Goal: Task Accomplishment & Management: Manage account settings

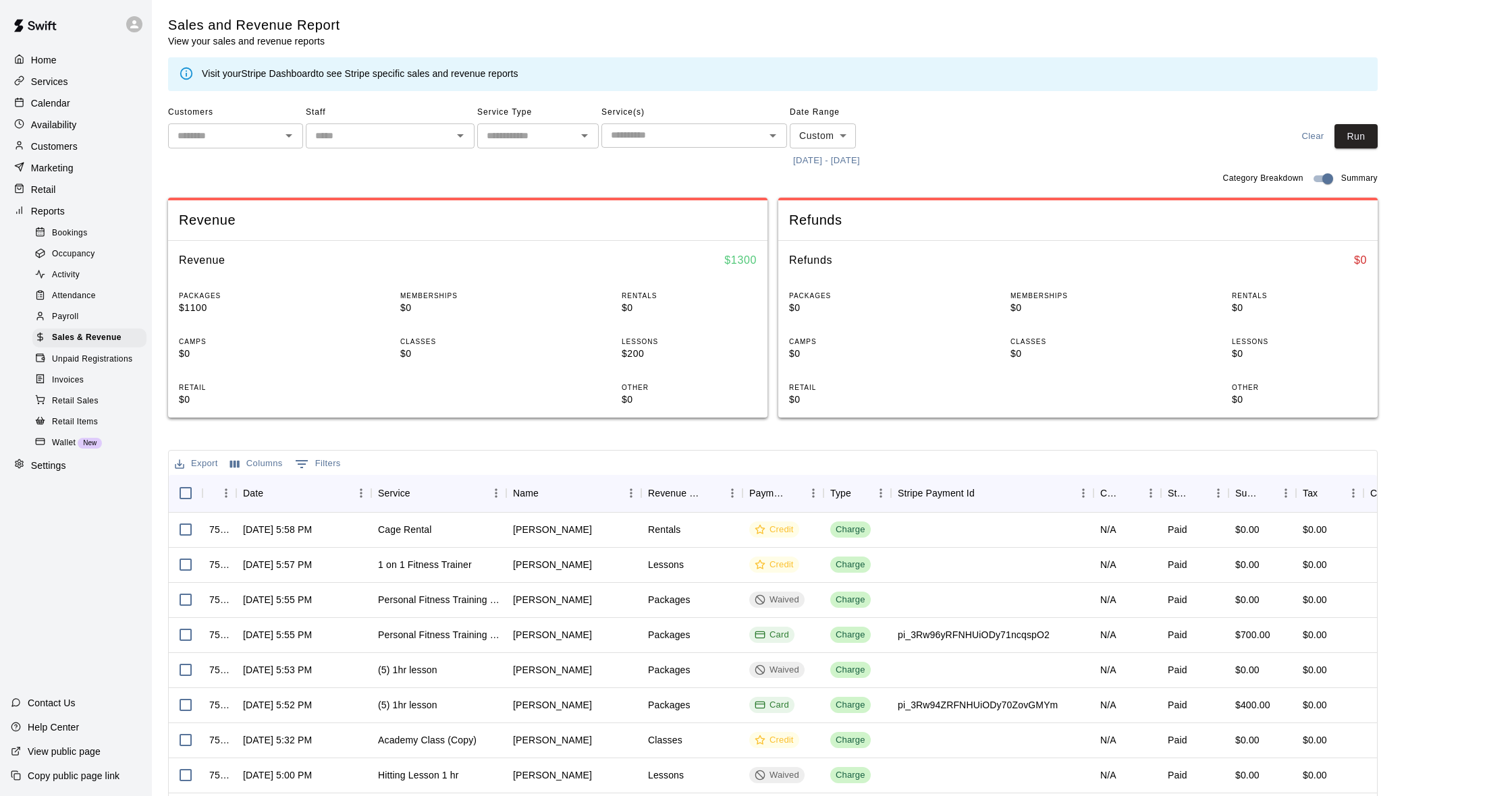
scroll to position [112, 0]
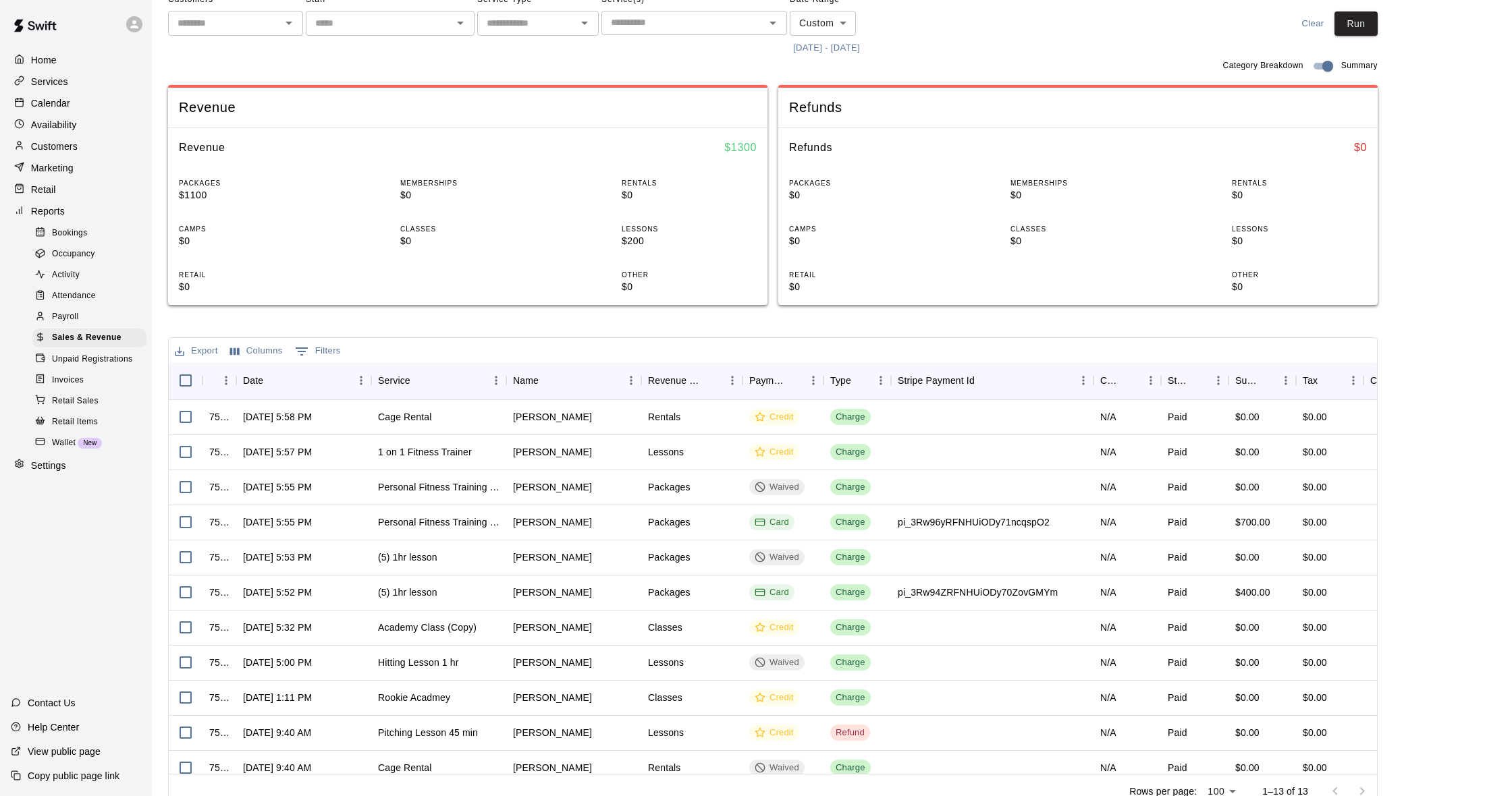
click at [70, 125] on p "Availability" at bounding box center [54, 125] width 46 height 13
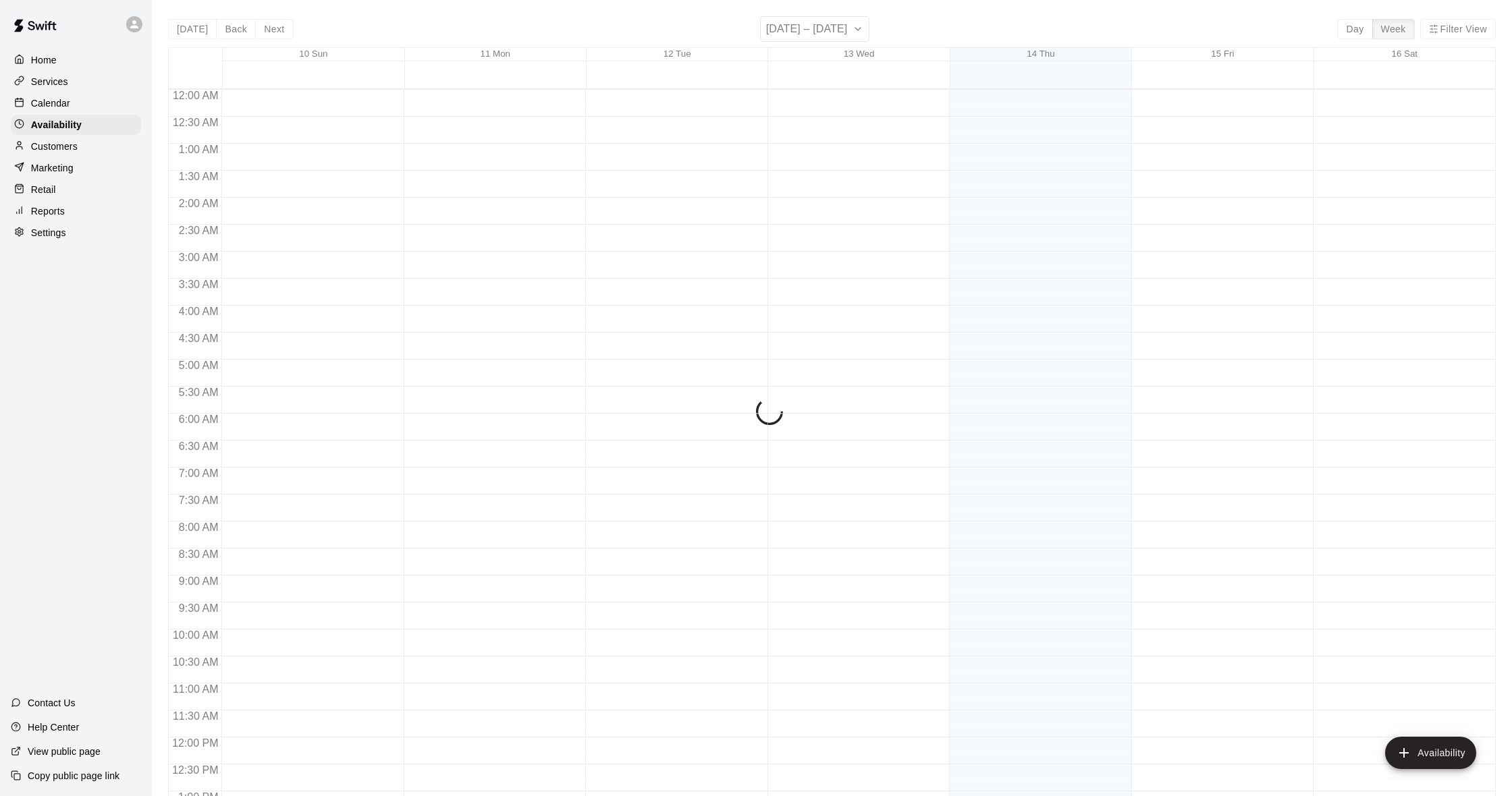
scroll to position [575, 0]
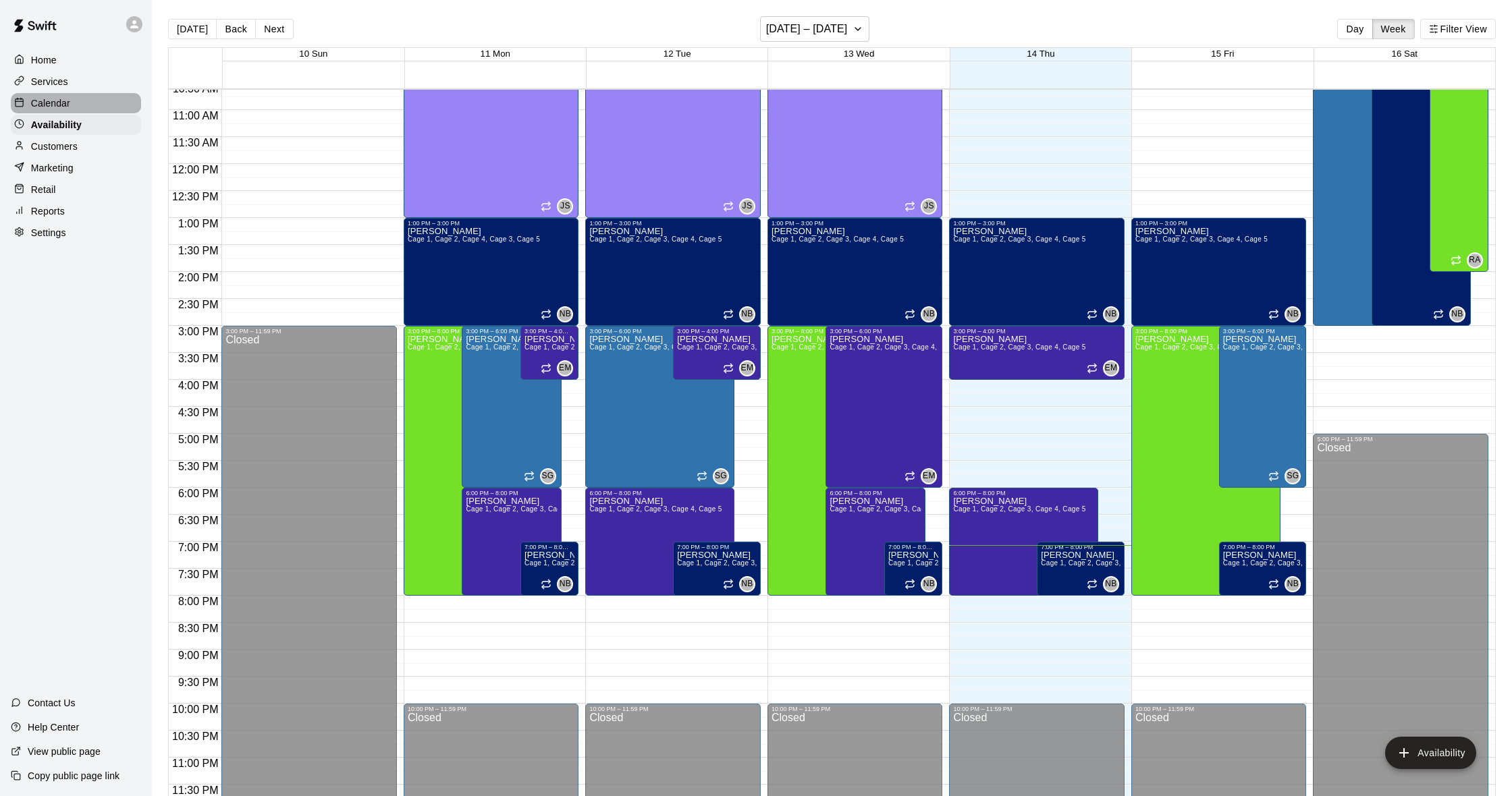
click at [77, 105] on div "Calendar" at bounding box center [75, 103] width 130 height 20
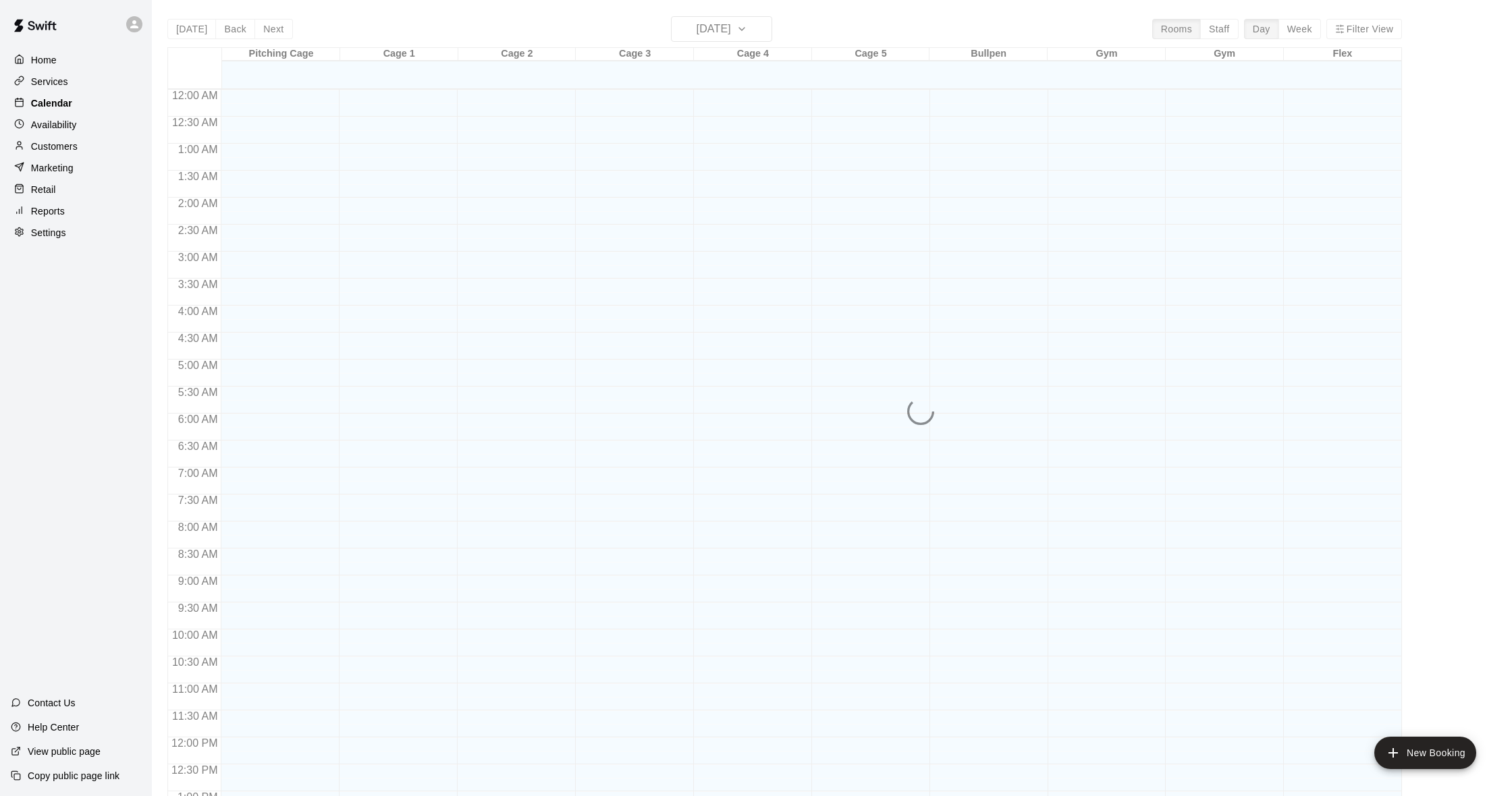
scroll to position [534, 0]
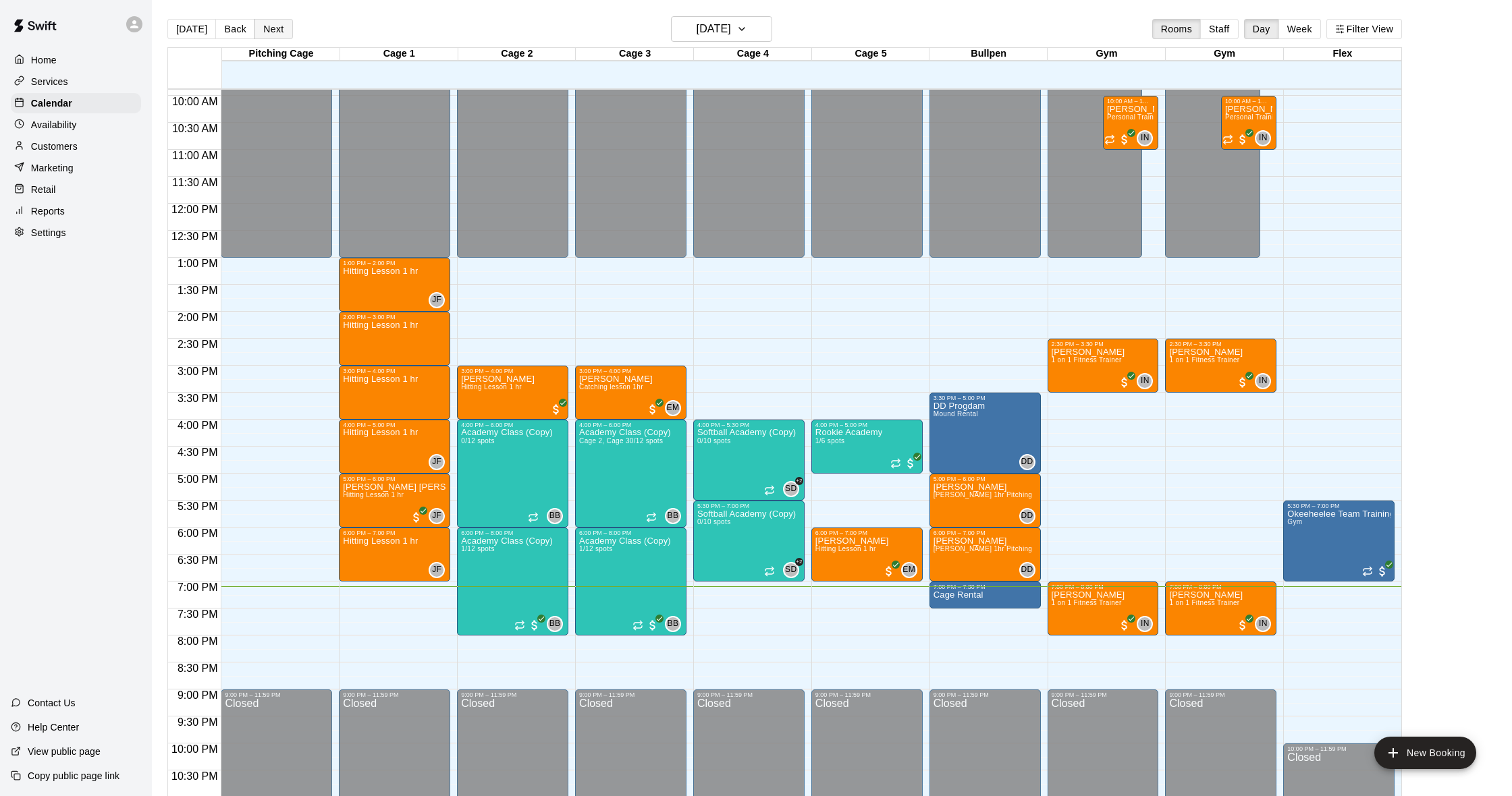
click at [267, 30] on button "Next" at bounding box center [273, 29] width 38 height 20
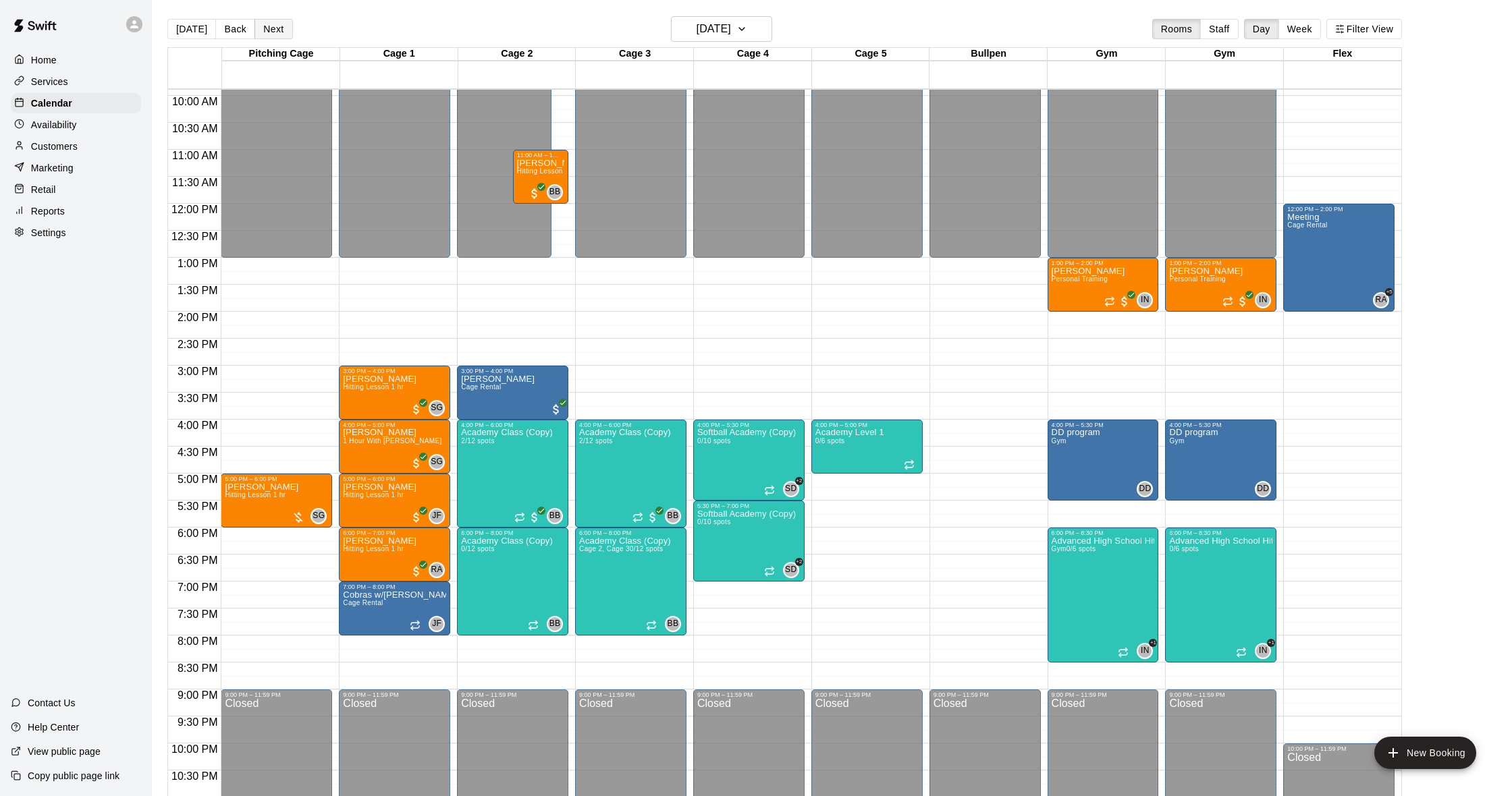
scroll to position [0, 0]
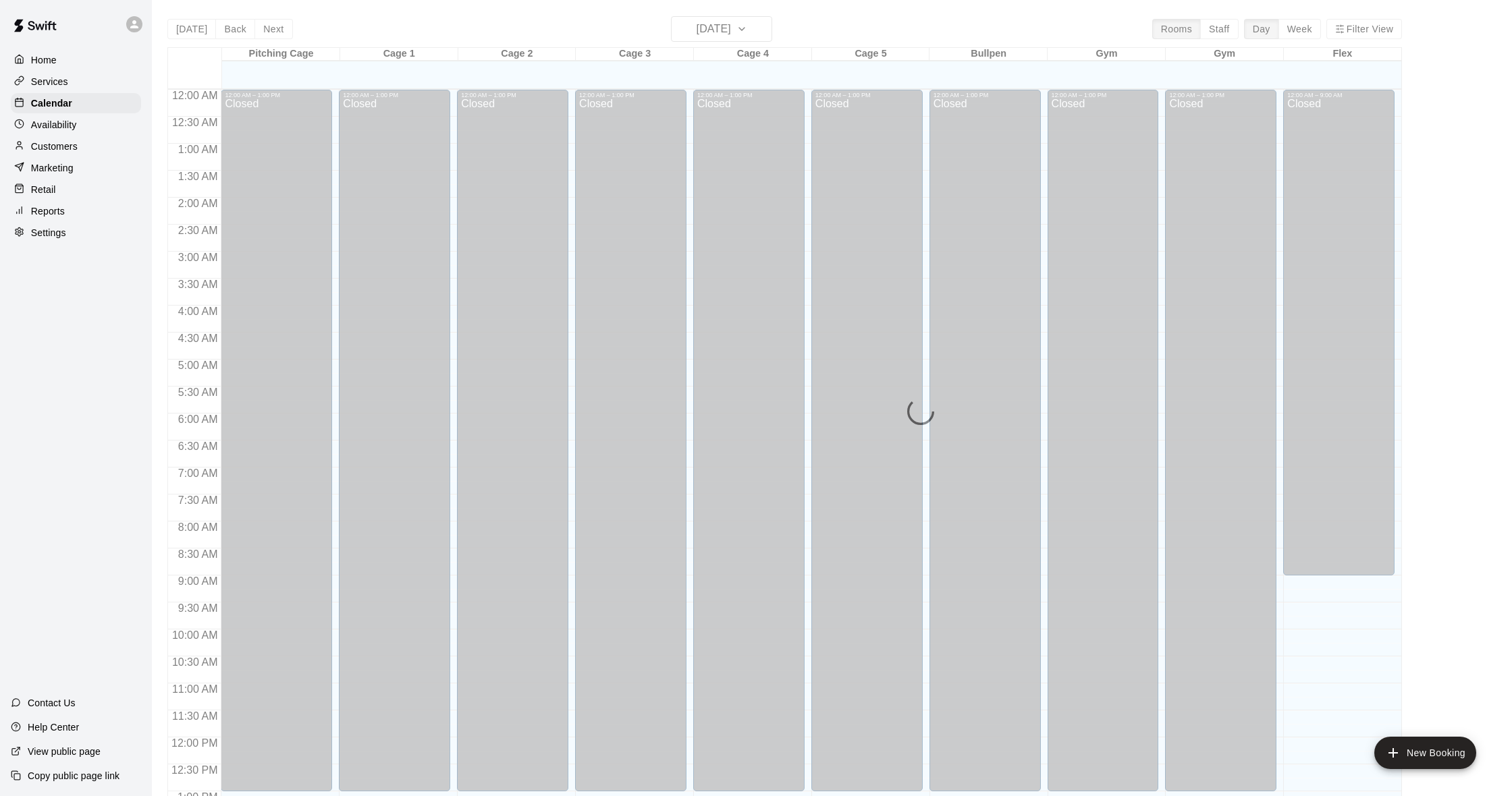
scroll to position [534, 0]
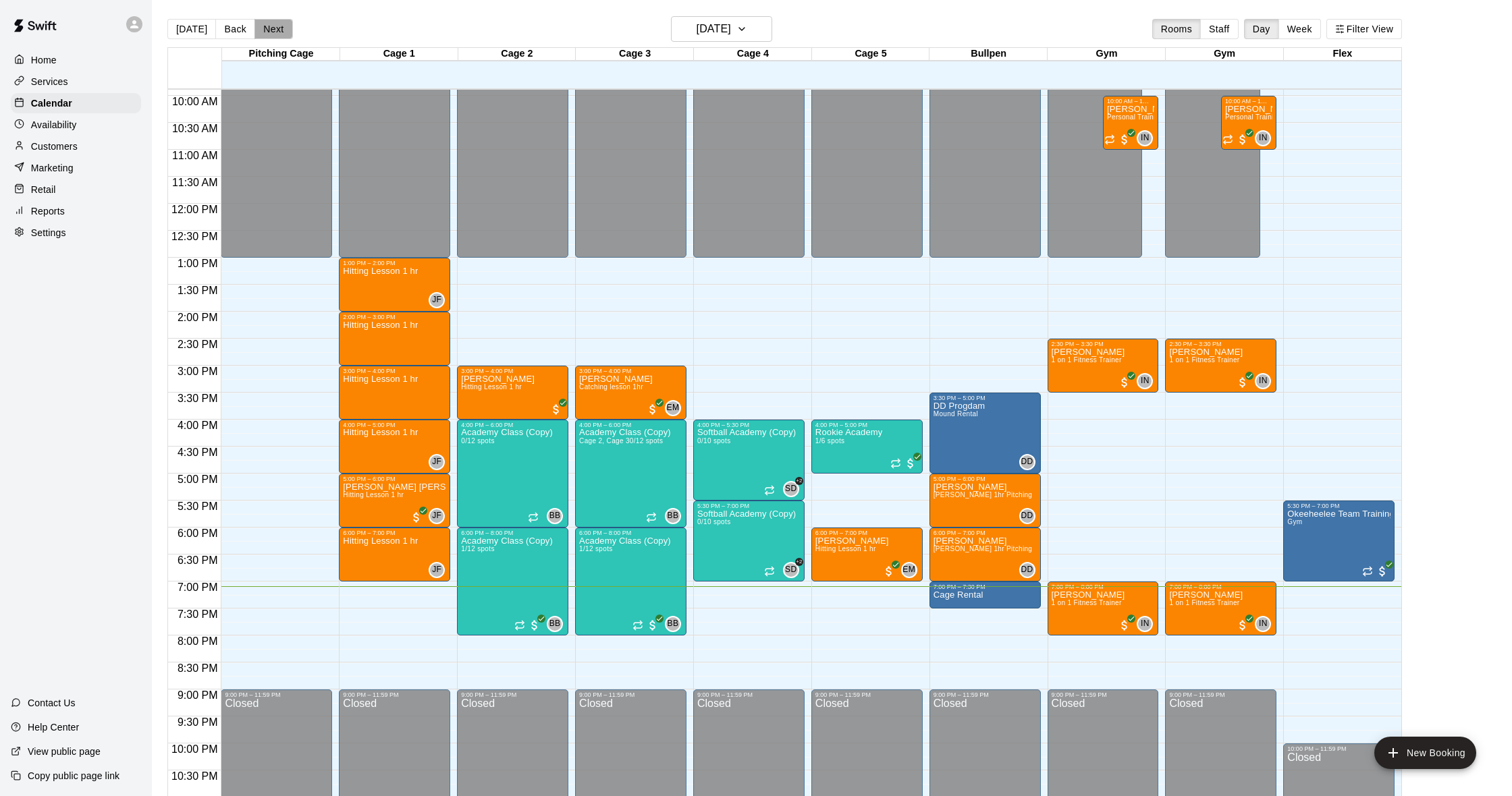
click at [266, 26] on button "Next" at bounding box center [273, 29] width 38 height 20
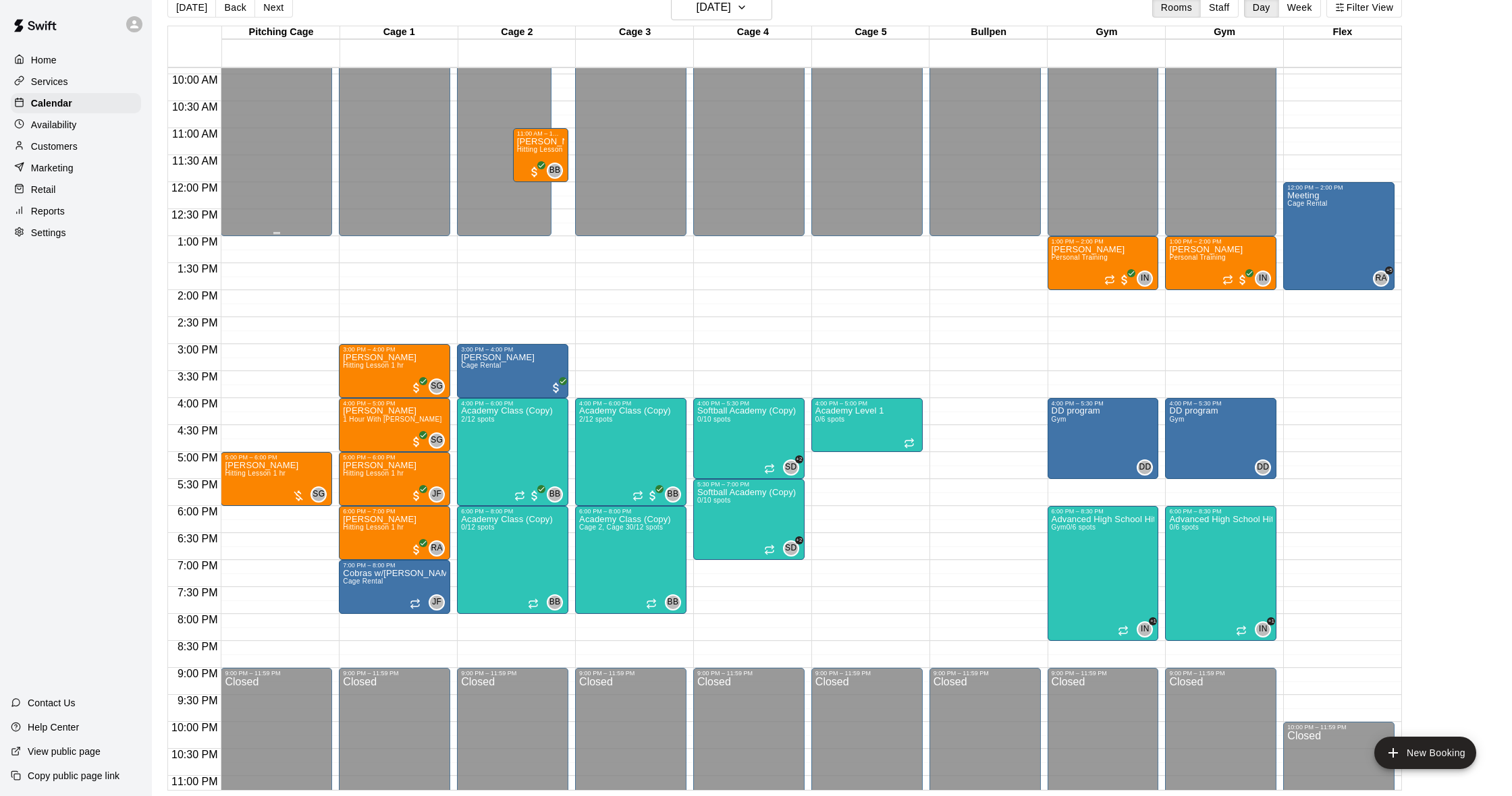
scroll to position [21, 0]
click at [105, 151] on div "Customers" at bounding box center [75, 146] width 130 height 20
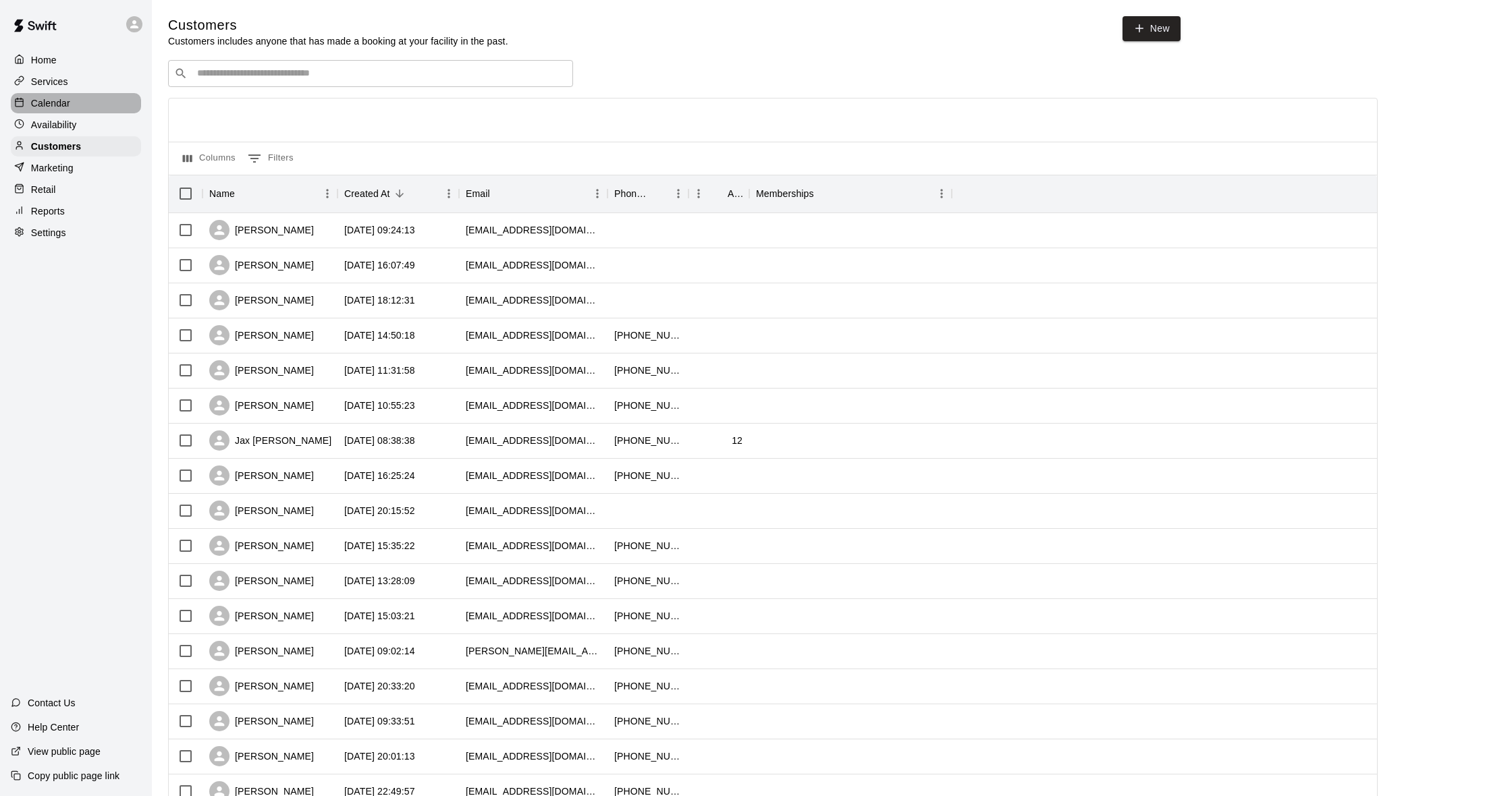
click at [93, 102] on div "Calendar" at bounding box center [75, 103] width 130 height 20
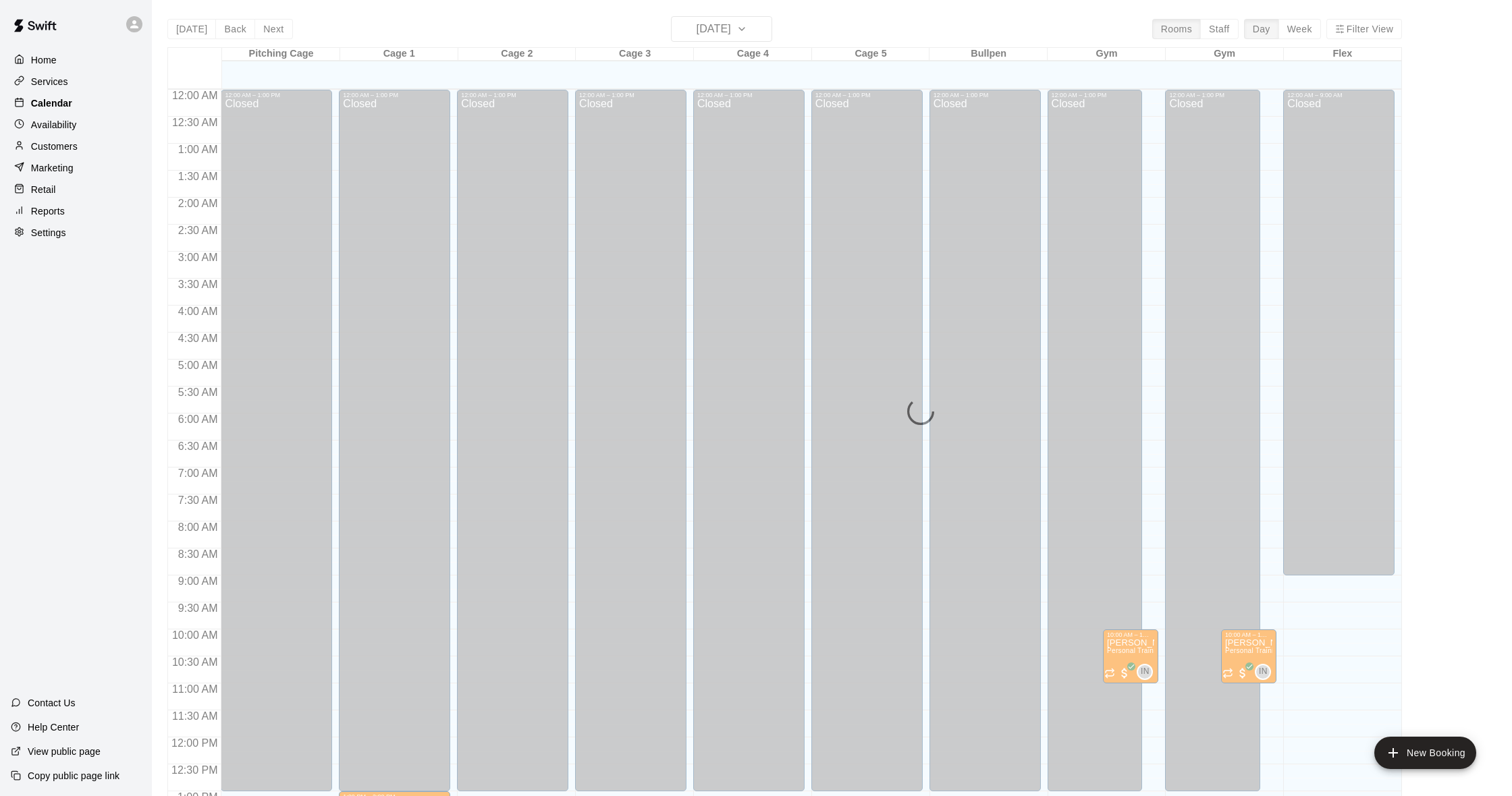
scroll to position [534, 0]
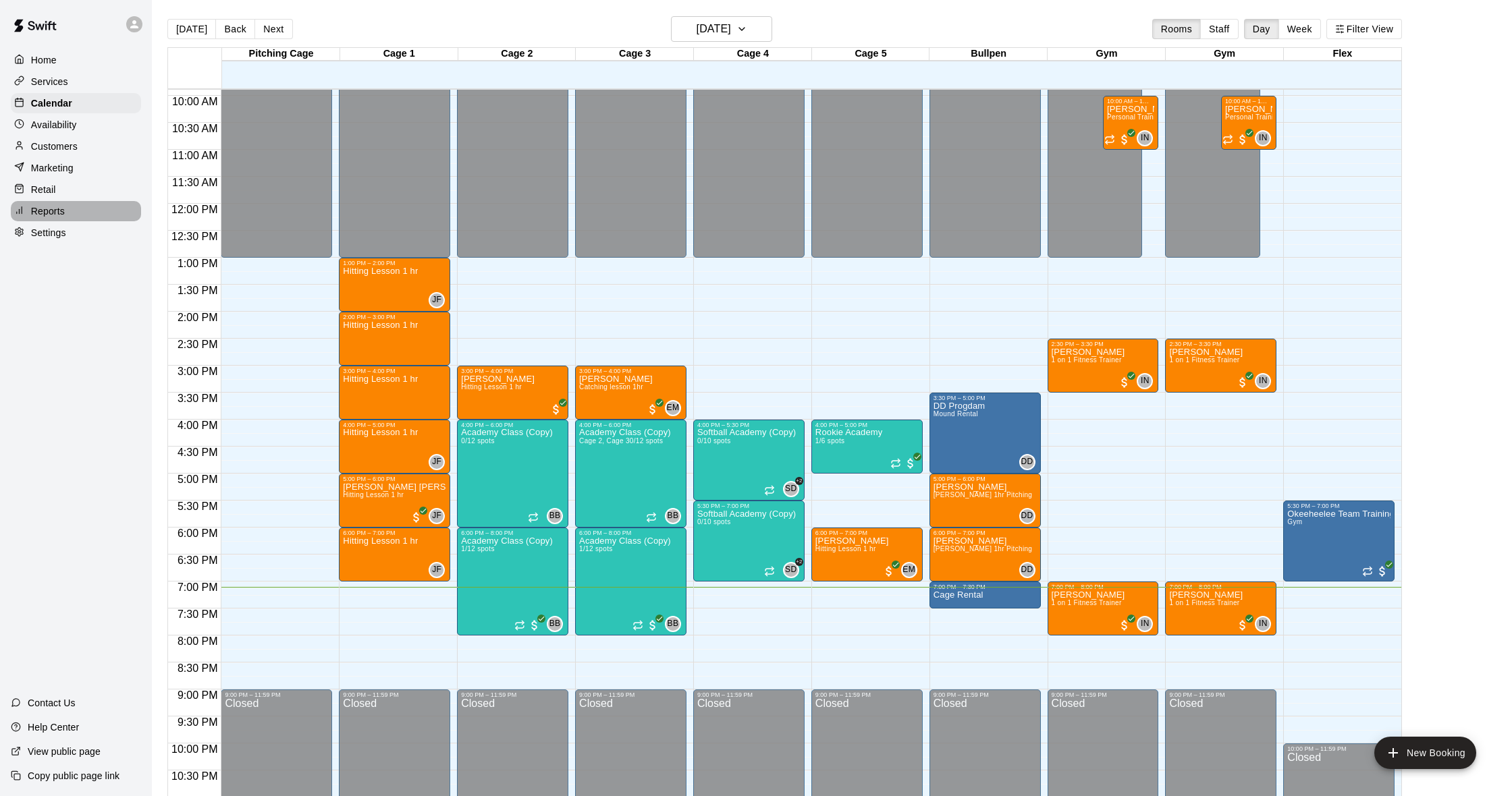
click at [78, 217] on div "Reports" at bounding box center [75, 211] width 130 height 20
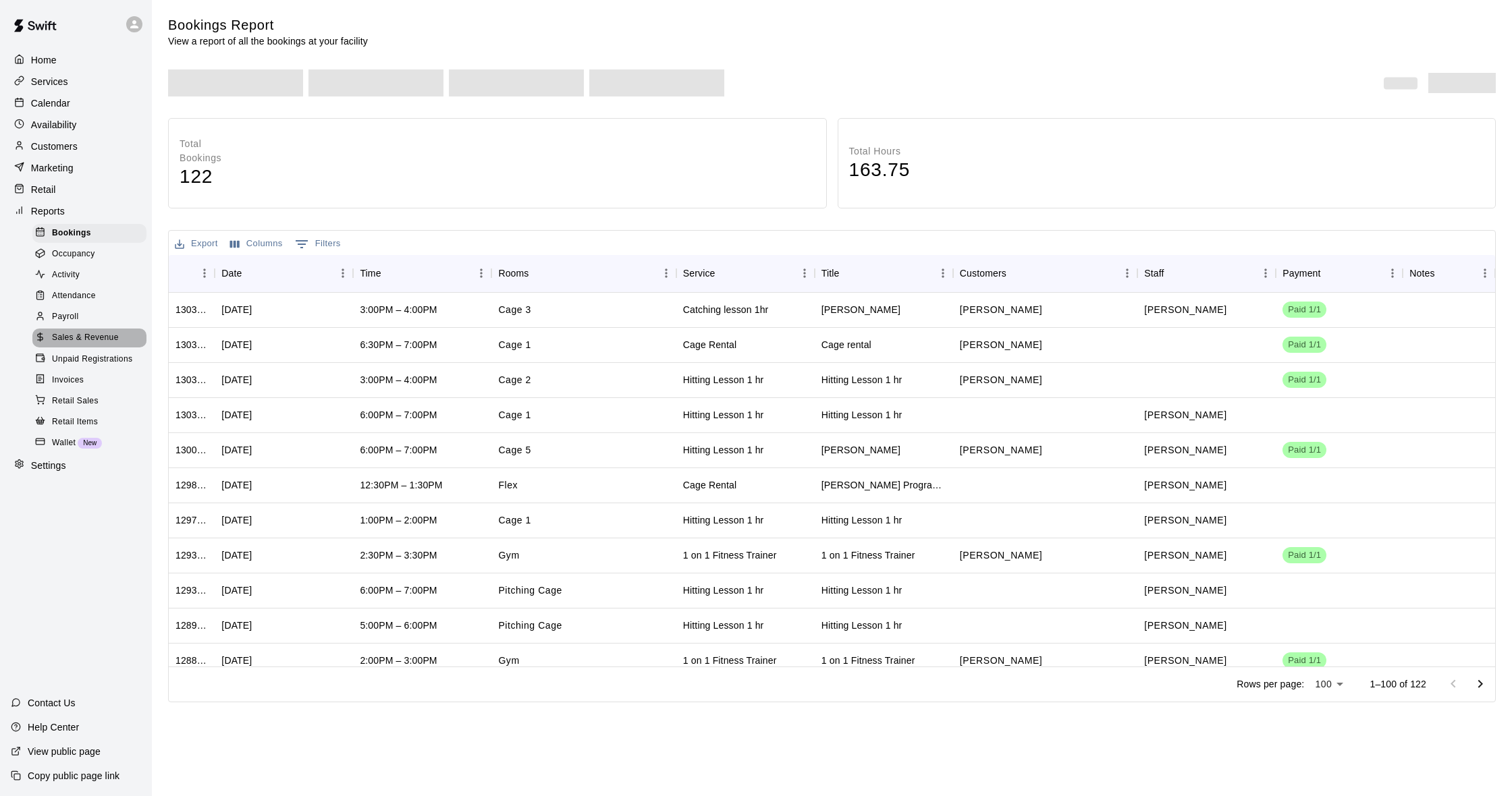
click at [104, 331] on span "Sales & Revenue" at bounding box center [84, 338] width 66 height 13
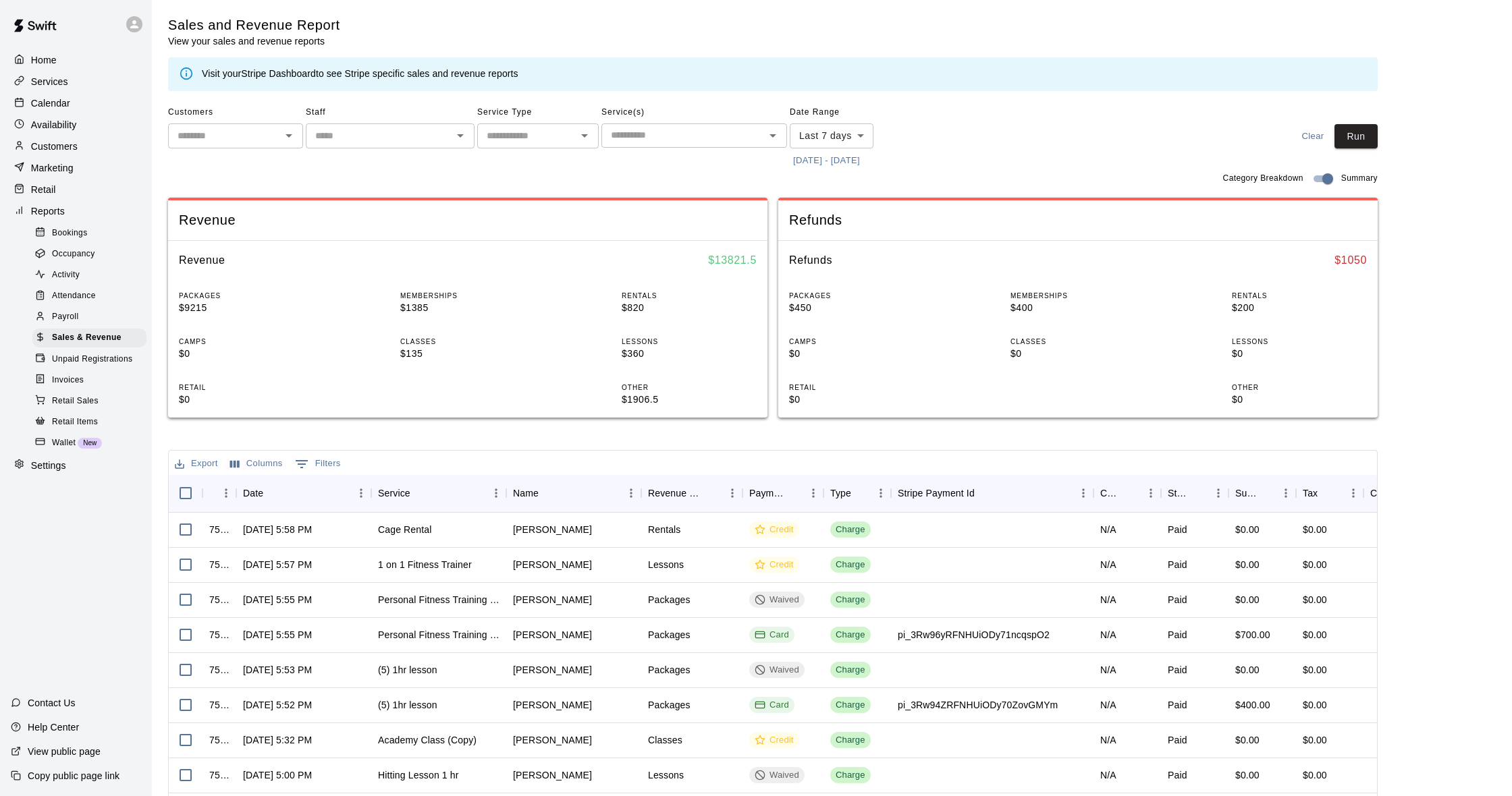
click at [836, 131] on body "Home Services Calendar Availability Customers Marketing Retail Reports Bookings…" at bounding box center [756, 464] width 1512 height 928
click at [836, 289] on li "Custom" at bounding box center [831, 296] width 84 height 22
type input "******"
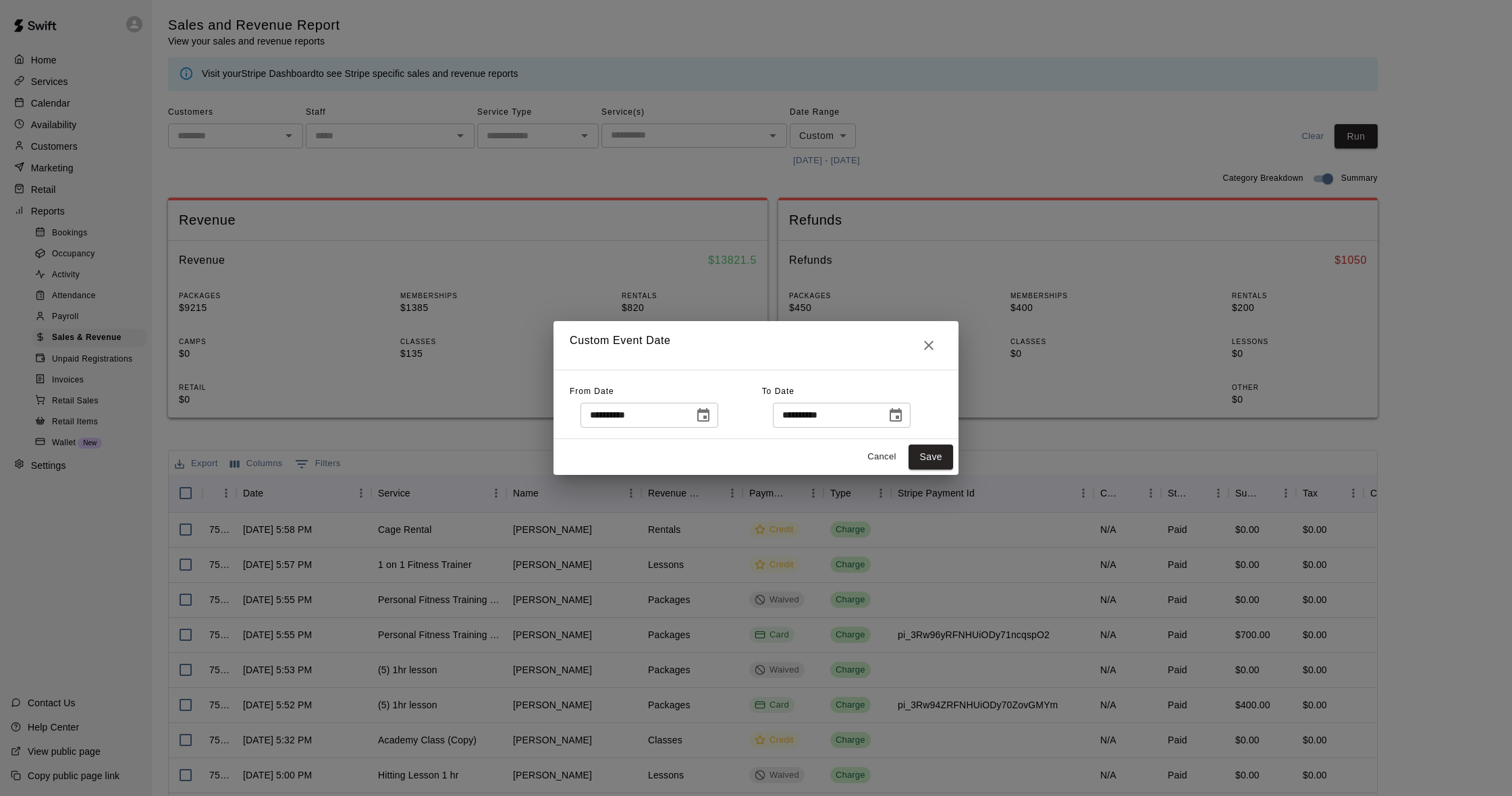
click at [709, 412] on icon "Choose date, selected date is Aug 7, 2025" at bounding box center [703, 415] width 12 height 13
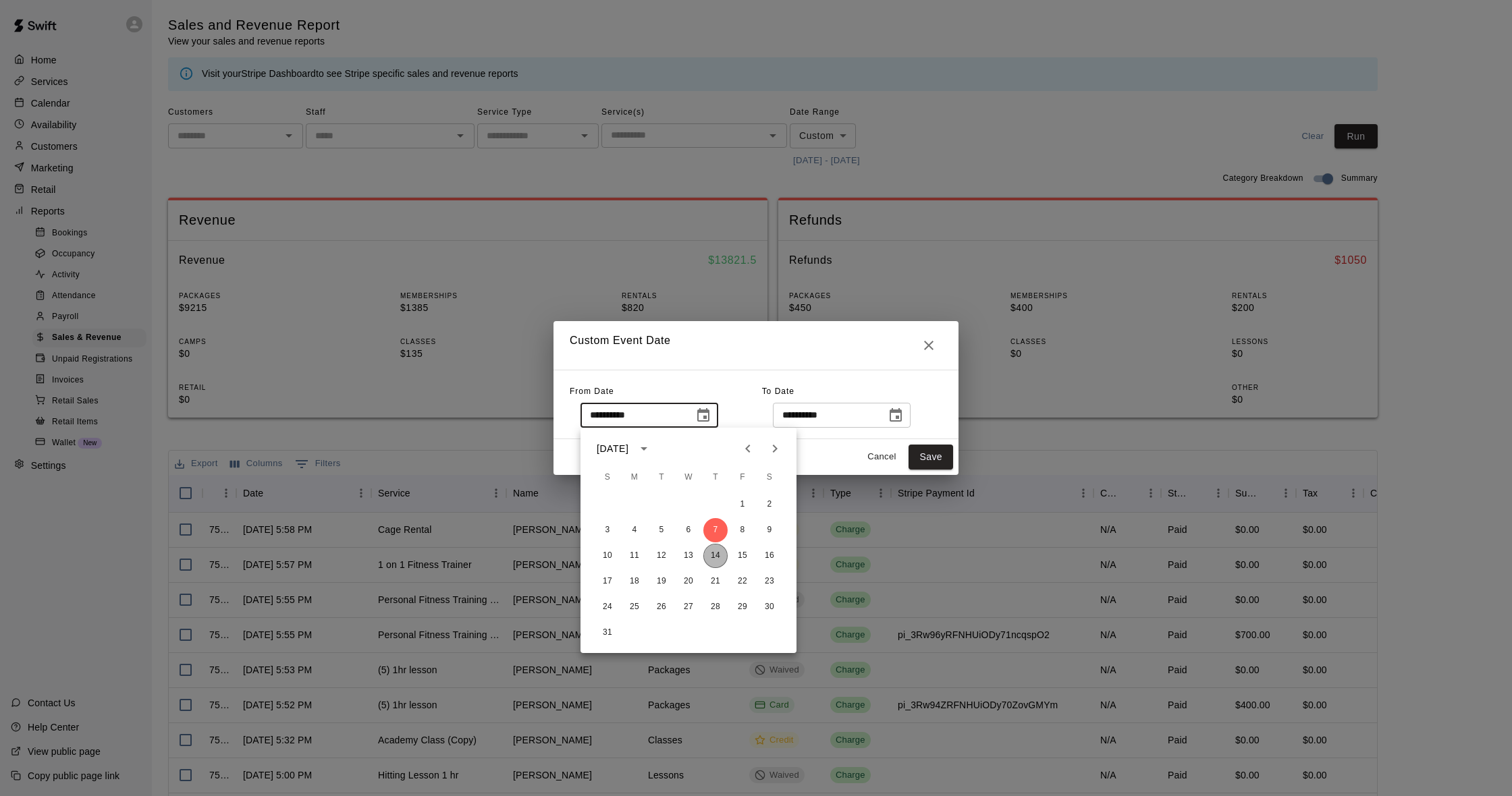
click at [720, 550] on button "14" at bounding box center [716, 556] width 25 height 25
type input "**********"
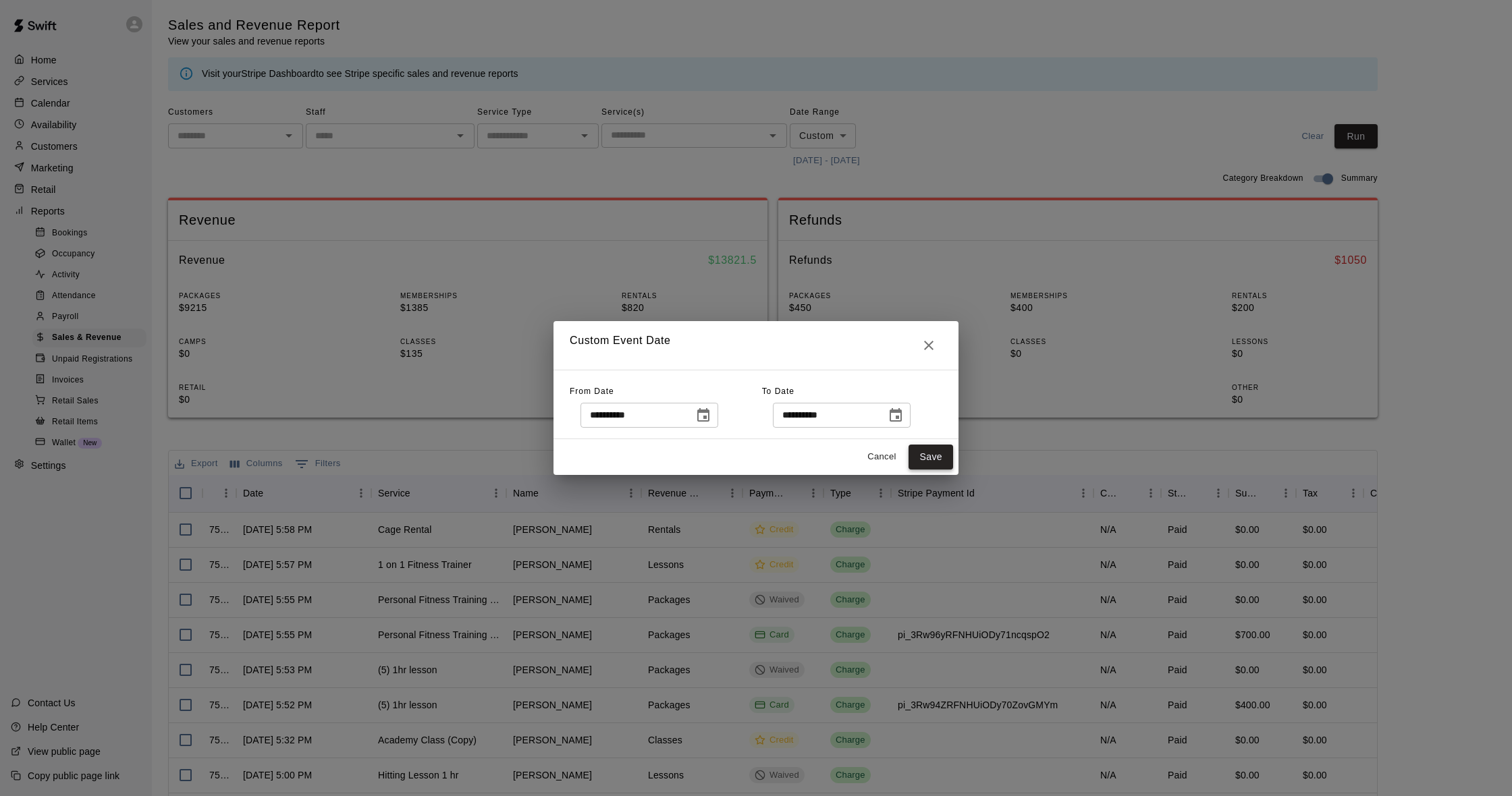
click at [922, 463] on button "Save" at bounding box center [931, 457] width 44 height 25
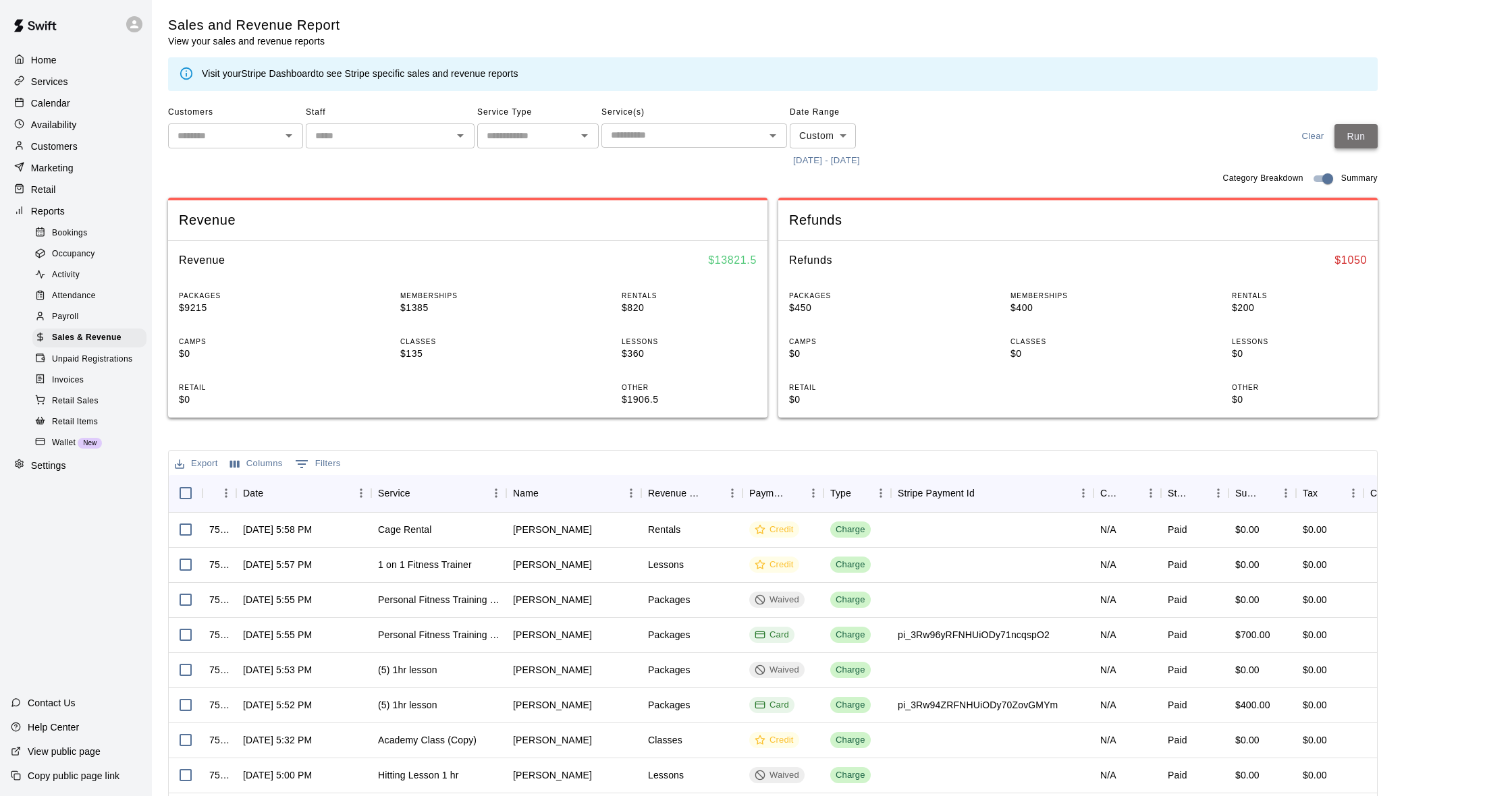
click at [1364, 137] on button "Run" at bounding box center [1355, 136] width 43 height 25
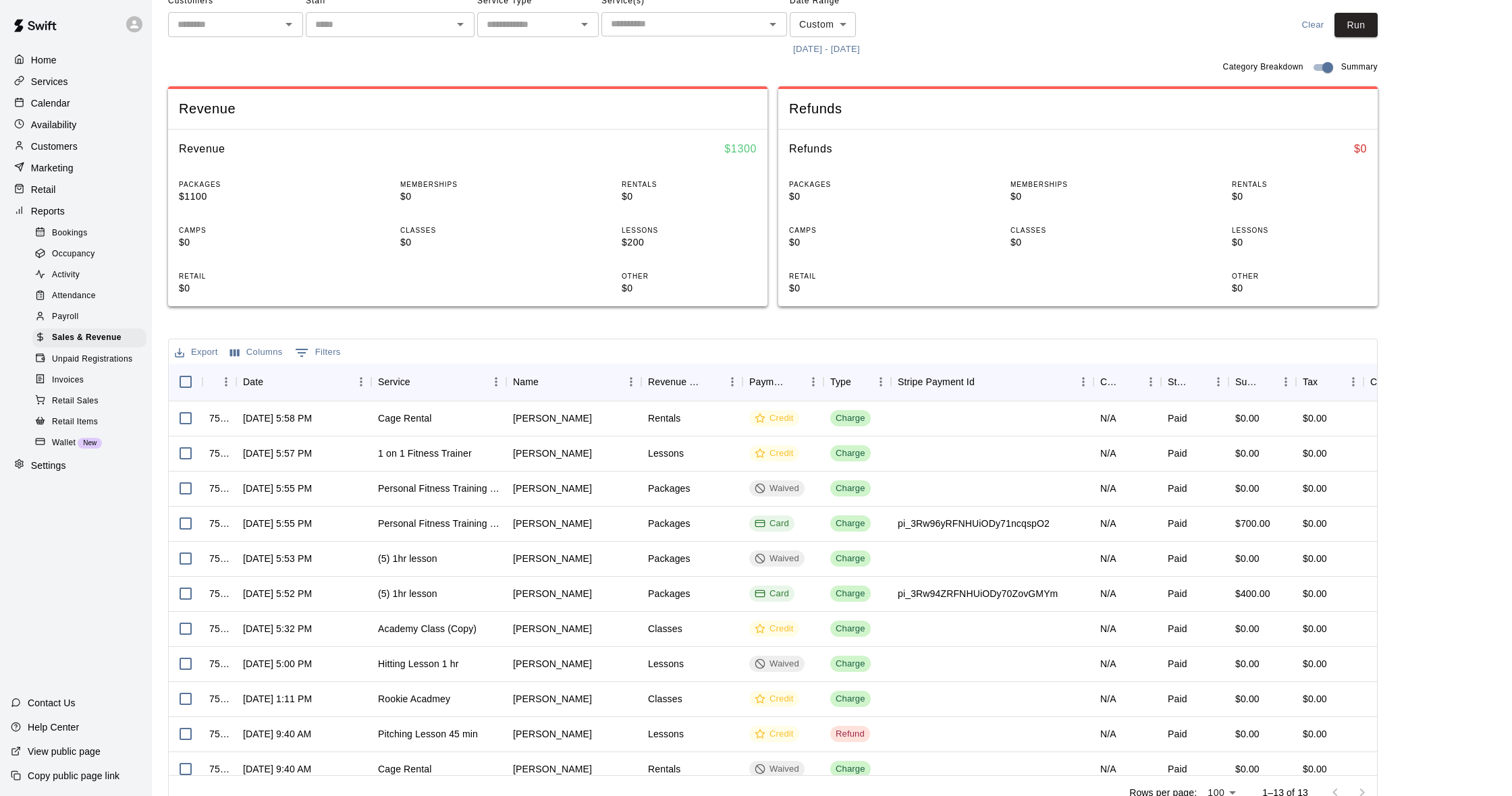
scroll to position [112, 0]
click at [52, 115] on div "Availability" at bounding box center [75, 125] width 130 height 20
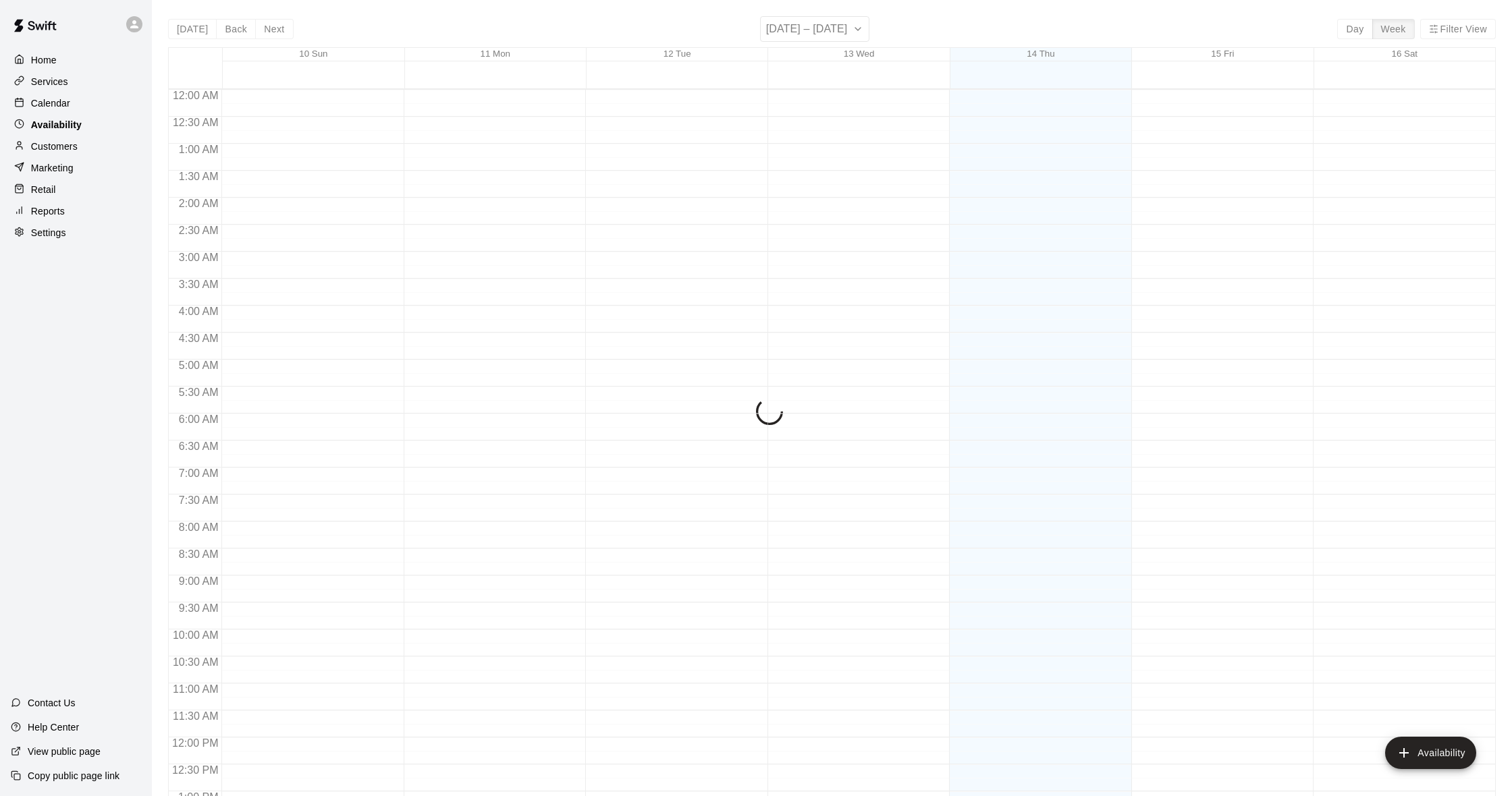
scroll to position [575, 0]
click at [53, 107] on p "Calendar" at bounding box center [51, 103] width 39 height 13
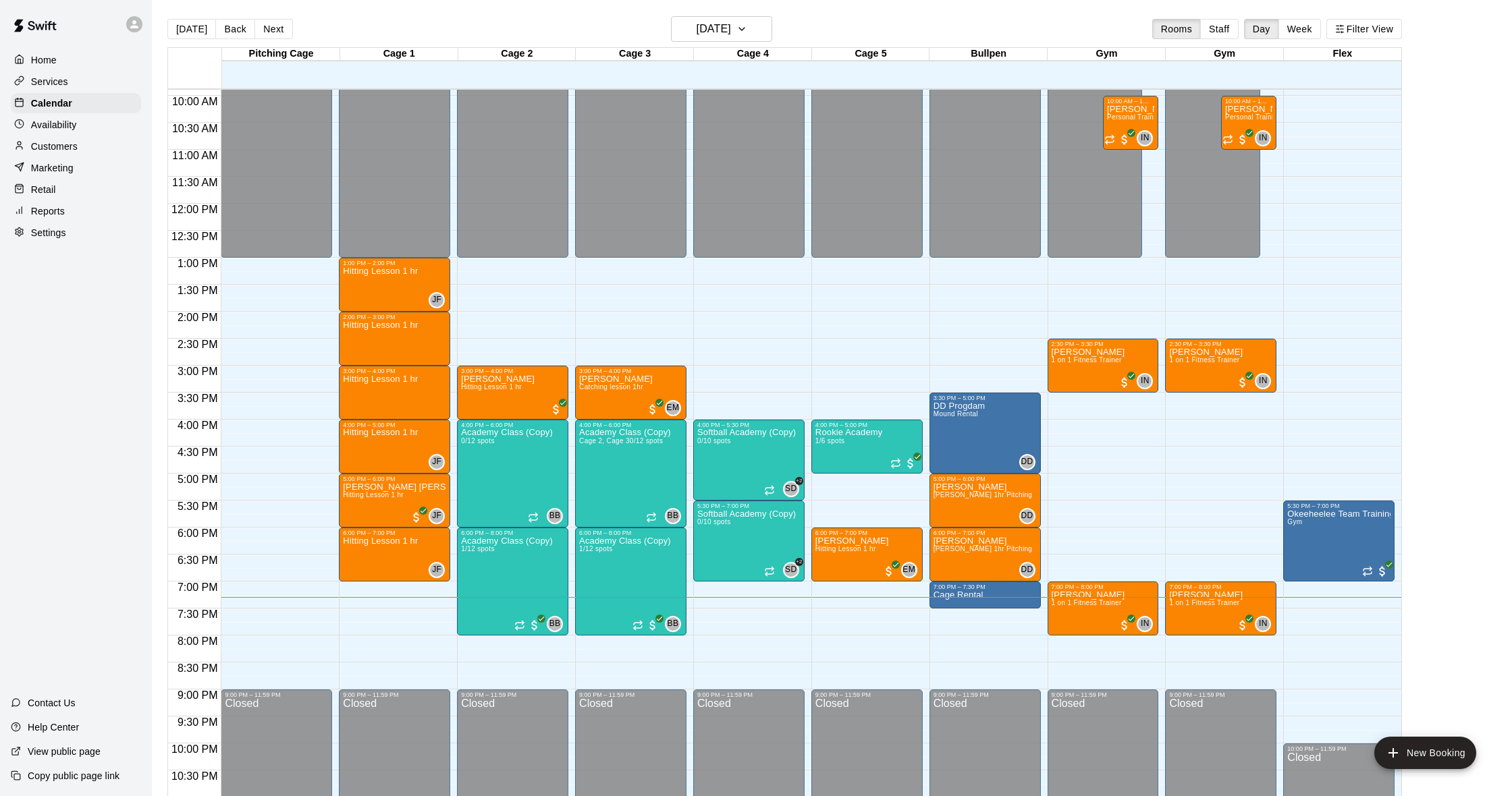
click at [57, 139] on p "Customers" at bounding box center [54, 146] width 47 height 13
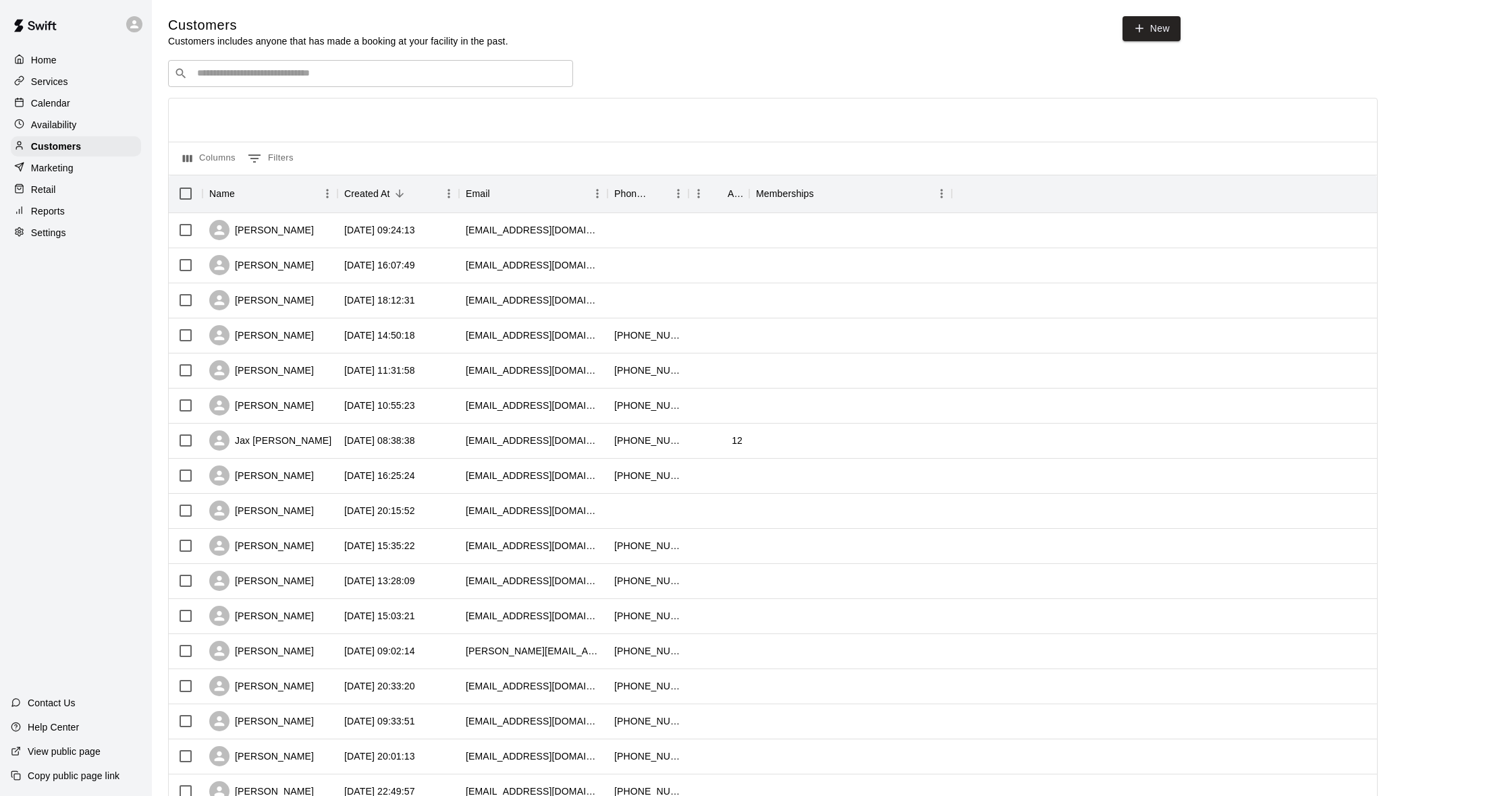
click at [311, 82] on div "​ ​" at bounding box center [371, 73] width 405 height 27
type input "*****"
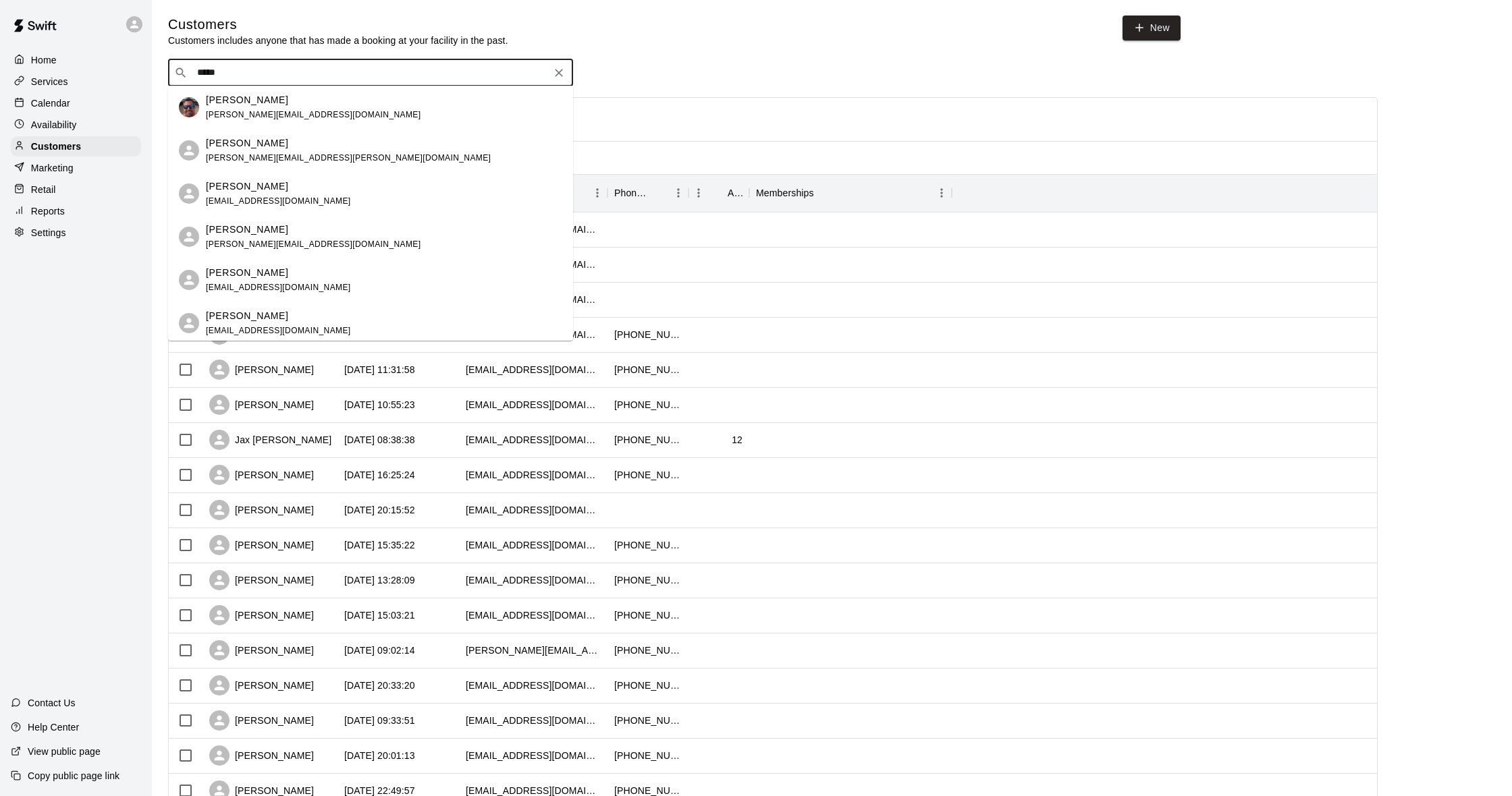
click at [272, 101] on div "[PERSON_NAME]" at bounding box center [313, 100] width 215 height 14
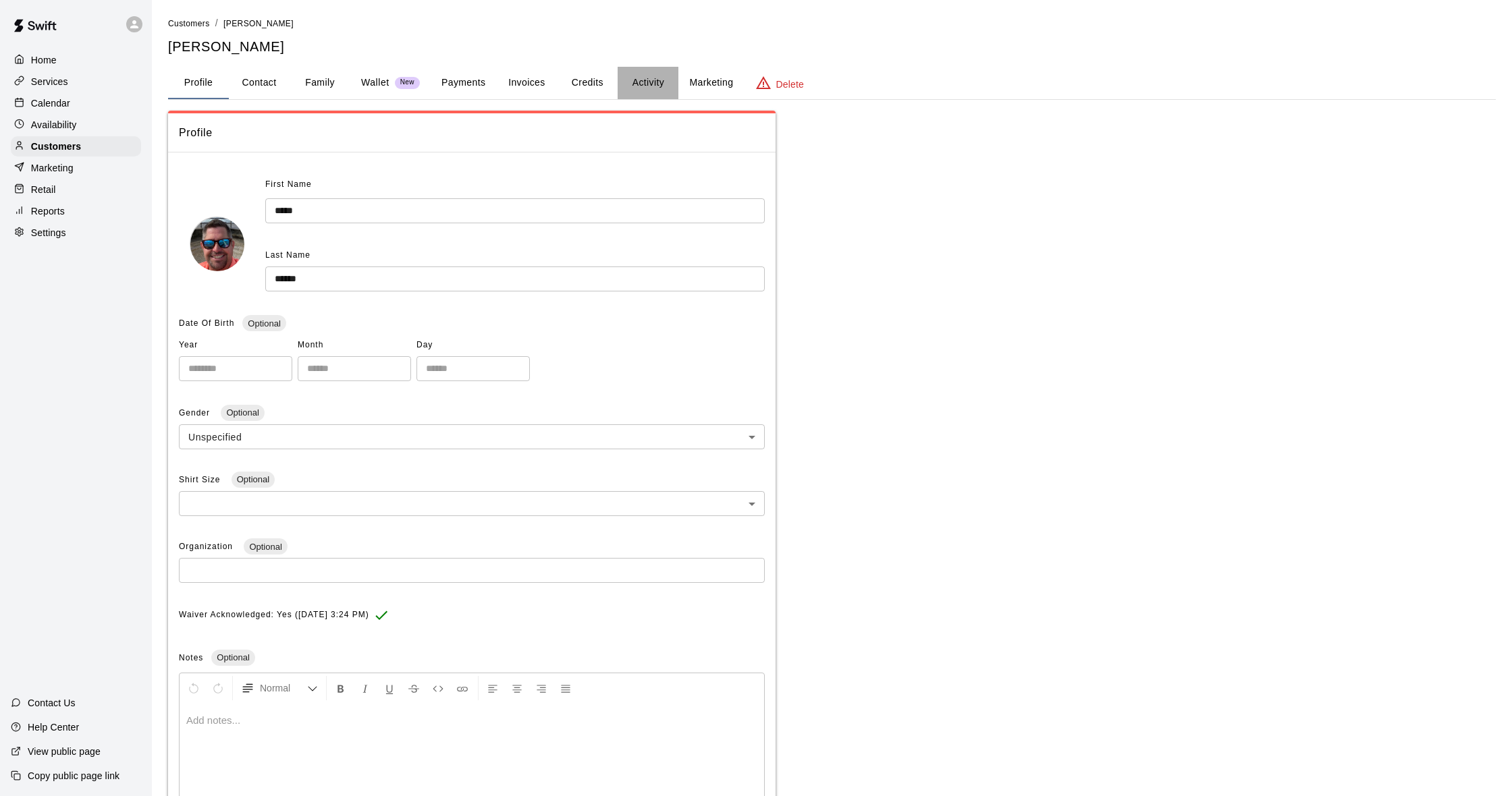
click at [646, 78] on button "Activity" at bounding box center [648, 83] width 61 height 33
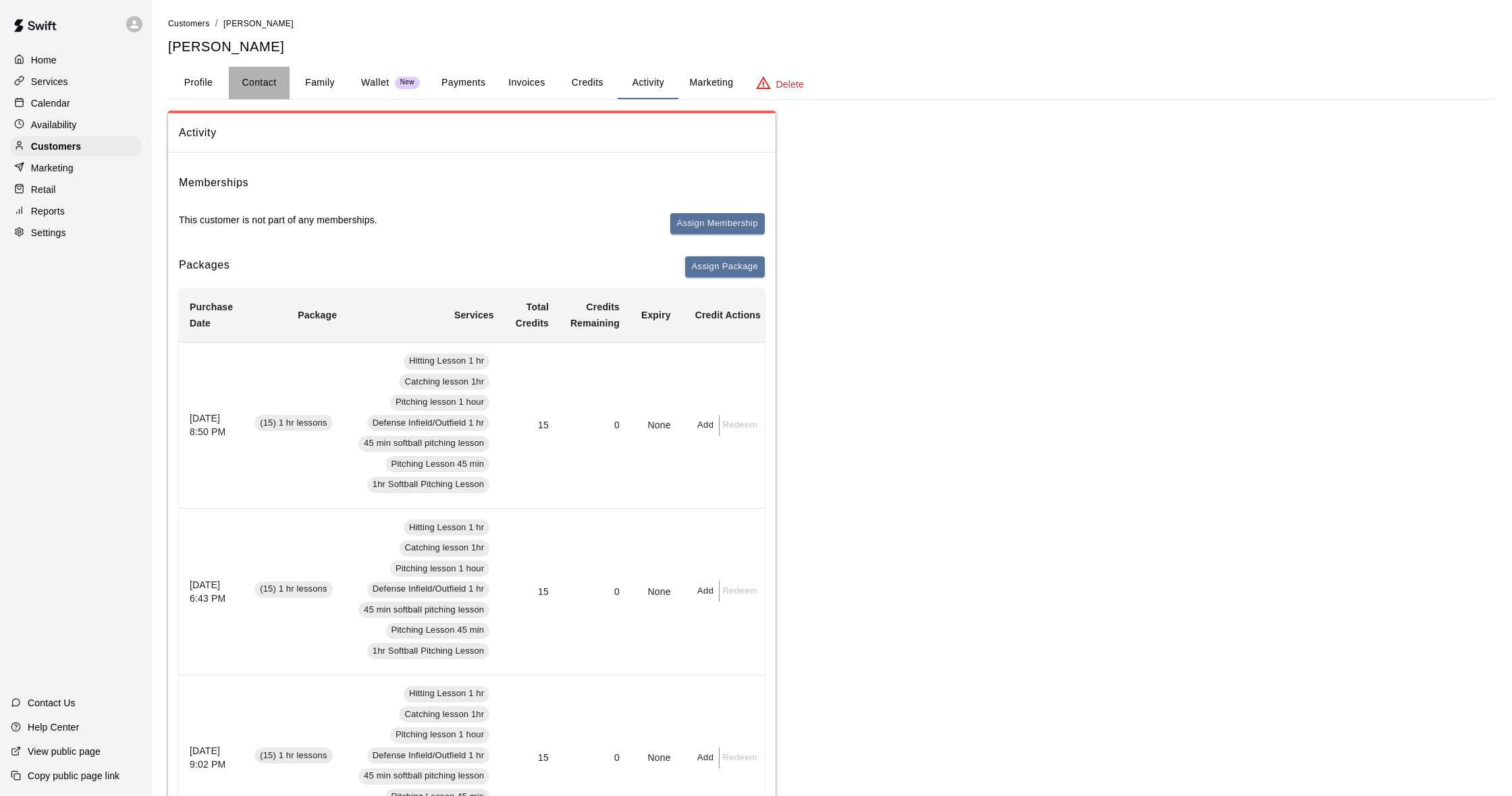
click at [270, 82] on button "Contact" at bounding box center [259, 83] width 61 height 33
select select "**"
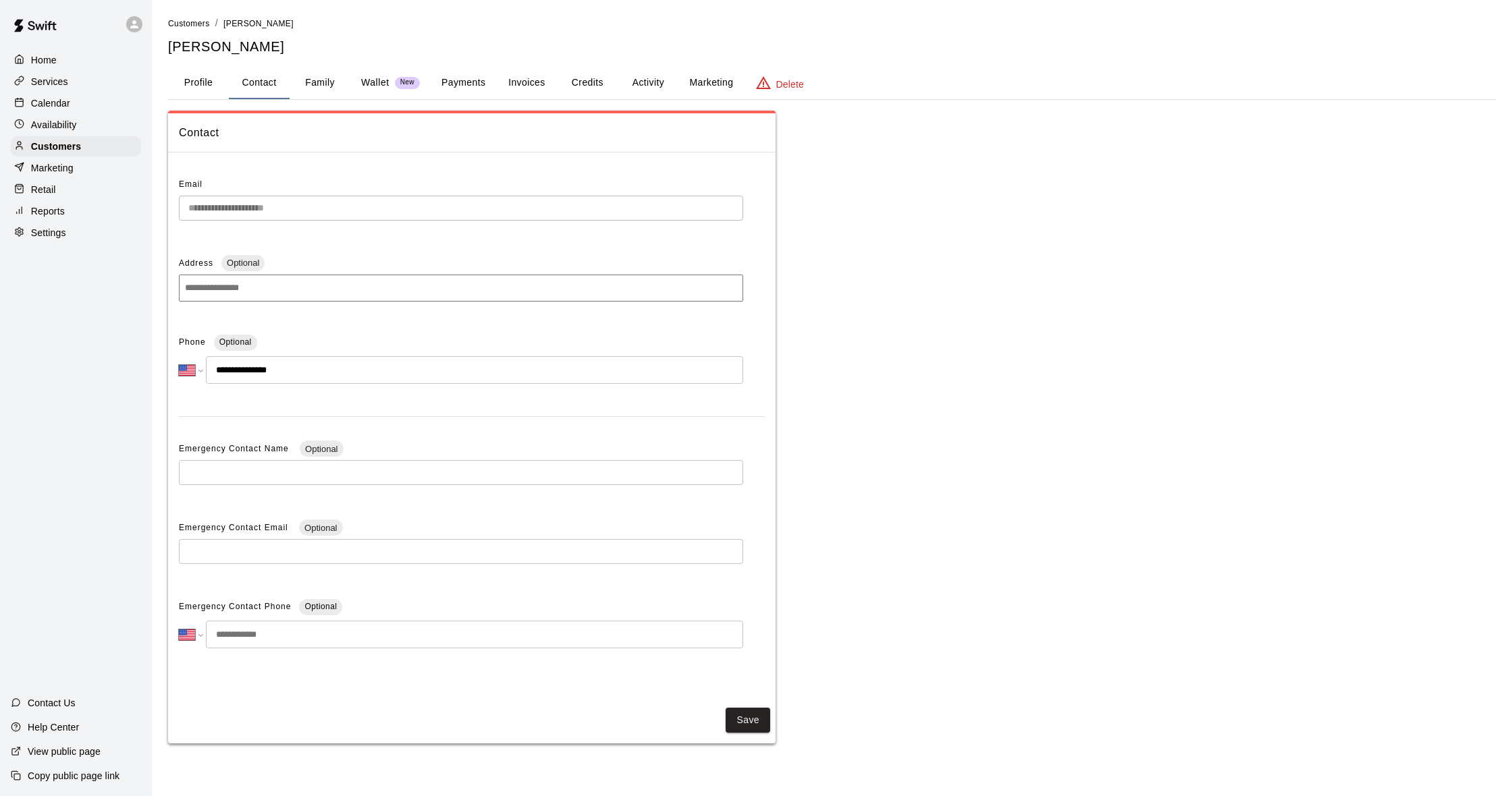
scroll to position [1, 0]
click at [80, 108] on div "Calendar" at bounding box center [75, 103] width 130 height 20
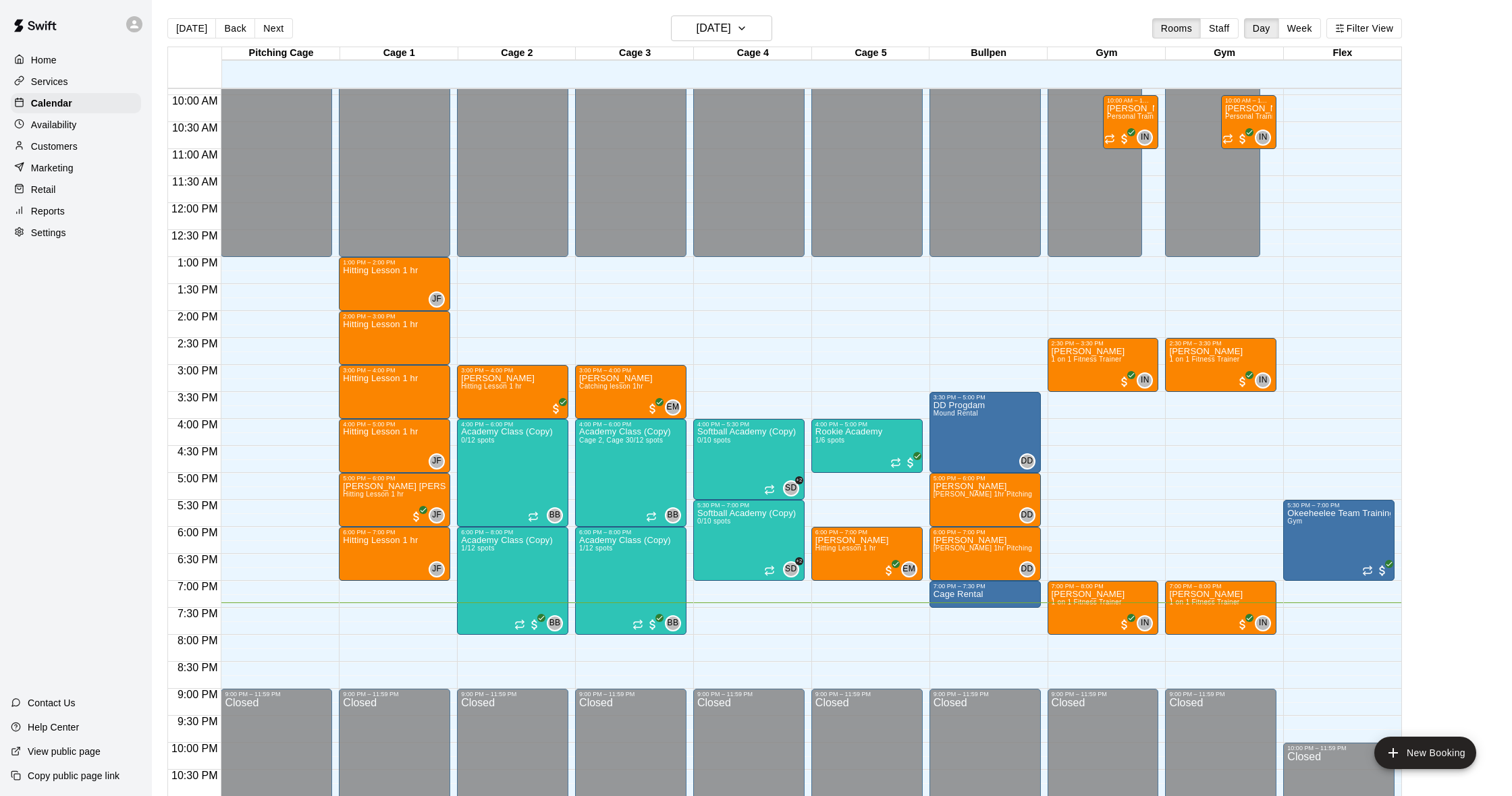
scroll to position [3, 0]
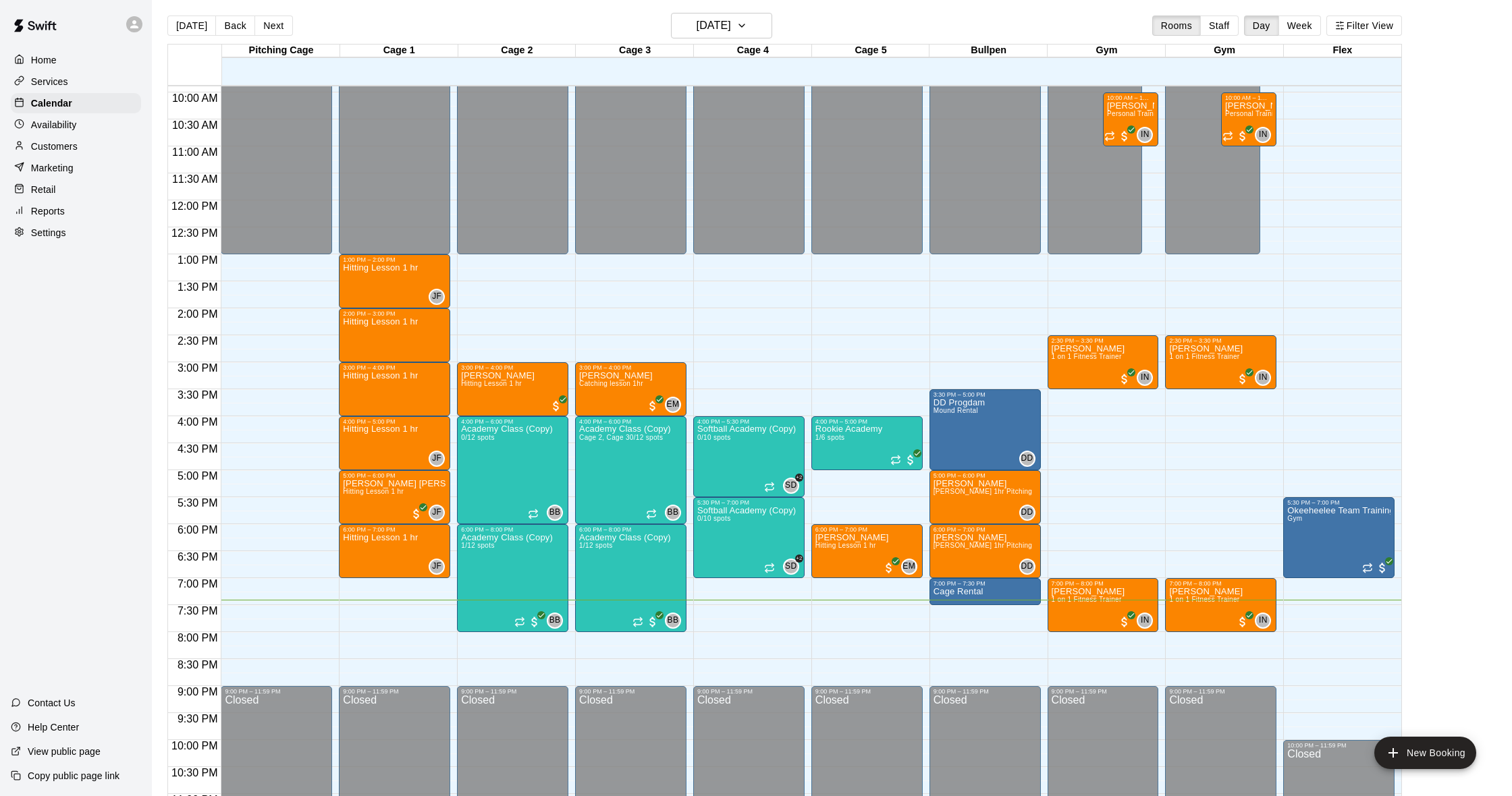
click at [66, 127] on p "Availability" at bounding box center [54, 125] width 46 height 13
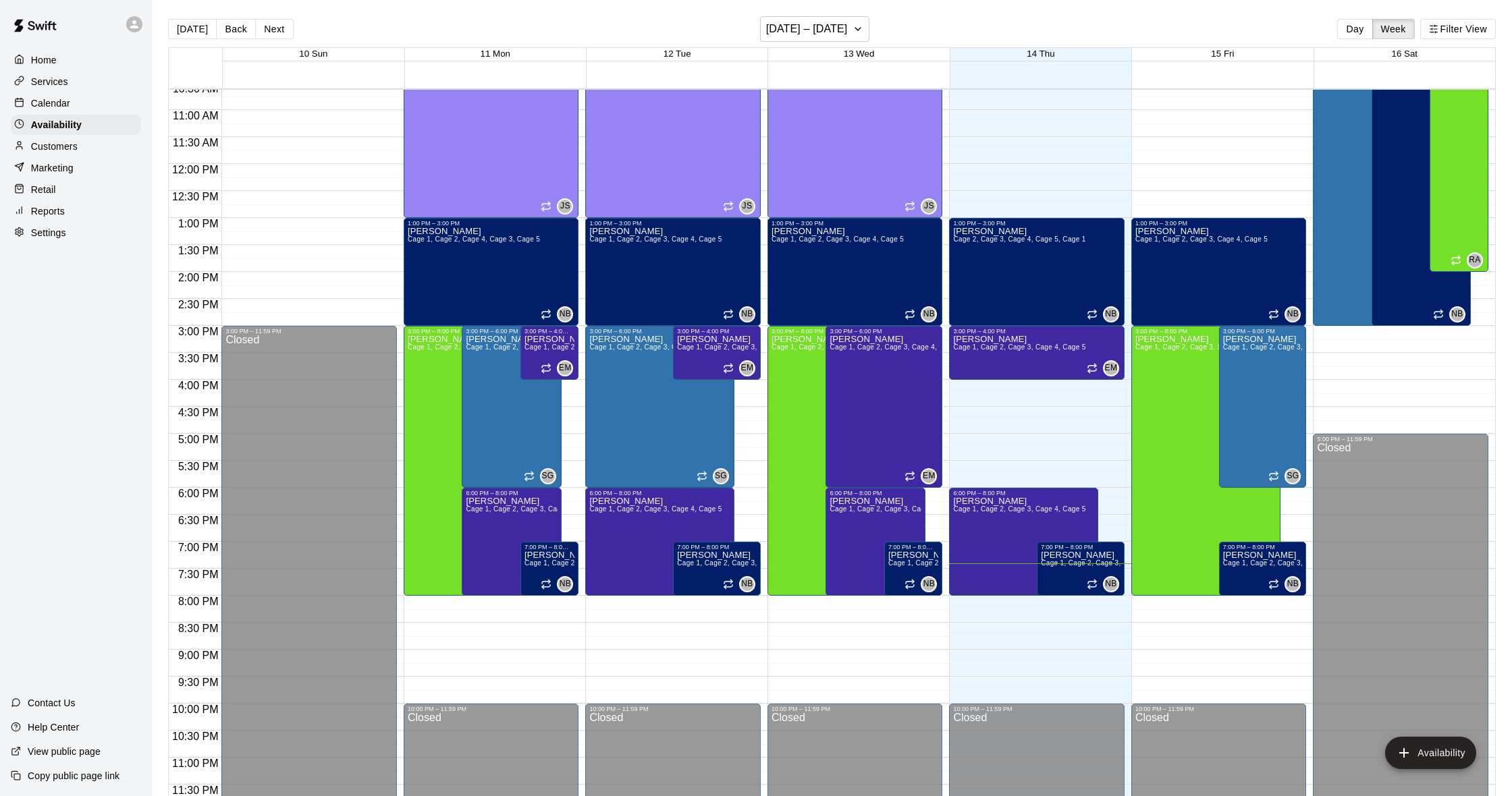
scroll to position [2, 0]
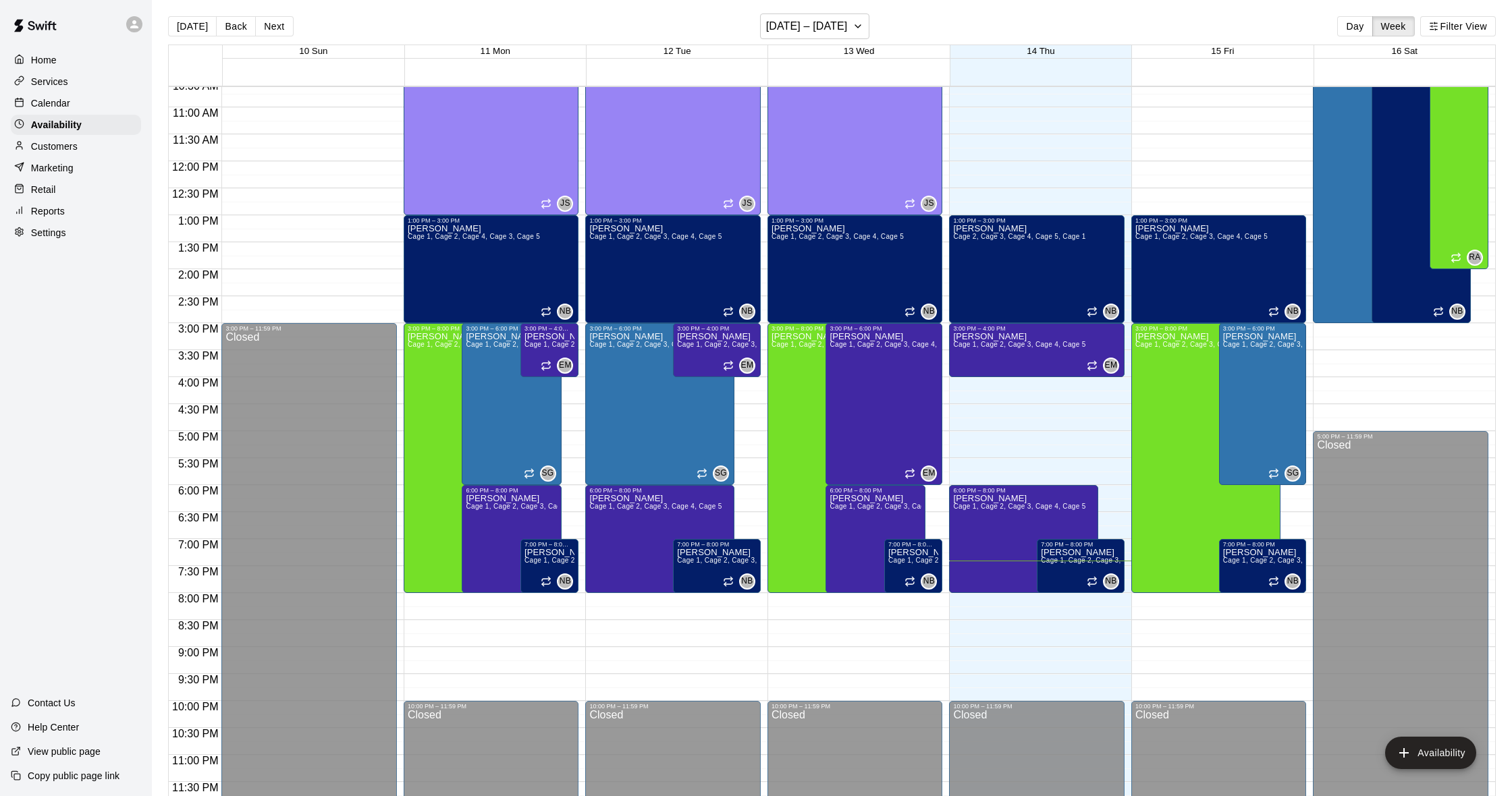
click at [65, 106] on p "Calendar" at bounding box center [51, 103] width 39 height 13
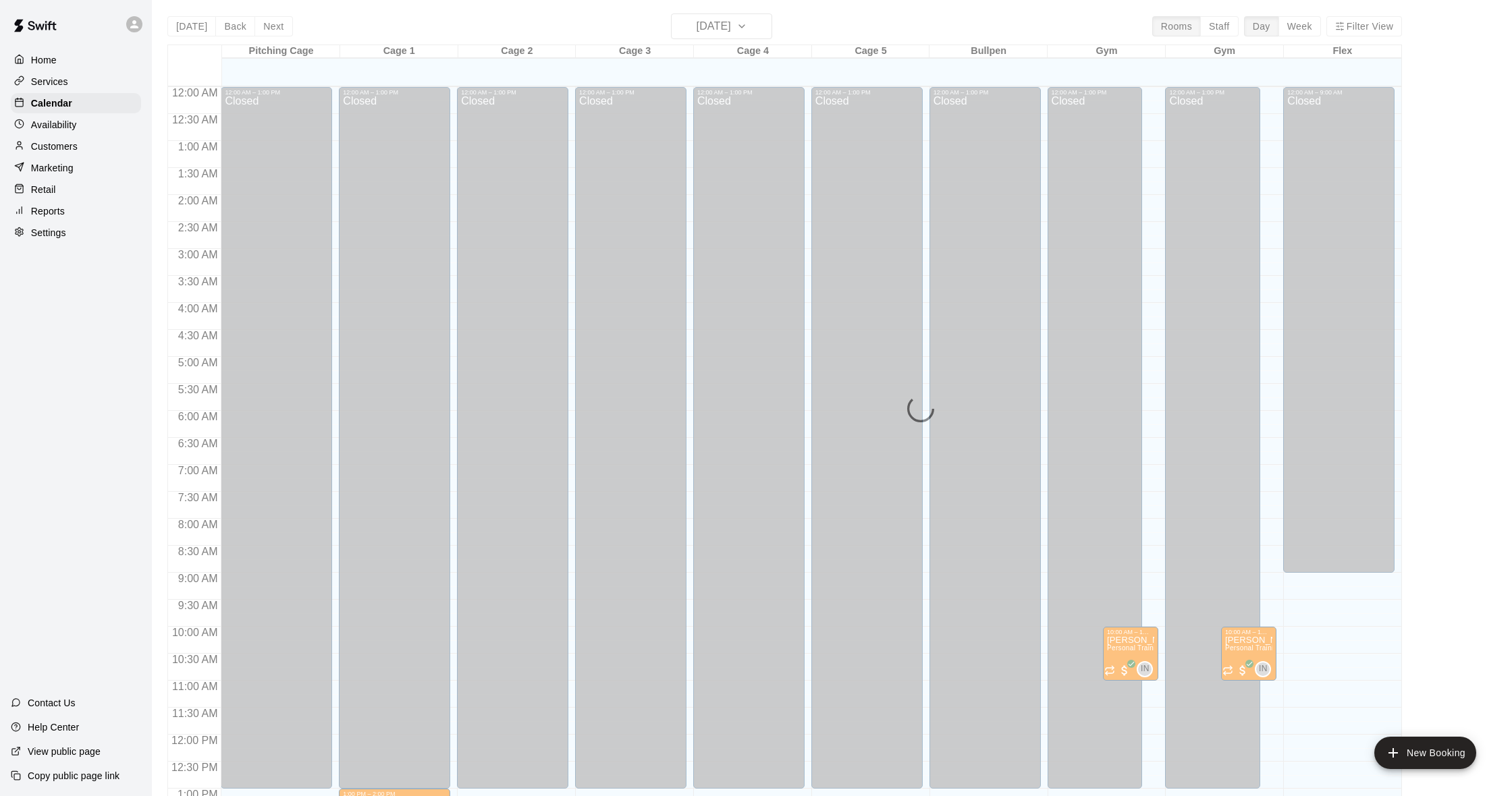
scroll to position [534, 0]
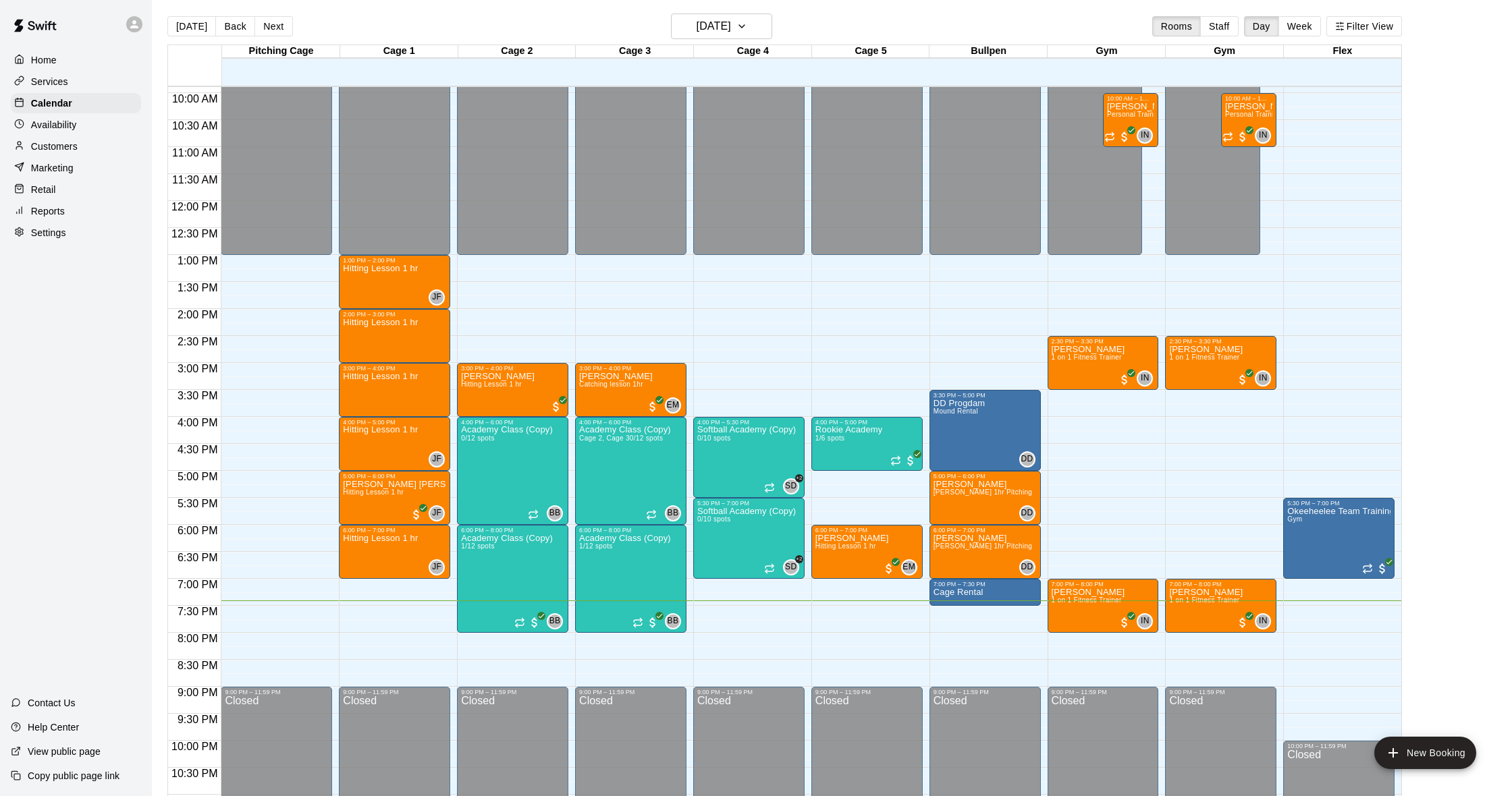
click at [74, 143] on p "Customers" at bounding box center [54, 146] width 47 height 13
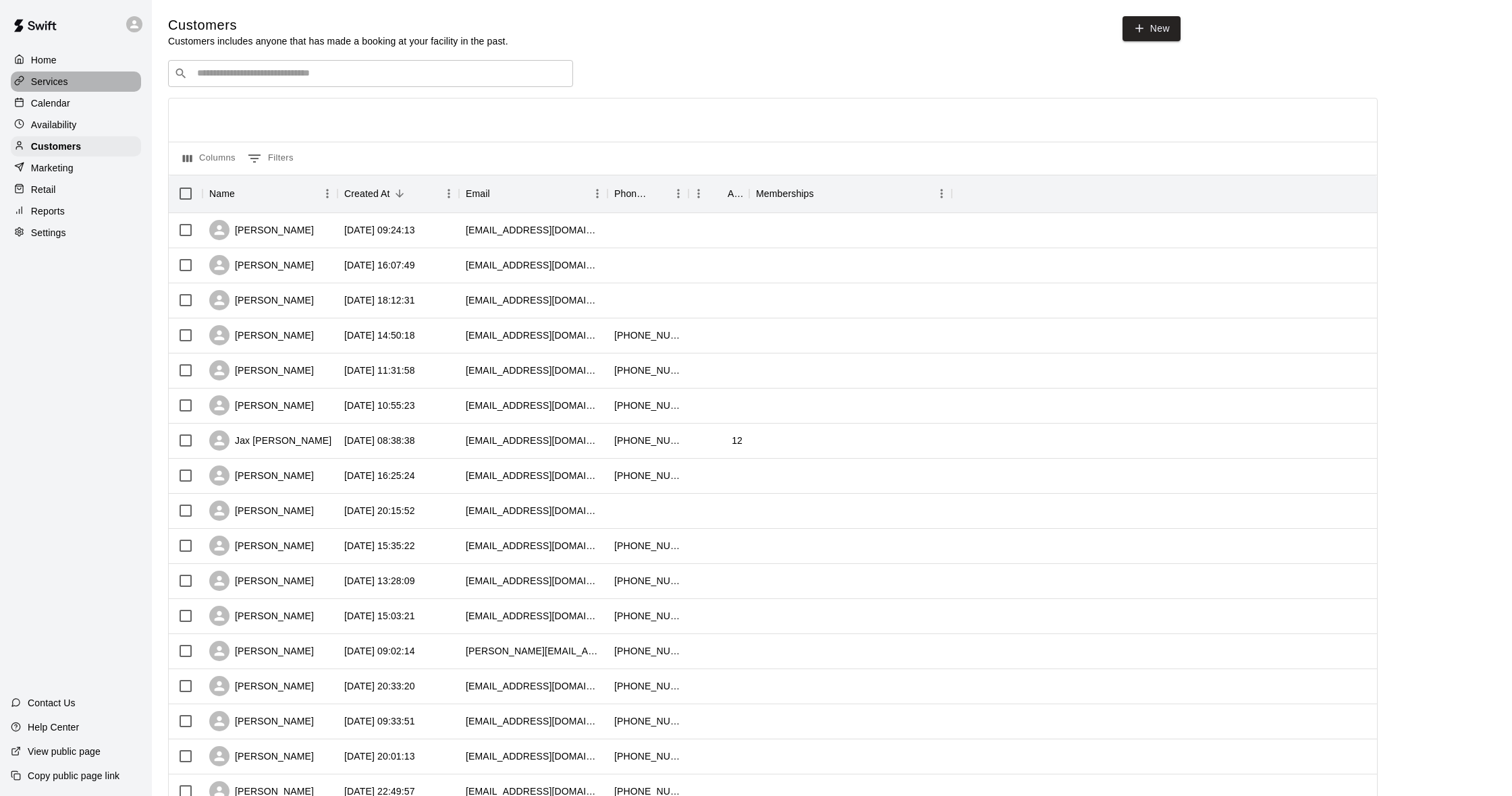
click at [87, 89] on div "Services" at bounding box center [75, 81] width 130 height 20
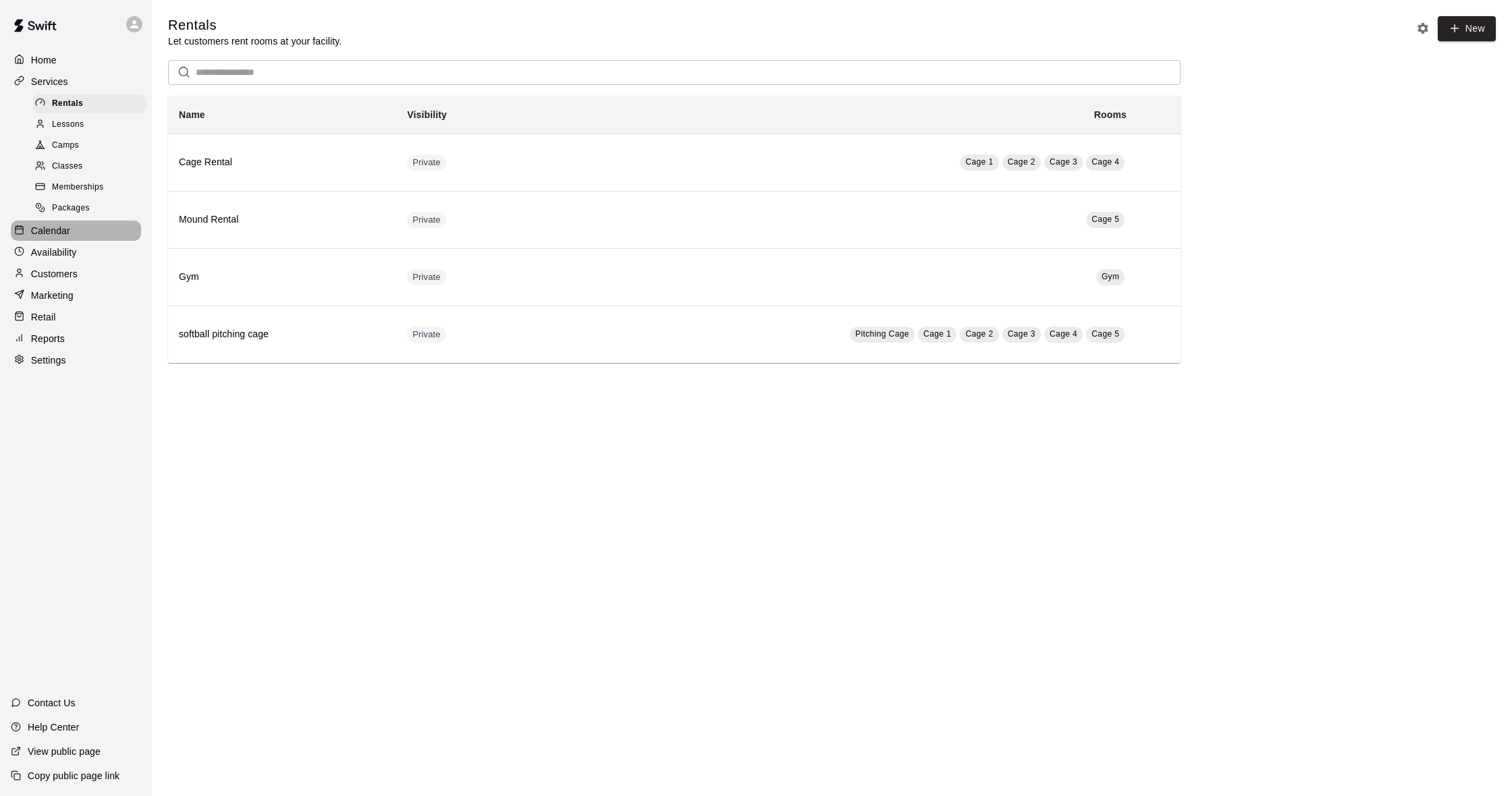
click at [78, 229] on div "Calendar" at bounding box center [75, 230] width 130 height 20
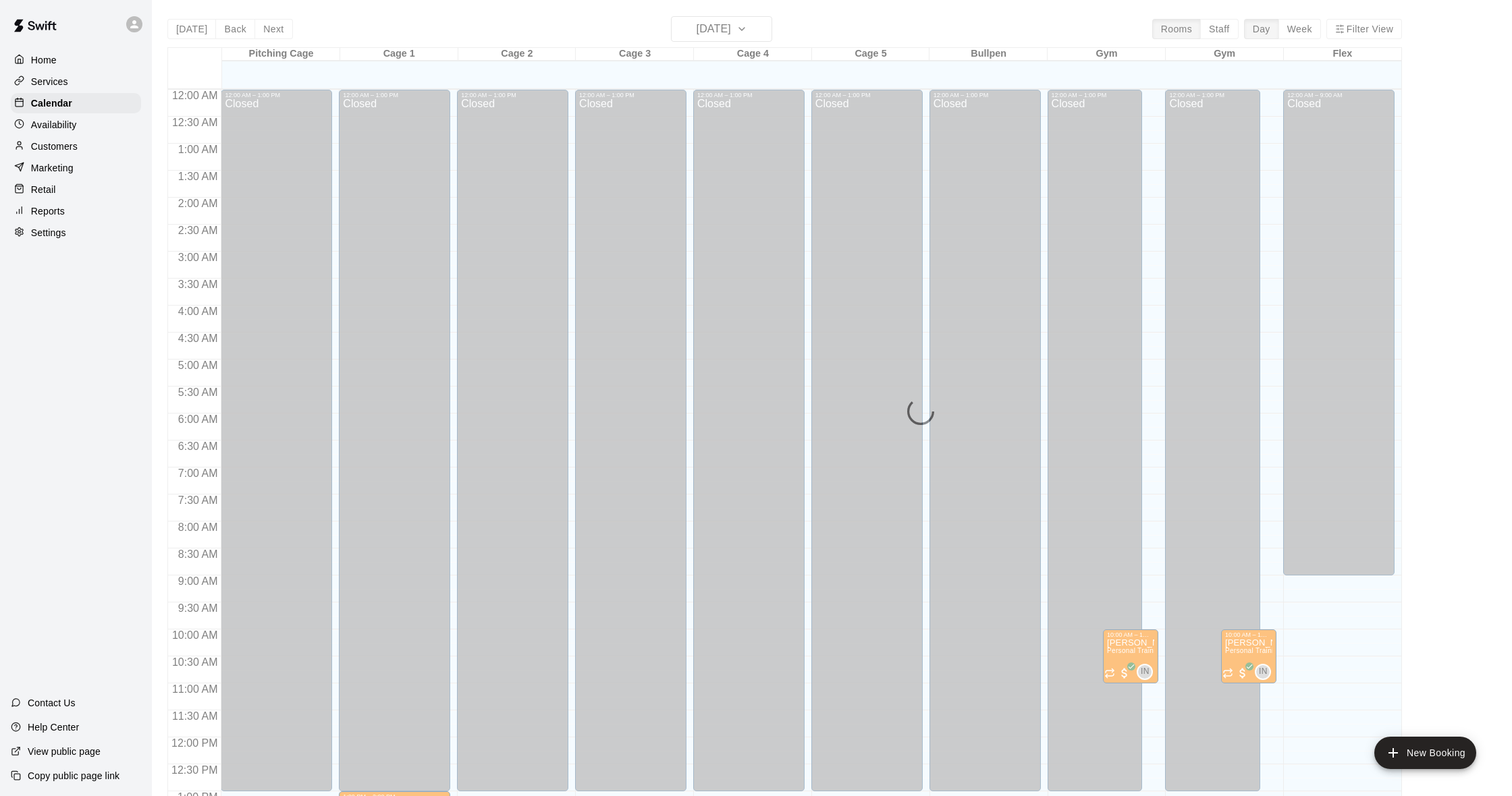
scroll to position [534, 0]
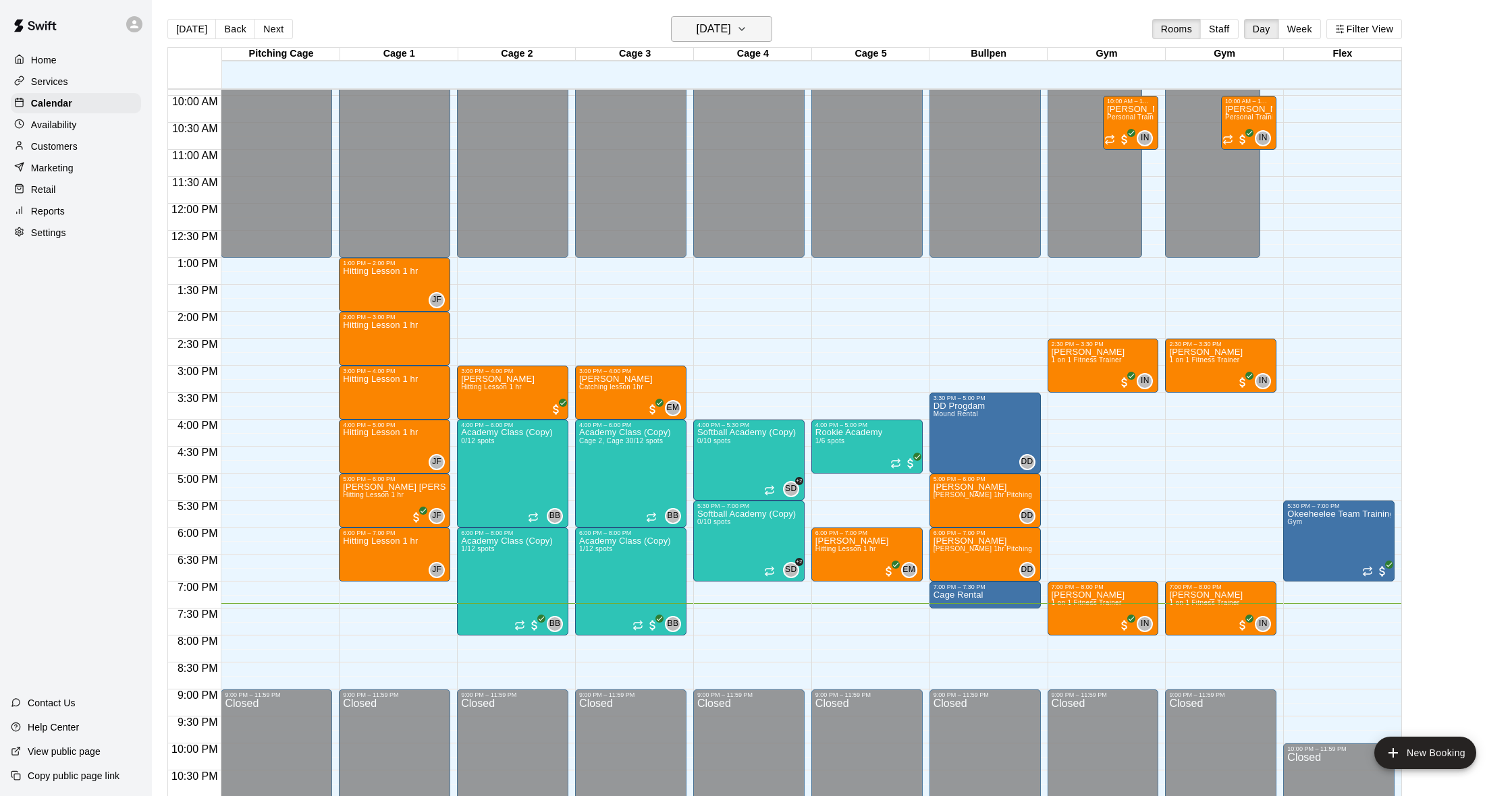
click at [723, 36] on h6 "[DATE]" at bounding box center [714, 29] width 34 height 19
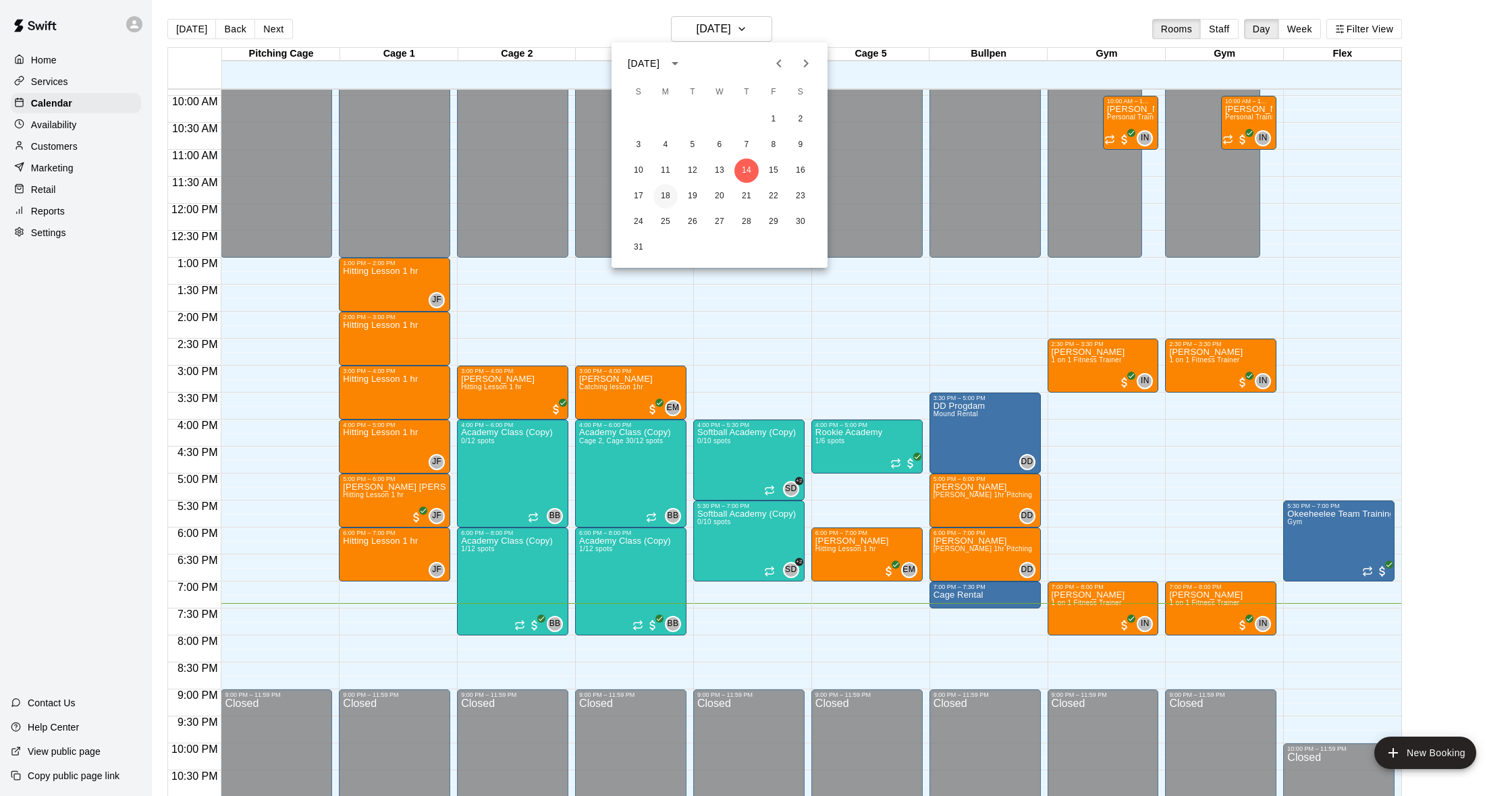
click at [667, 195] on button "18" at bounding box center [666, 197] width 25 height 25
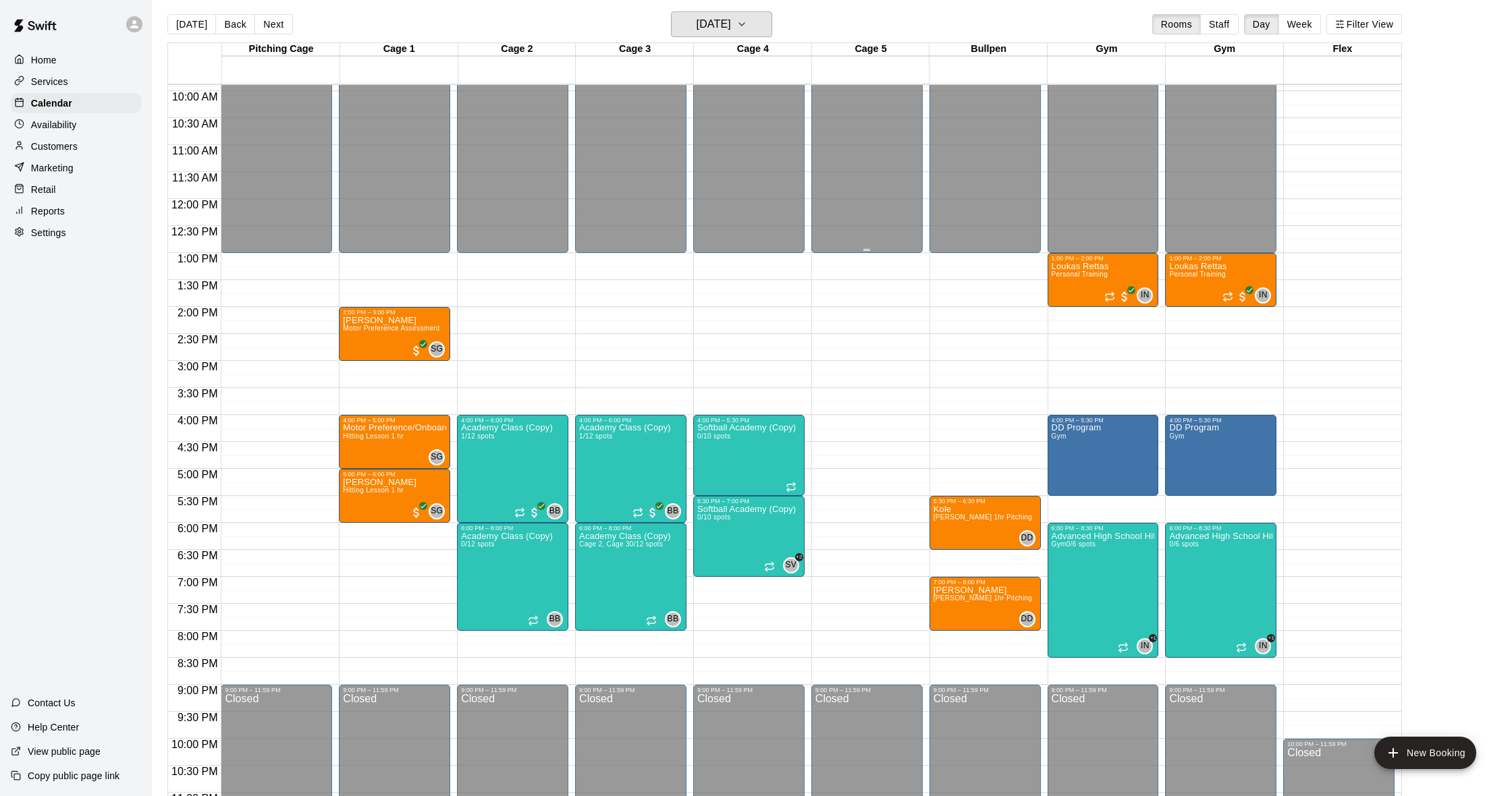
scroll to position [5, 0]
click at [247, 25] on button "Back" at bounding box center [235, 24] width 40 height 20
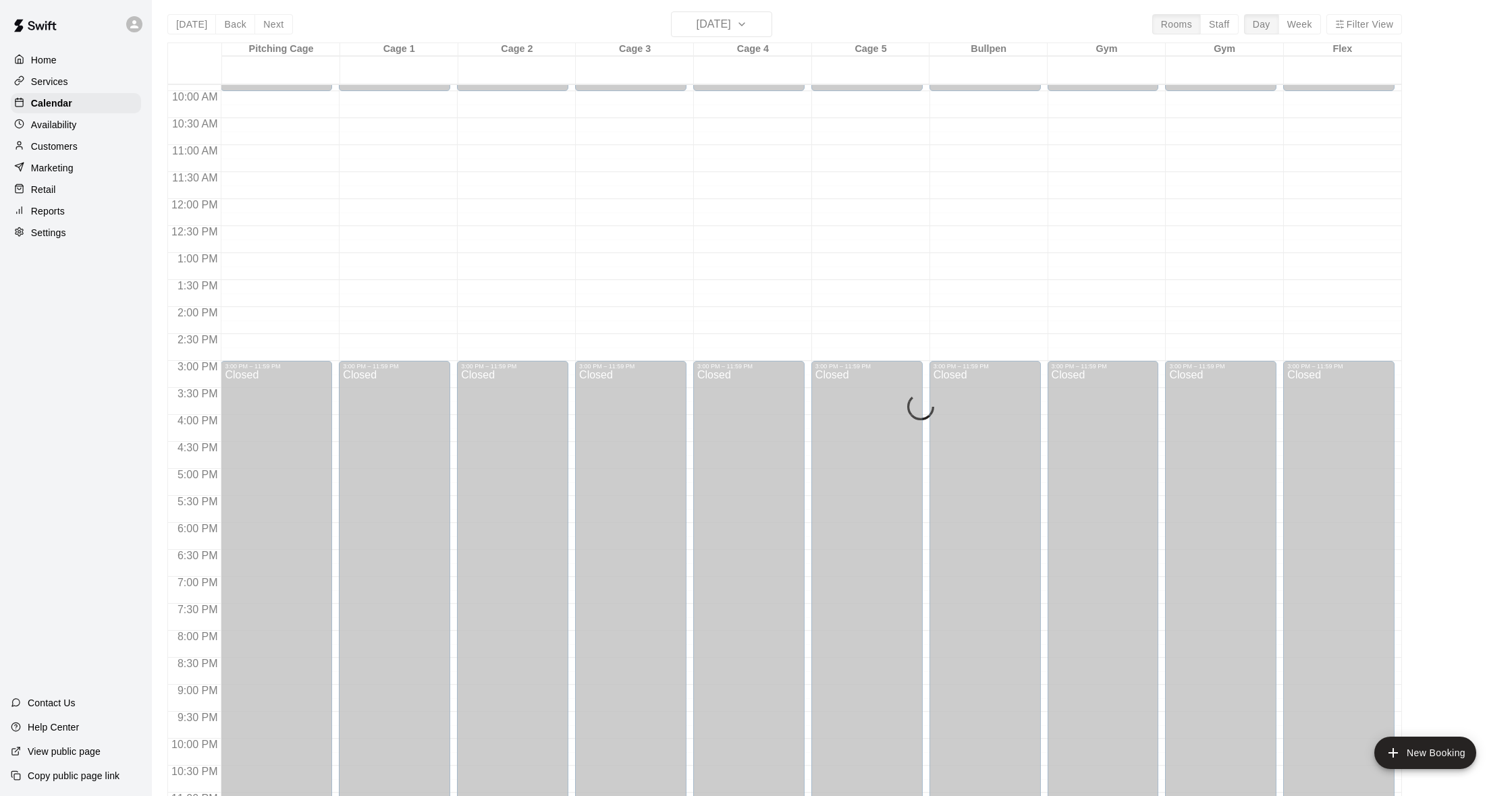
click at [269, 27] on div "[DATE] Back [DATE][DATE] Rooms Staff Day Week Filter View Pitching Cage 17 Sun …" at bounding box center [785, 409] width 1235 height 796
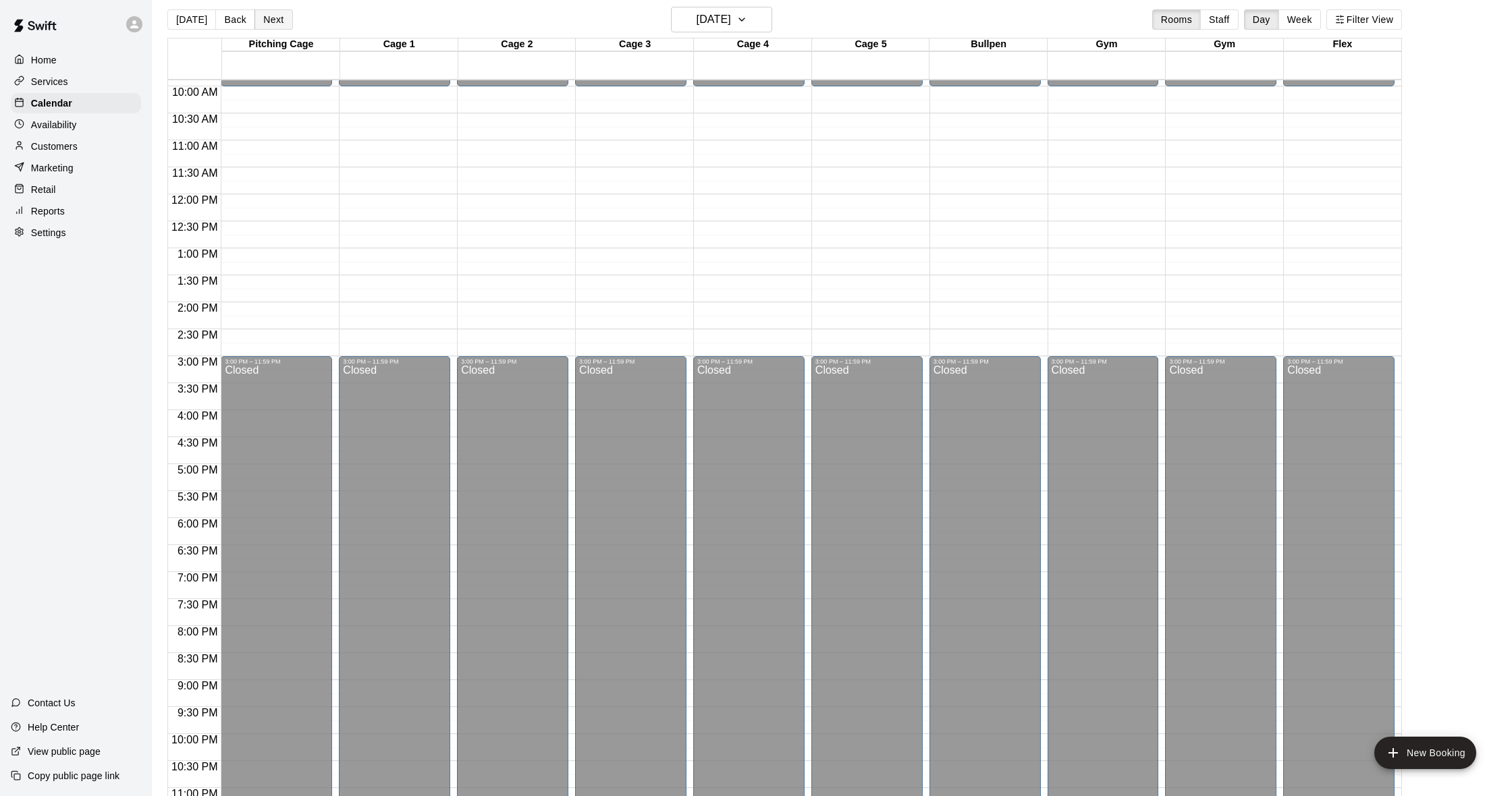
click at [269, 27] on button "Next" at bounding box center [273, 20] width 38 height 20
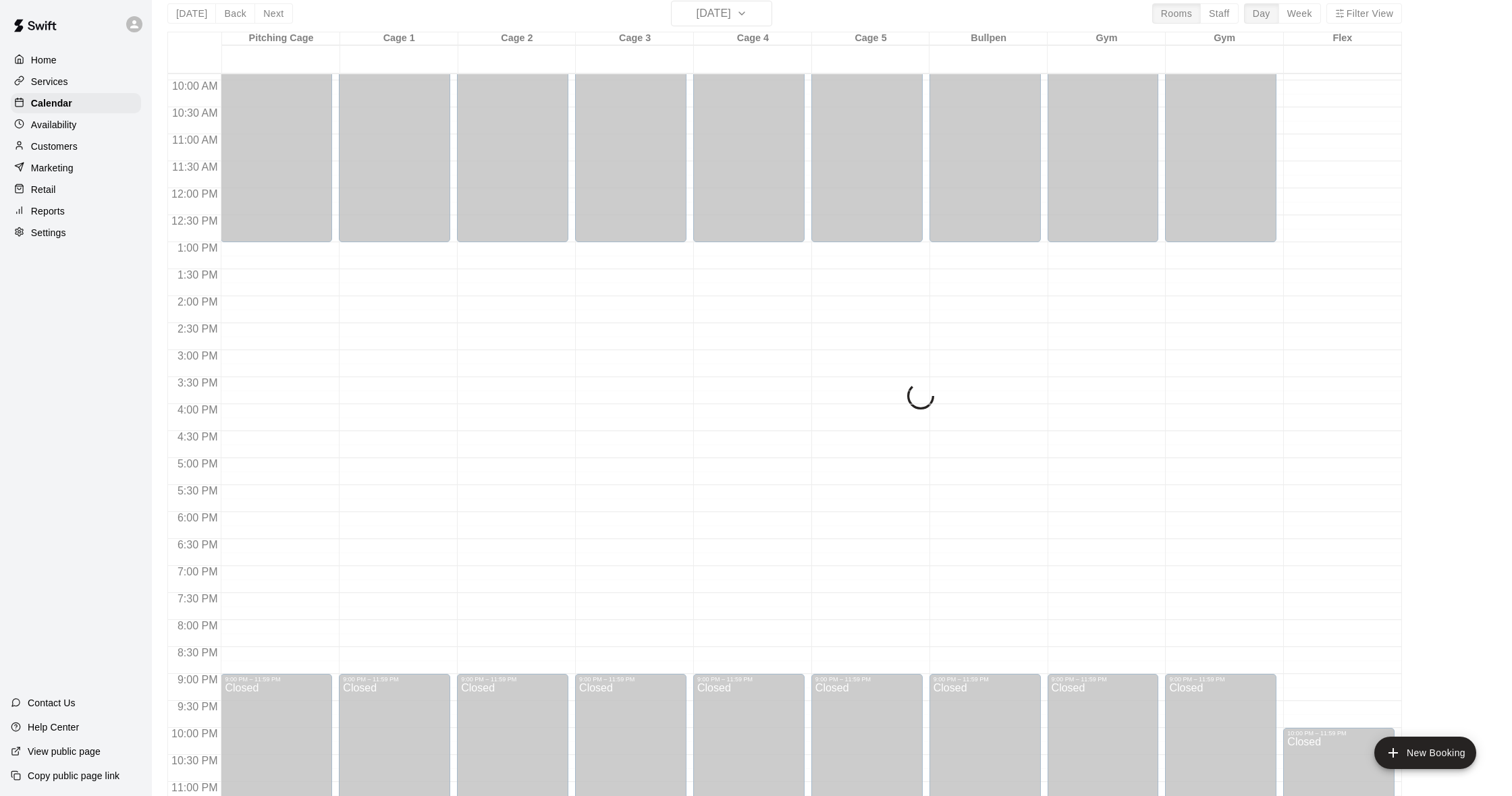
click at [273, 16] on button "Next" at bounding box center [273, 13] width 38 height 20
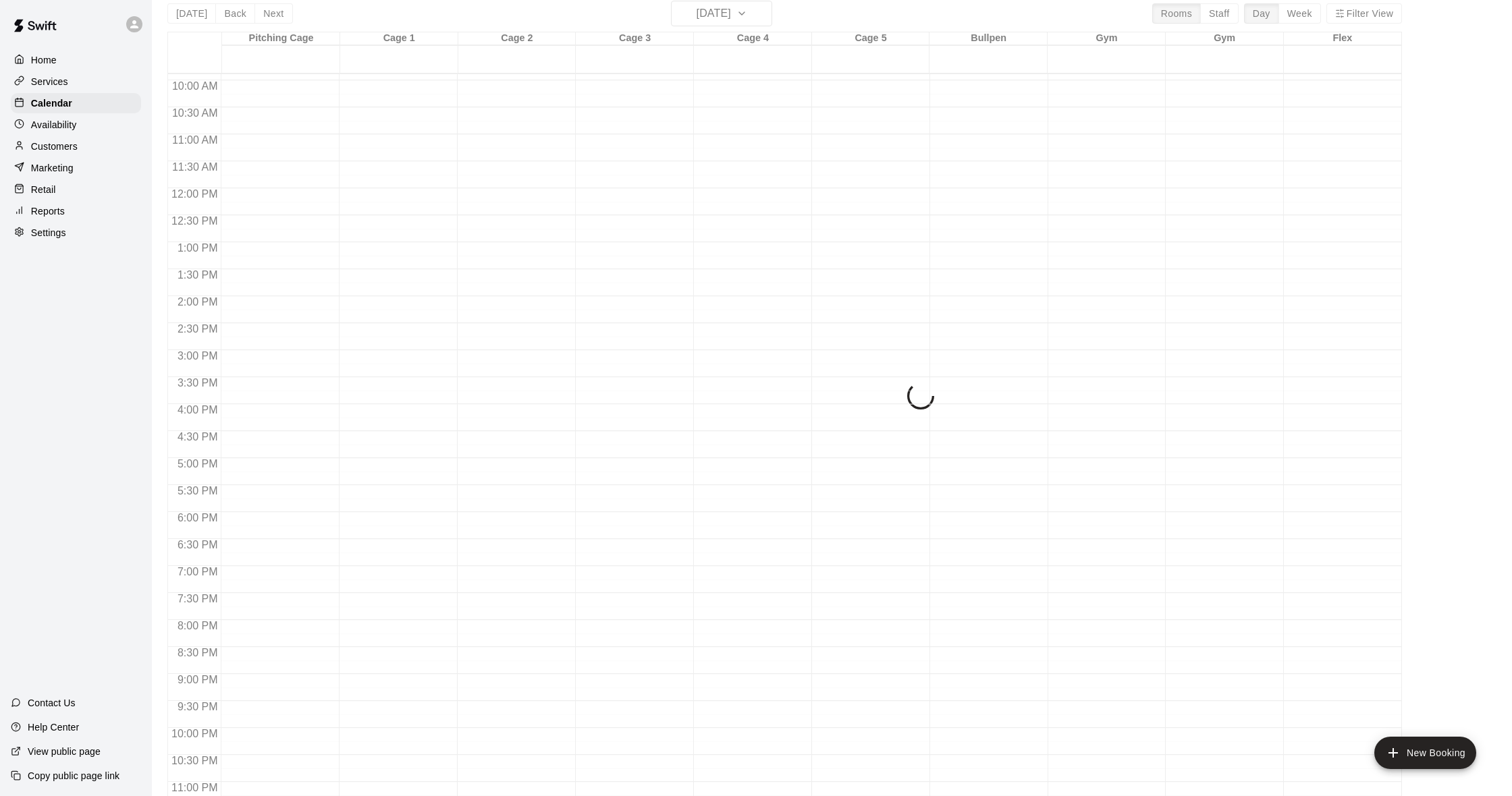
scroll to position [20, 0]
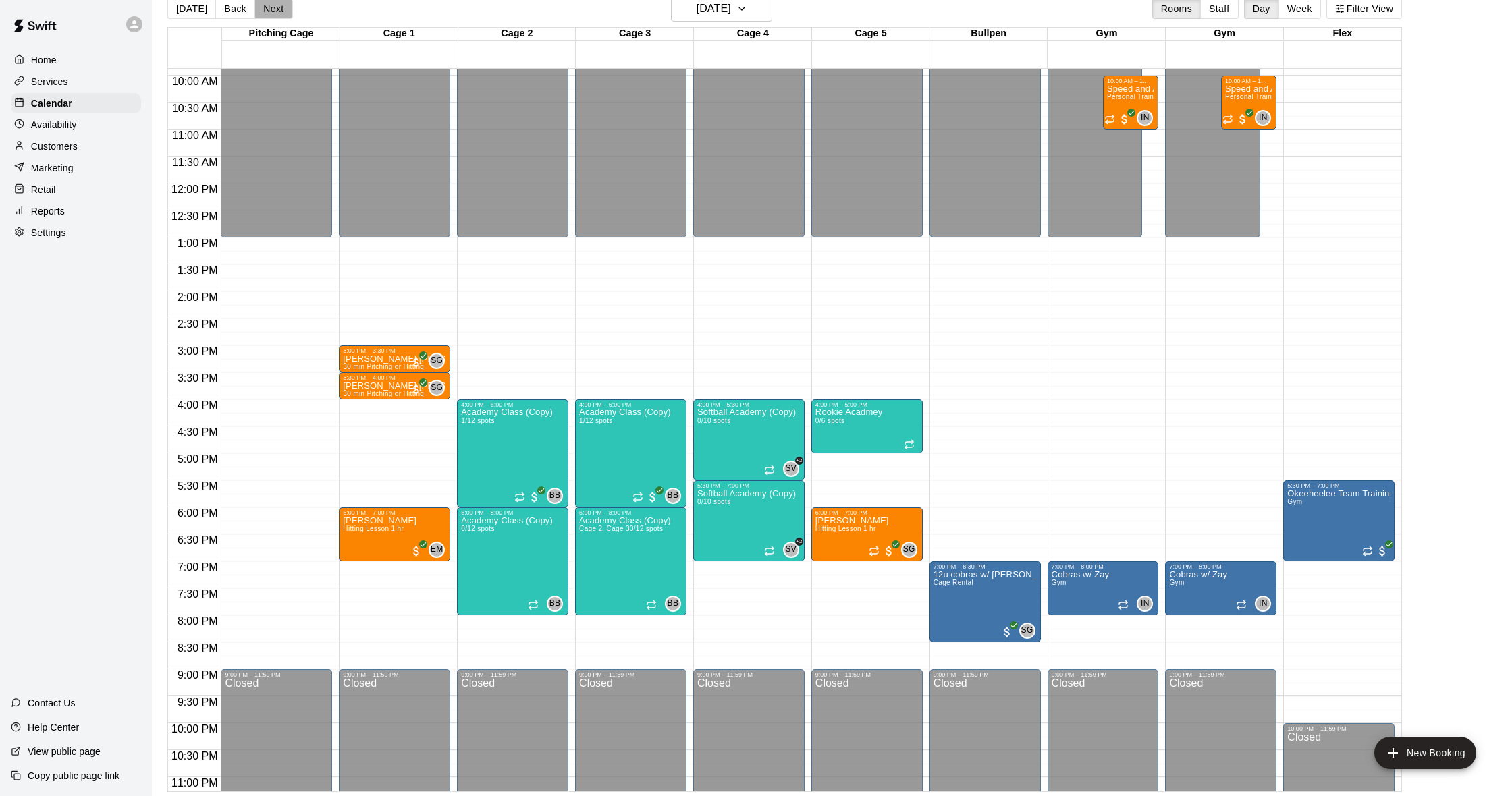
click at [273, 16] on button "Next" at bounding box center [273, 8] width 38 height 20
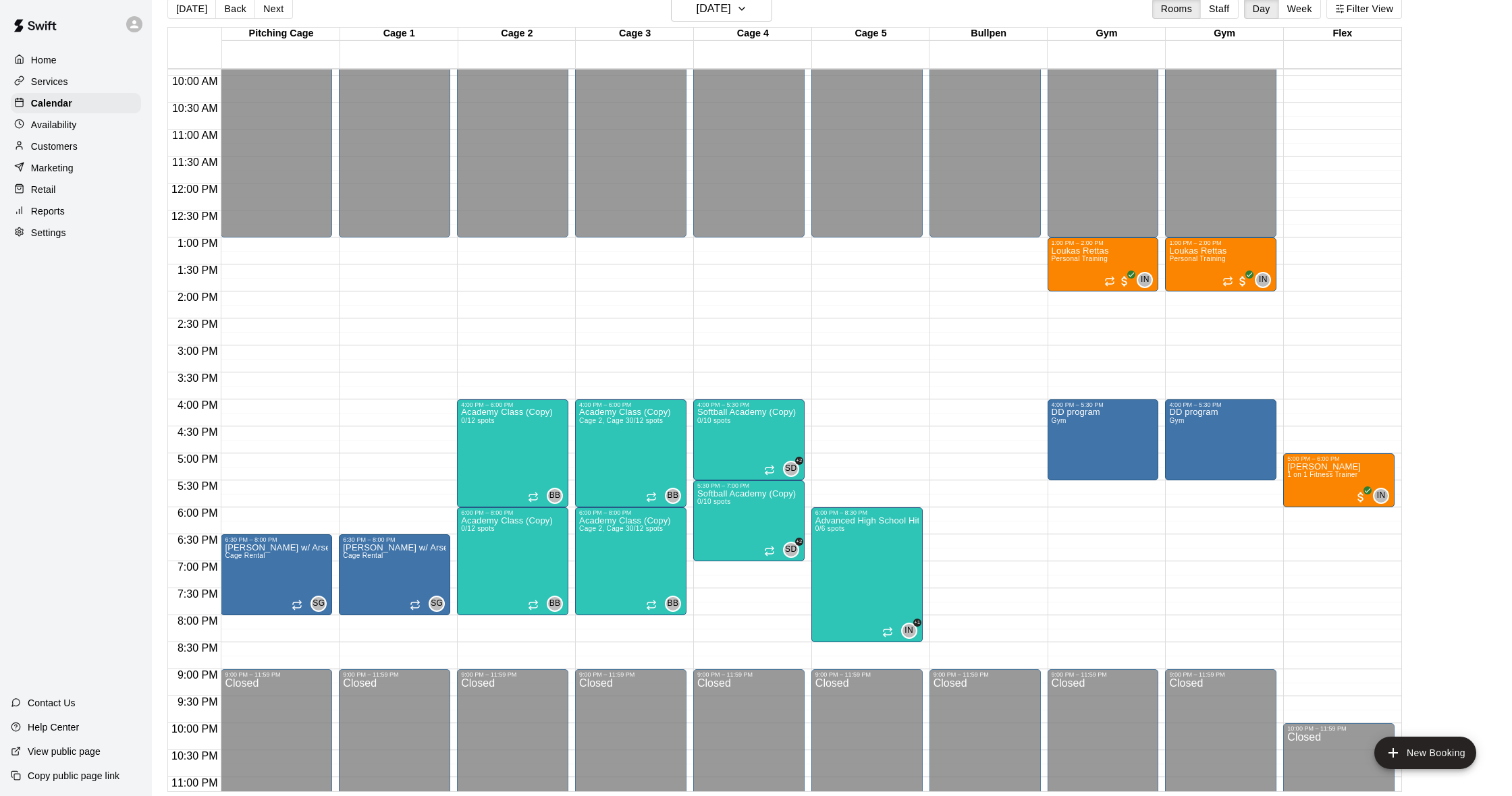
scroll to position [21, 0]
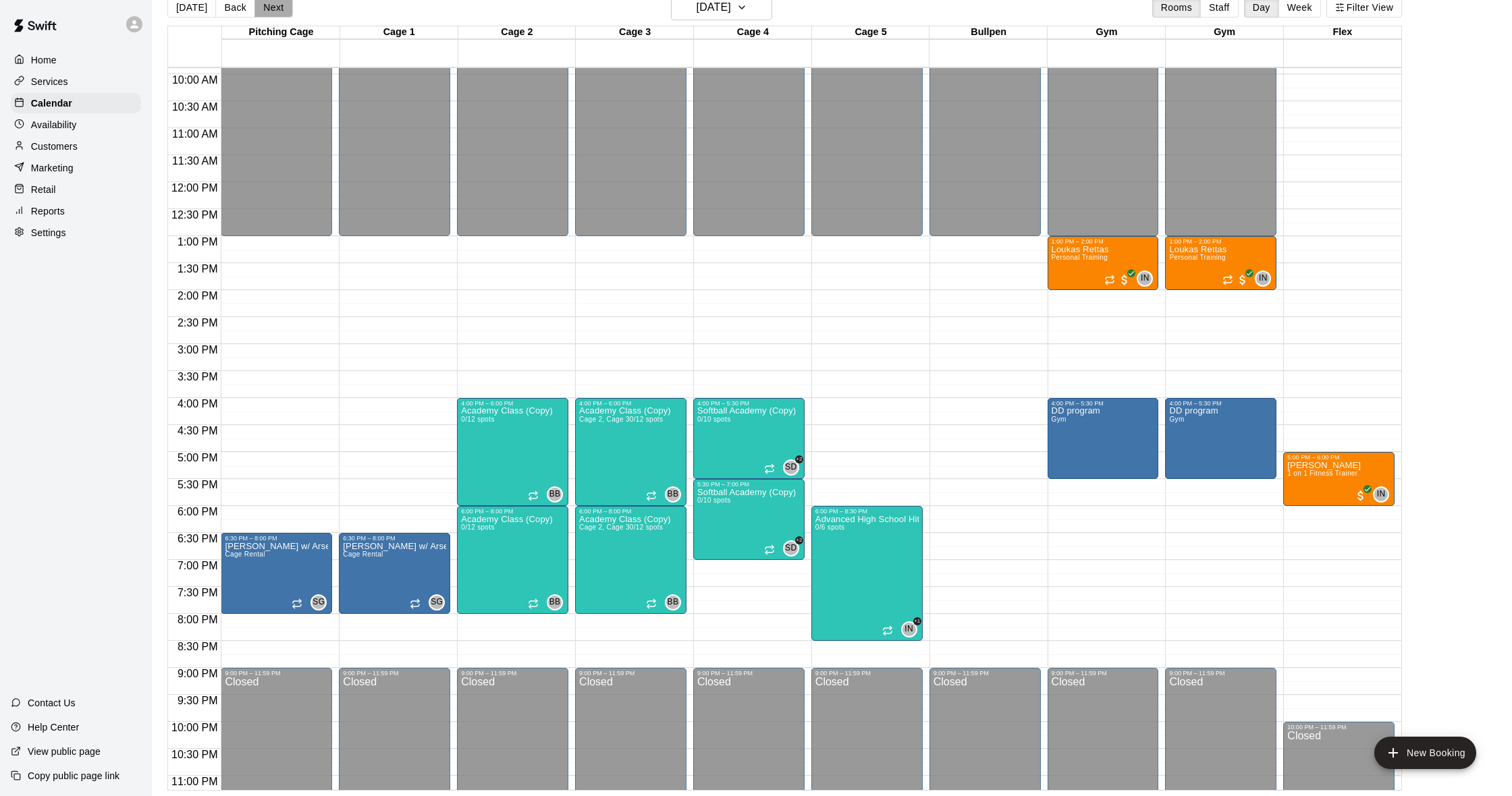
click at [273, 16] on button "Next" at bounding box center [273, 7] width 38 height 20
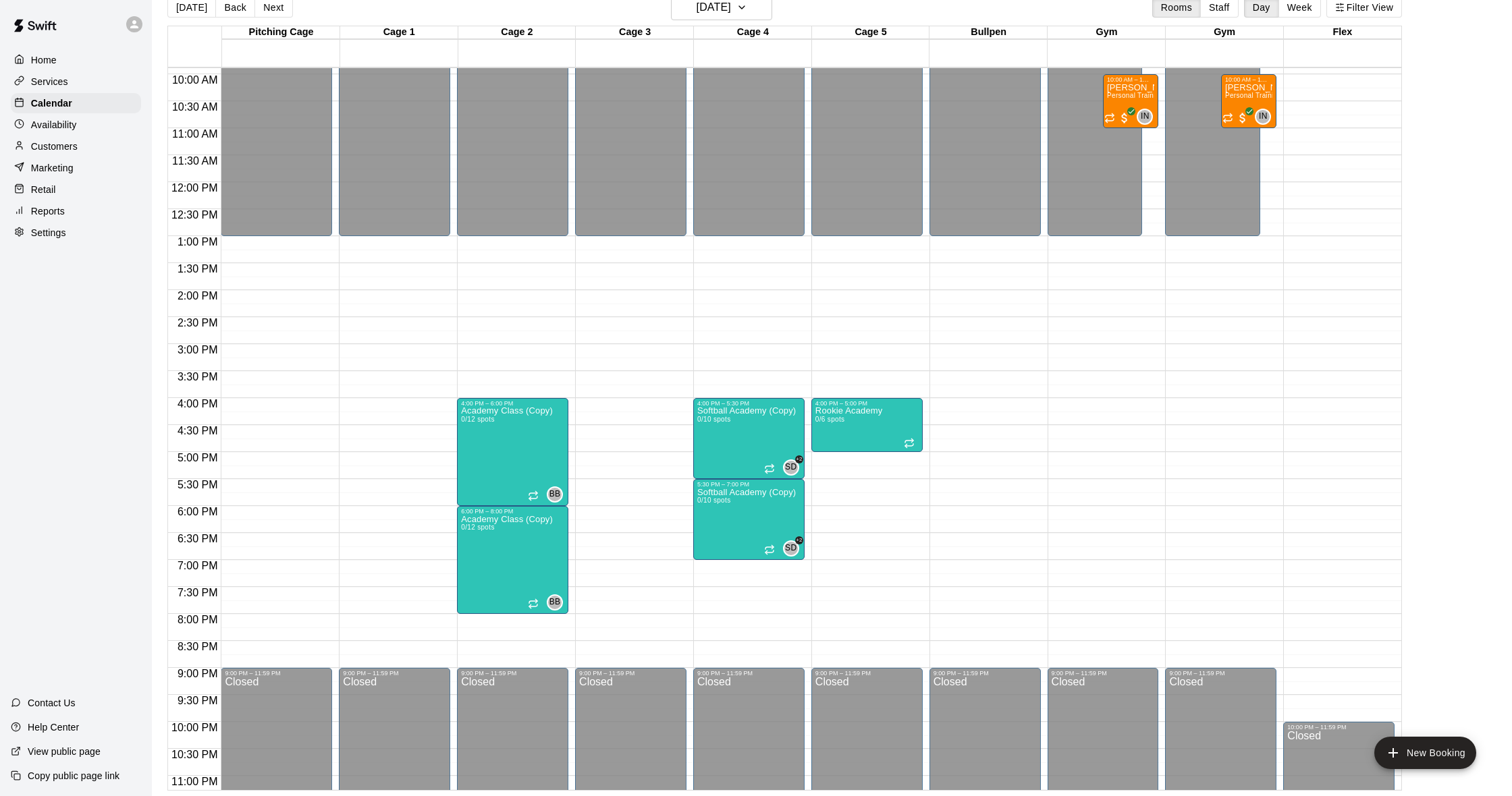
scroll to position [0, 0]
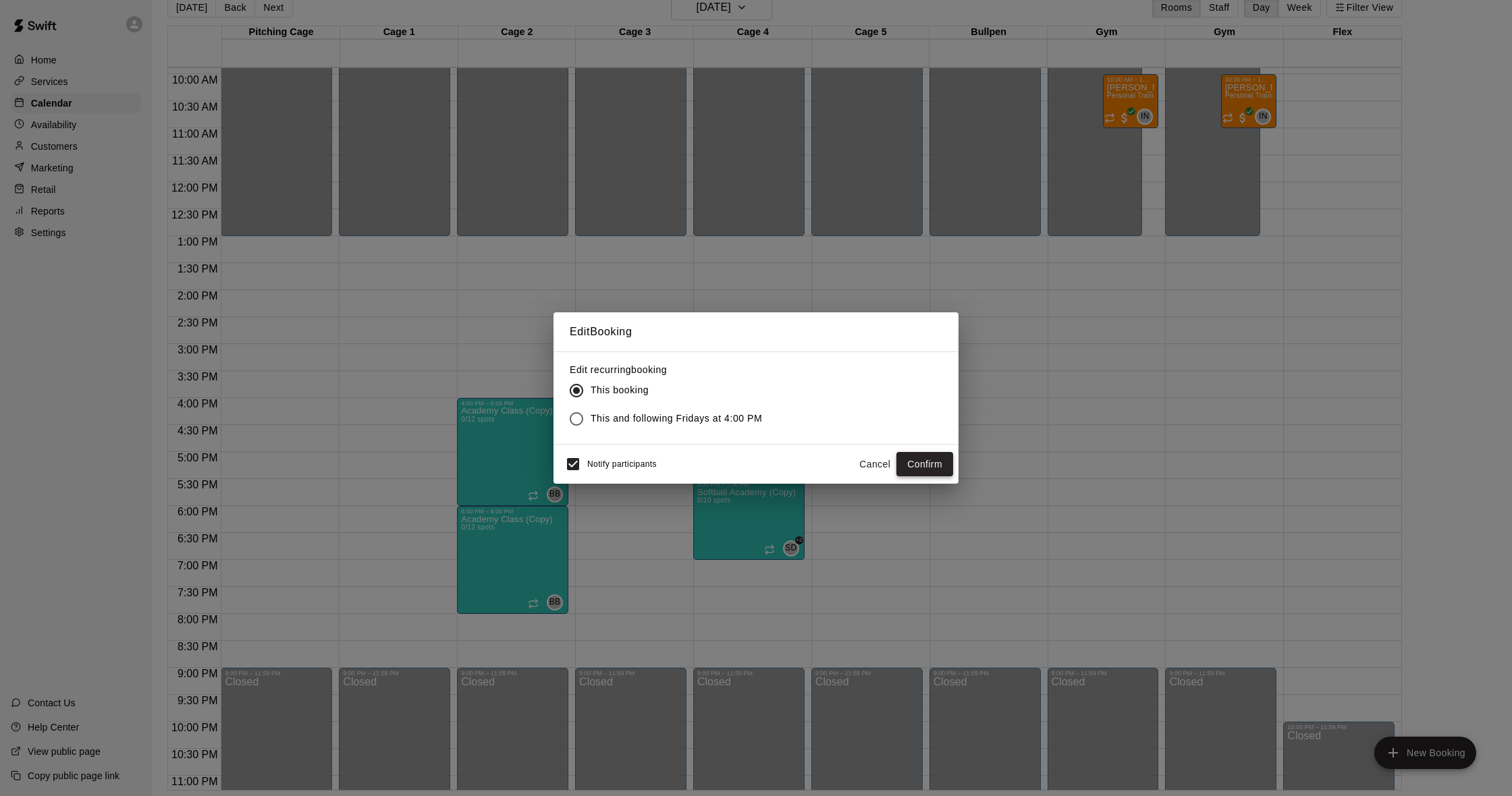
click at [933, 456] on button "Confirm" at bounding box center [924, 465] width 57 height 25
click at [872, 463] on button "Cancel" at bounding box center [875, 465] width 43 height 25
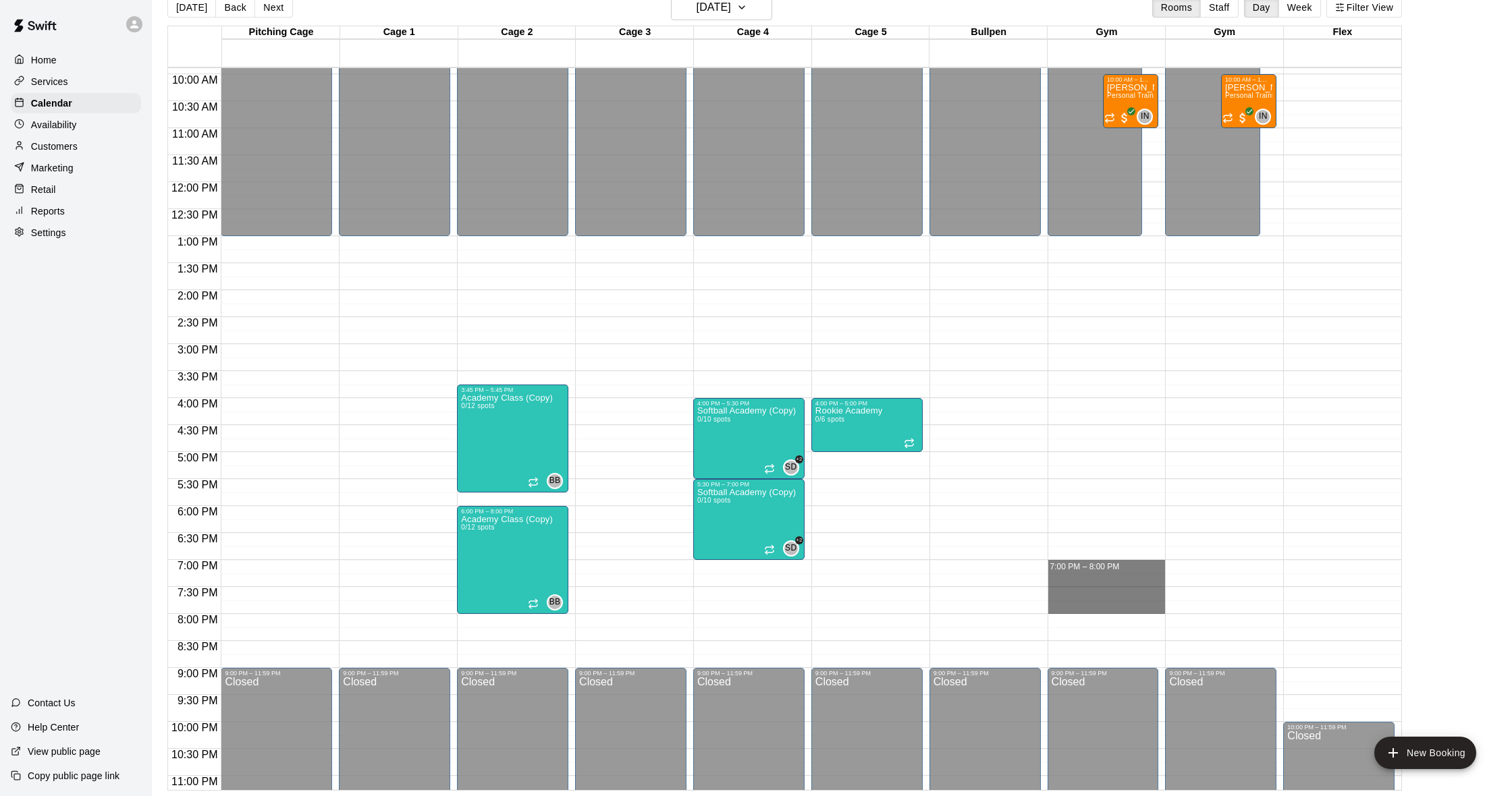
drag, startPoint x: 1070, startPoint y: 564, endPoint x: 1073, endPoint y: 609, distance: 45.1
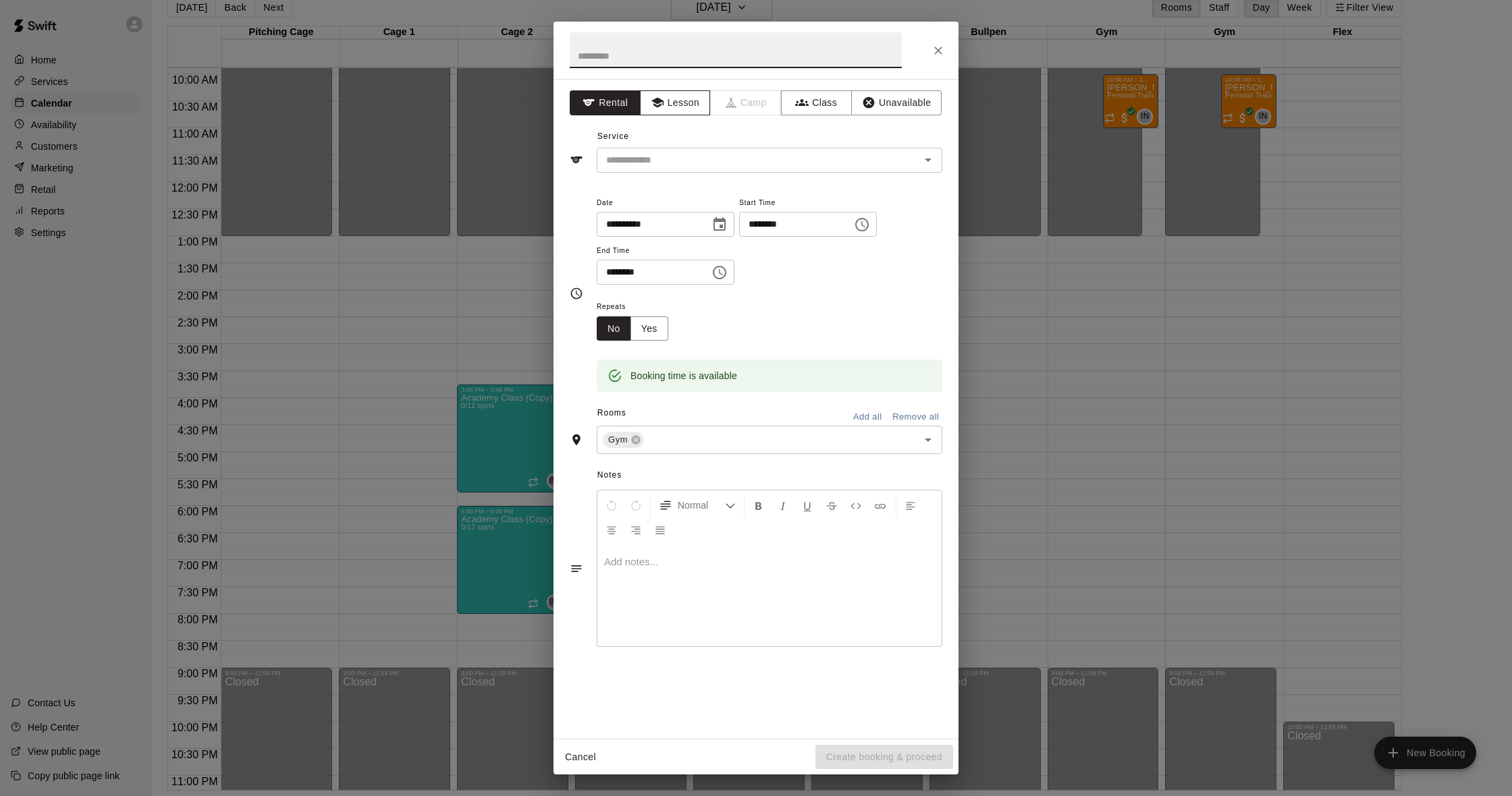
click at [671, 105] on button "Lesson" at bounding box center [675, 102] width 71 height 25
click at [700, 176] on div "**********" at bounding box center [756, 408] width 405 height 660
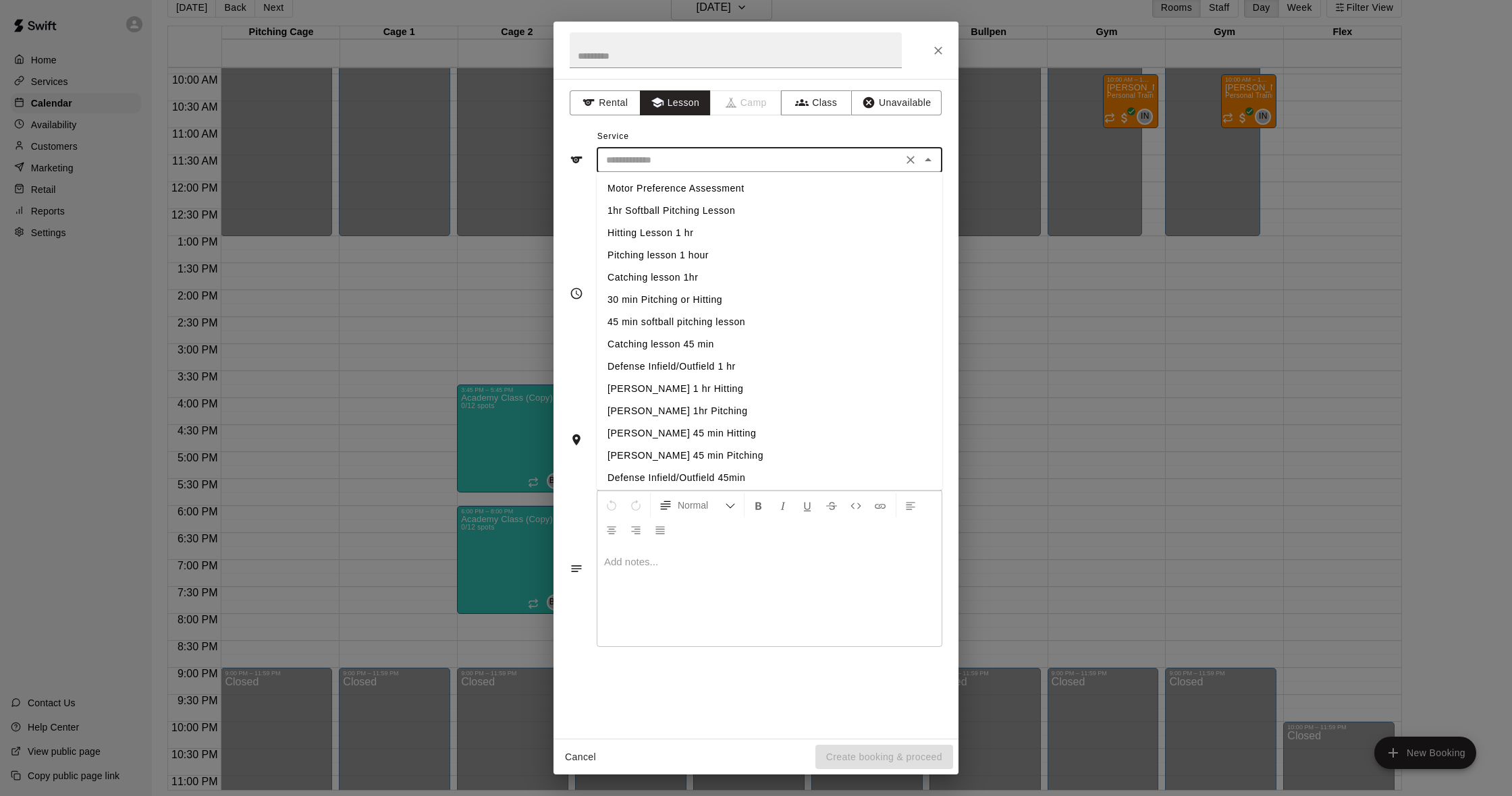
click at [703, 159] on input "text" at bounding box center [749, 160] width 298 height 17
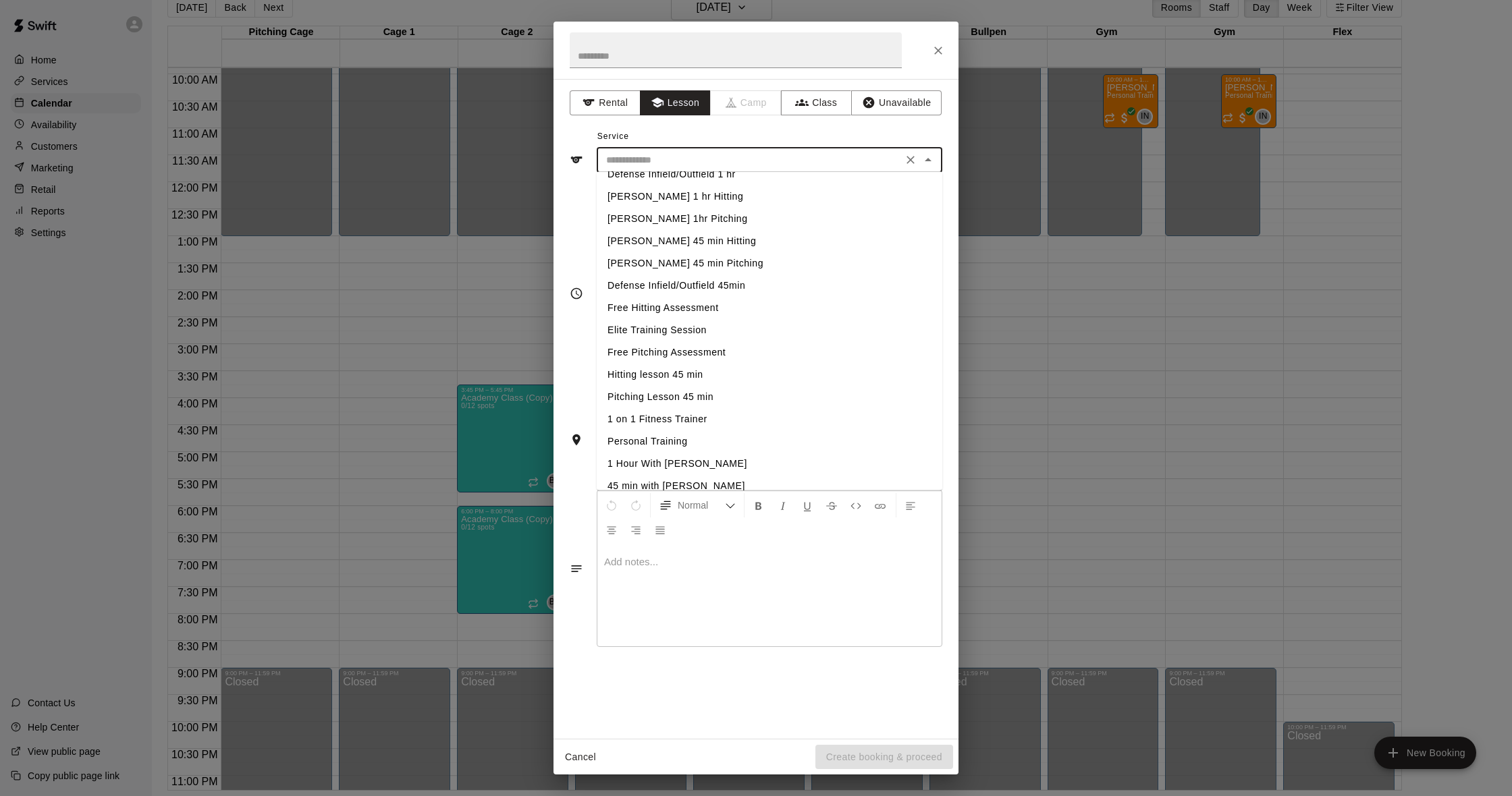
scroll to position [200, 0]
click at [698, 416] on li "1 on 1 Fitness Trainer" at bounding box center [769, 411] width 345 height 22
type input "**********"
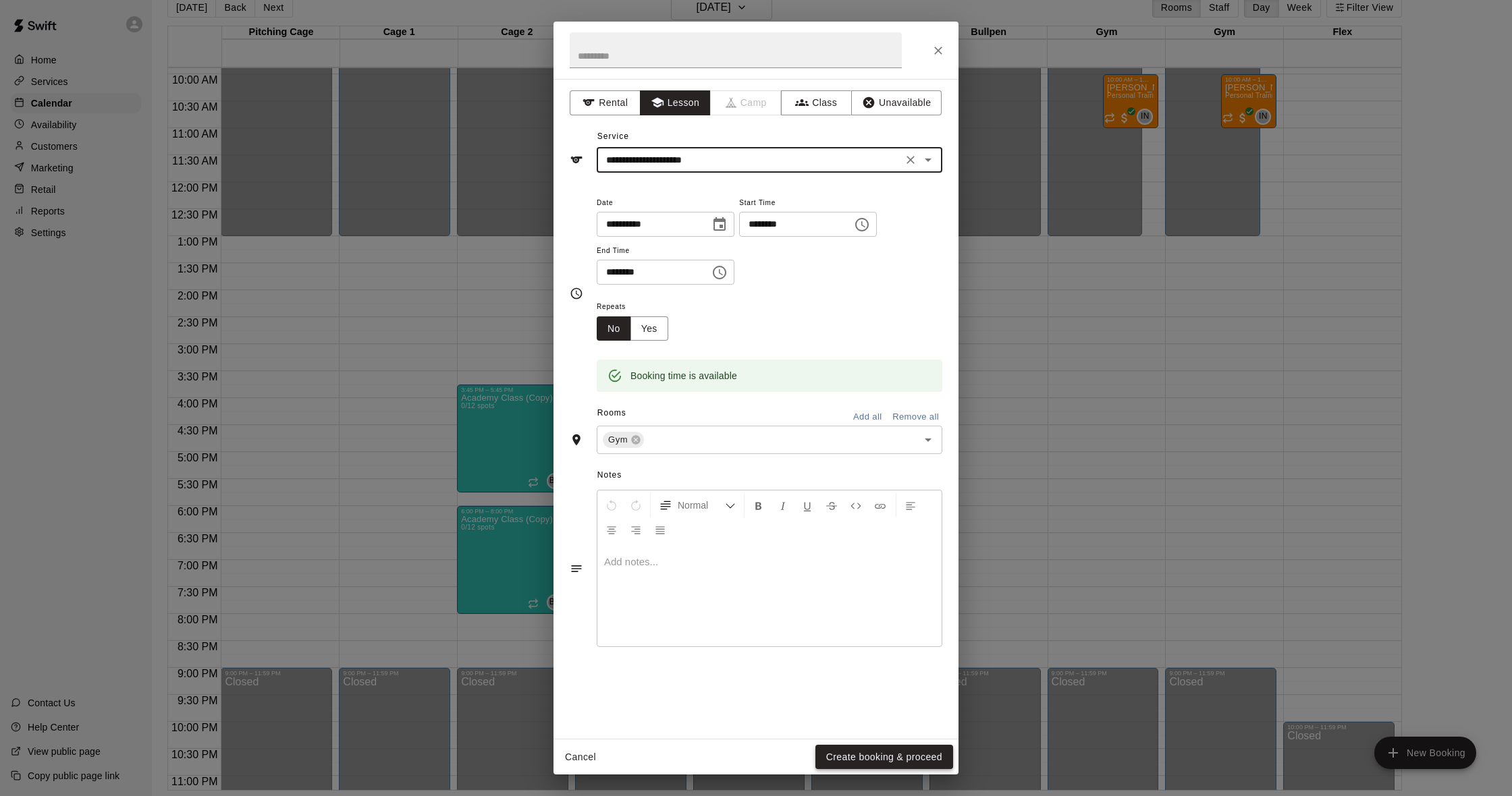
click at [881, 757] on button "Create booking & proceed" at bounding box center [884, 757] width 138 height 25
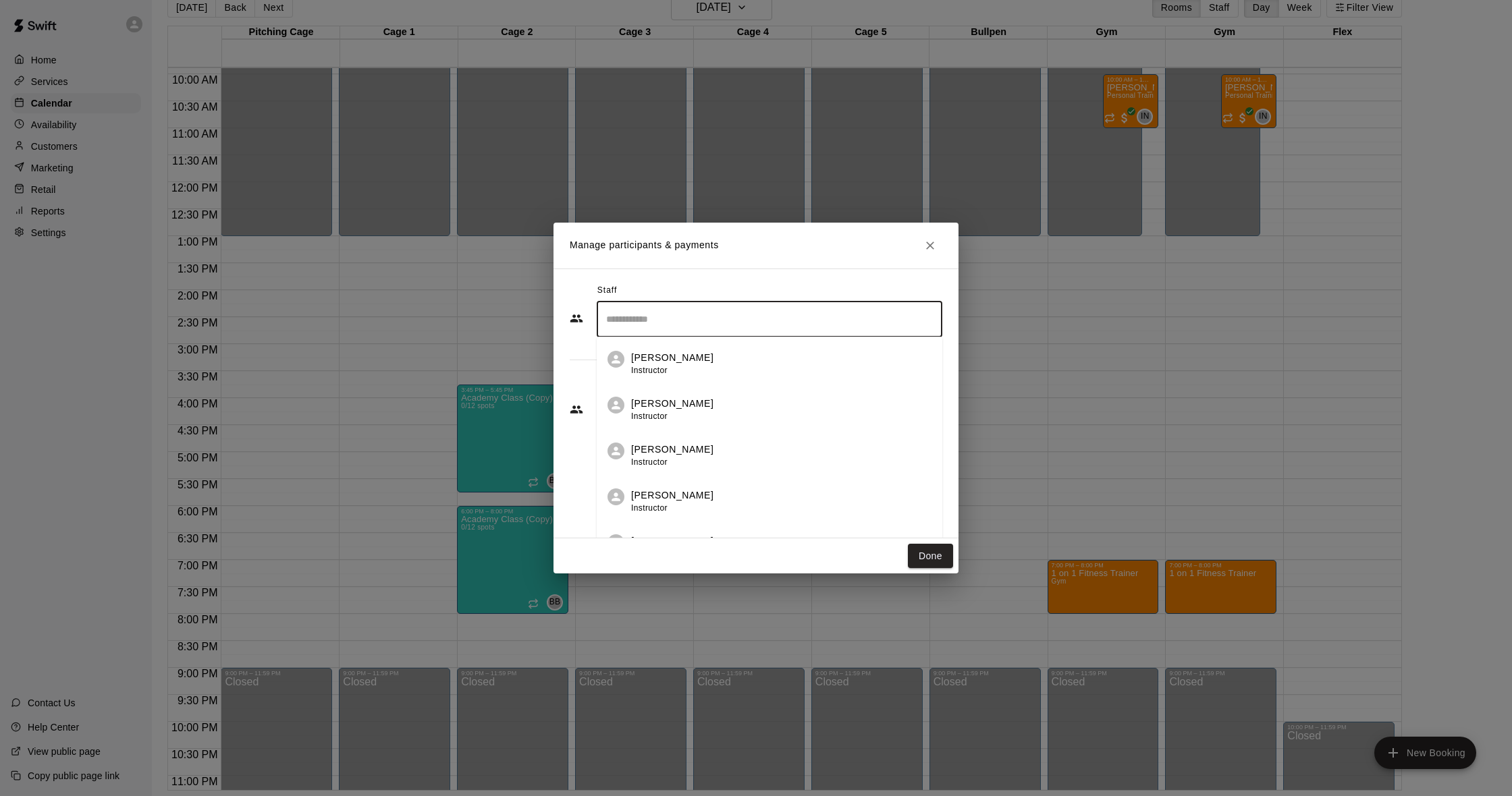
click at [671, 316] on input "Search staff" at bounding box center [769, 319] width 334 height 24
click at [661, 453] on p "[PERSON_NAME]" at bounding box center [672, 449] width 82 height 14
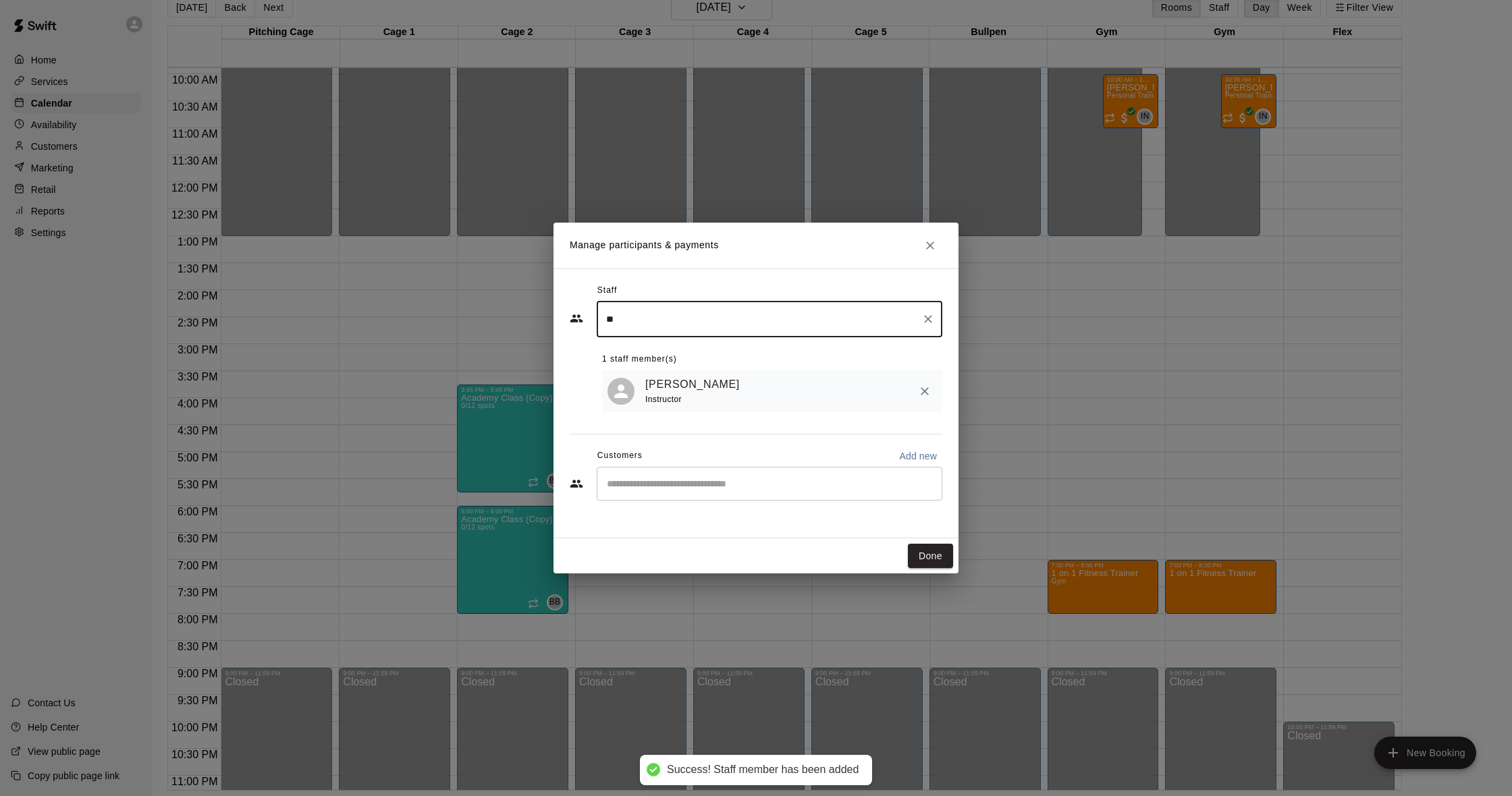
type input "**"
click at [662, 479] on input "Start typing to search customers..." at bounding box center [769, 484] width 334 height 13
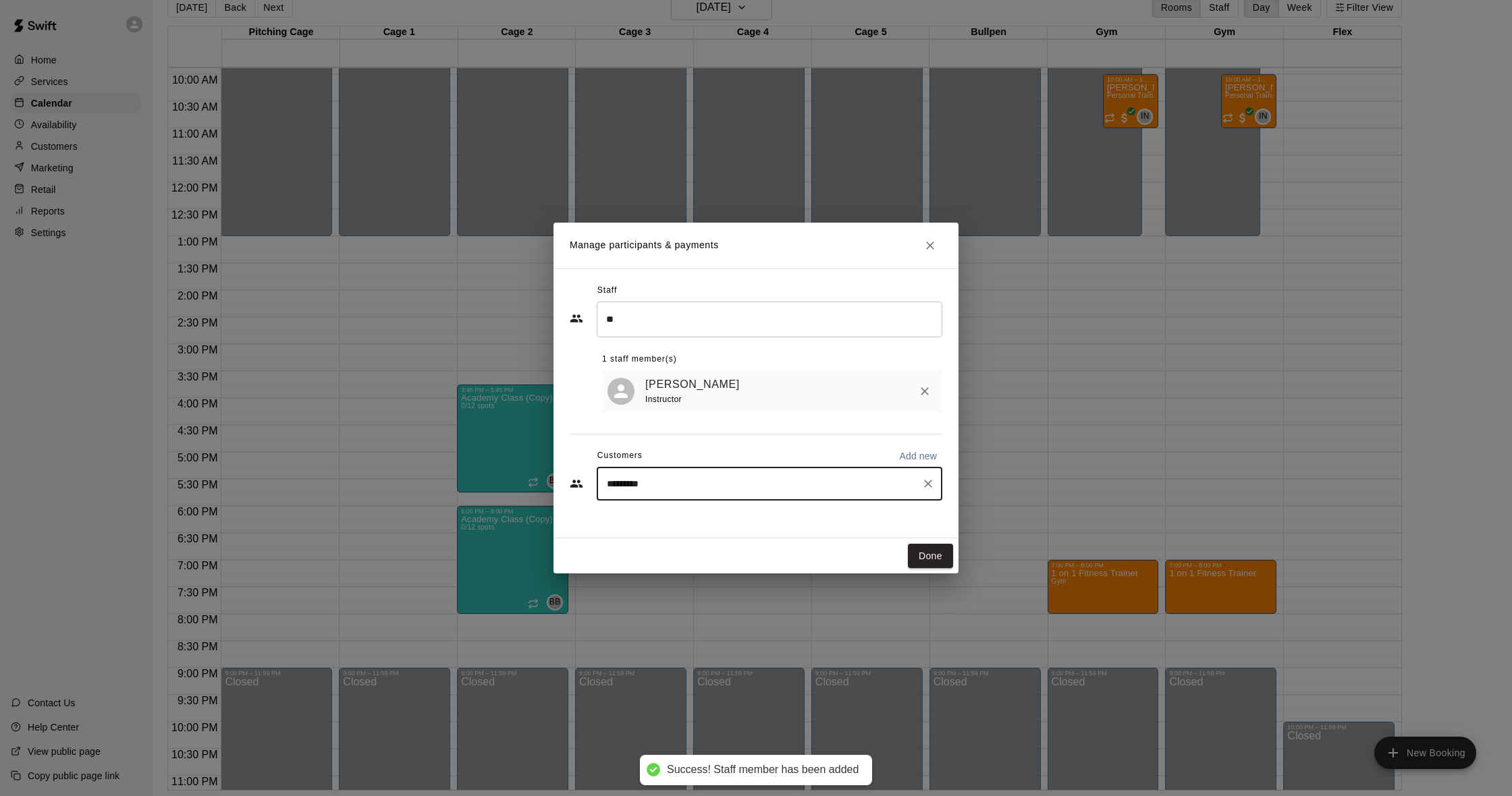
type input "**********"
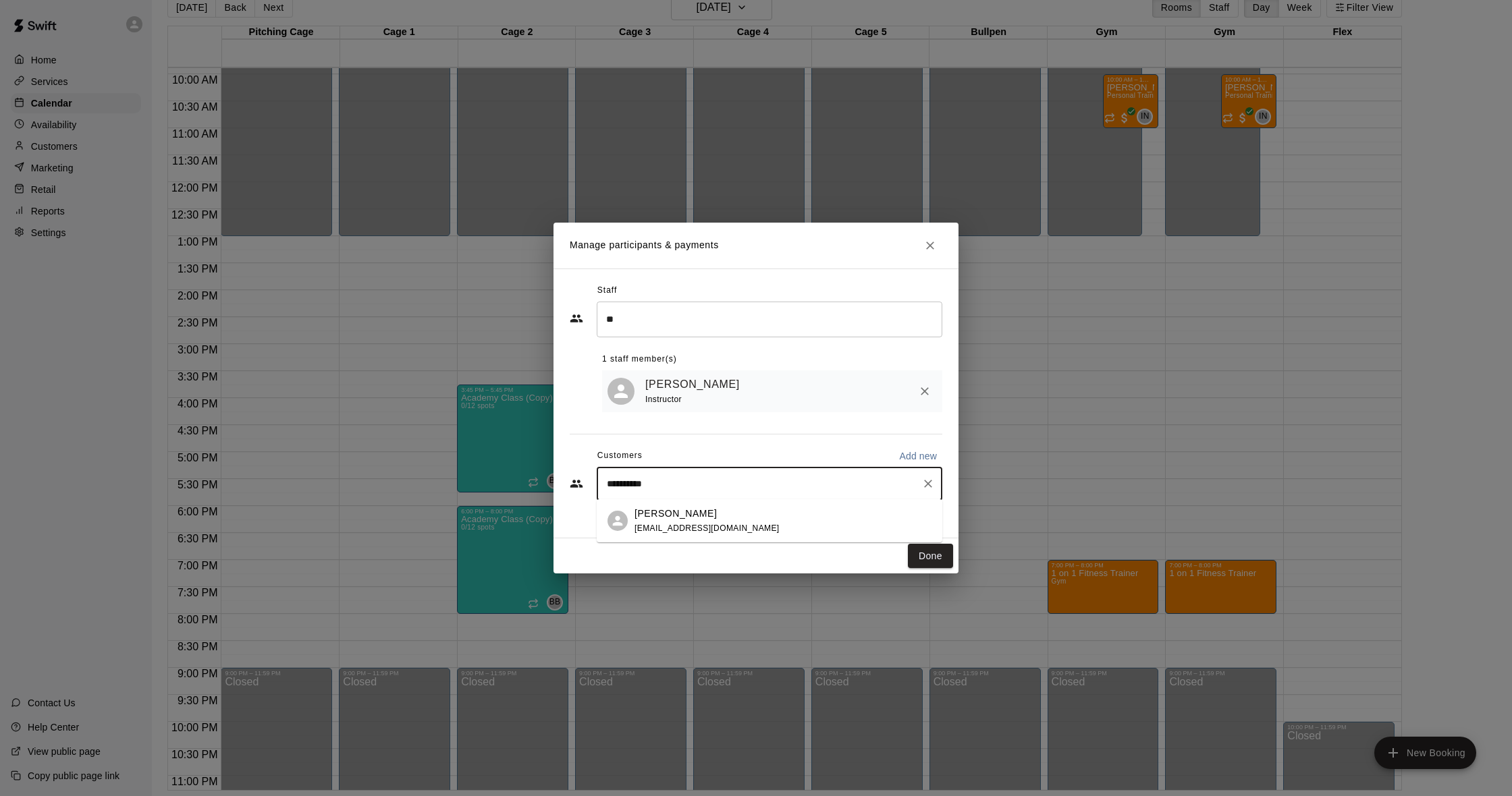
click at [683, 517] on p "[PERSON_NAME]" at bounding box center [676, 513] width 82 height 14
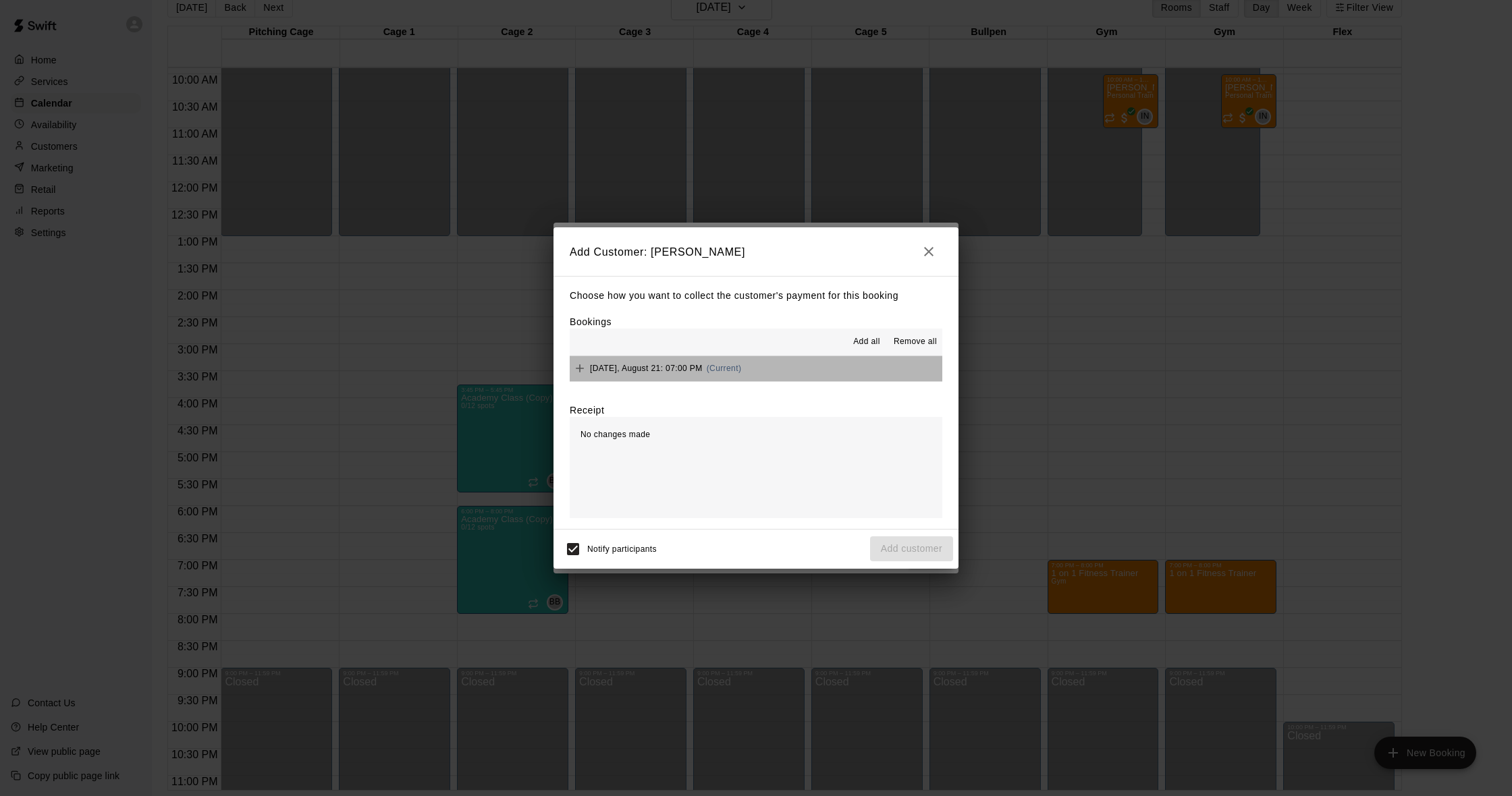
click at [756, 371] on button "[DATE], August 21: 07:00 PM (Current)" at bounding box center [756, 369] width 372 height 25
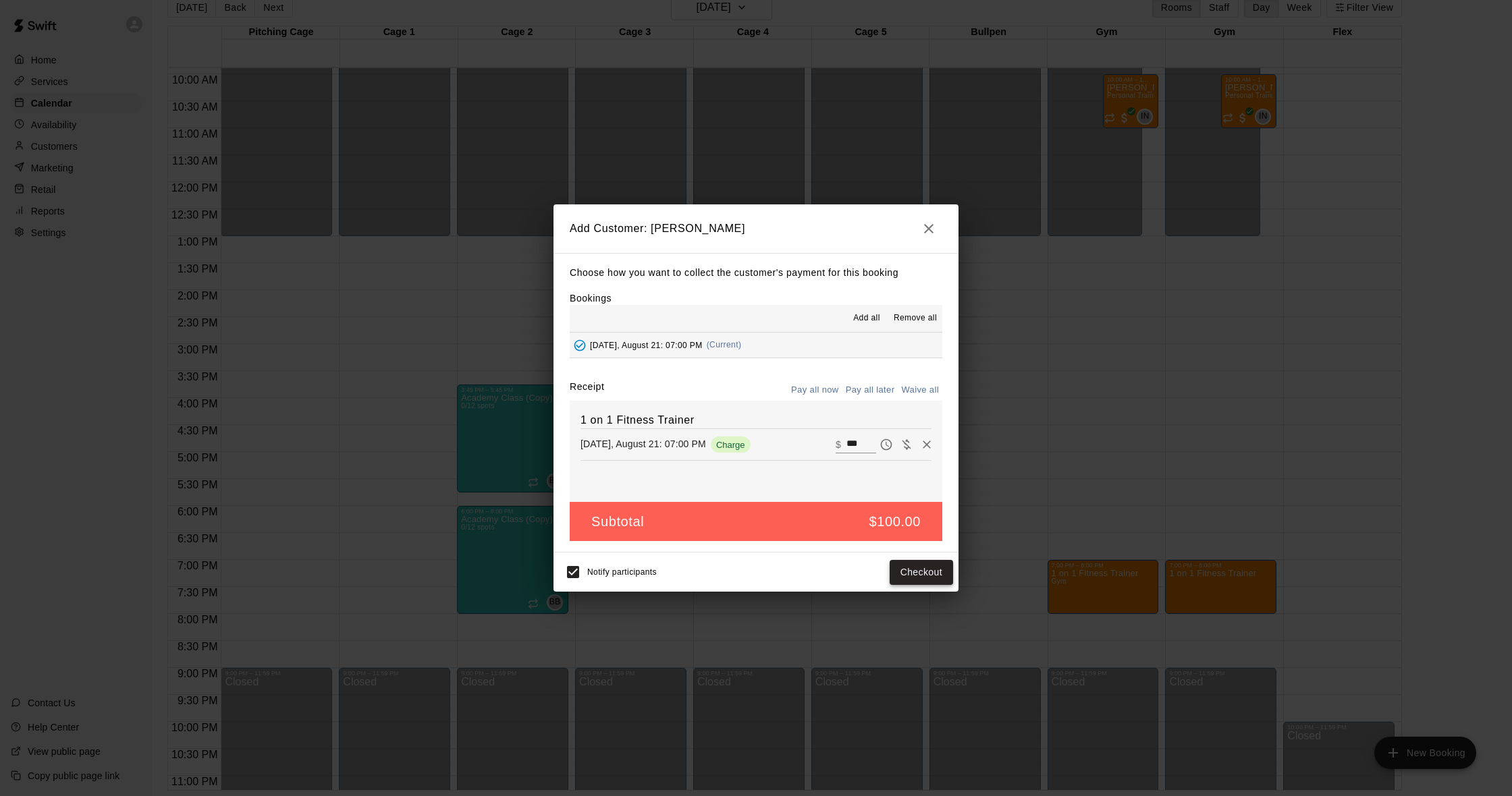
click at [899, 564] on button "Checkout" at bounding box center [921, 572] width 63 height 25
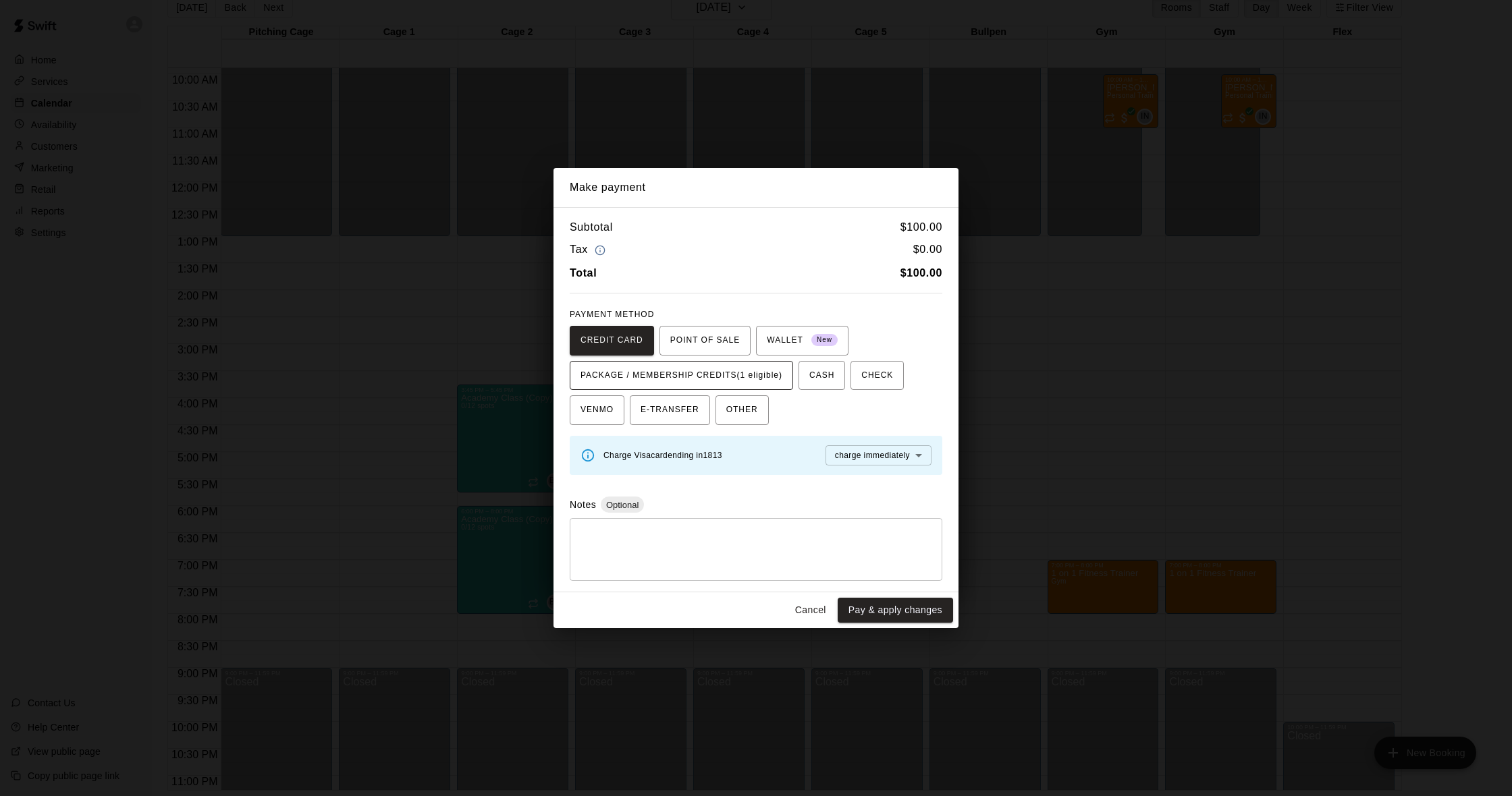
click at [741, 375] on span "PACKAGE / MEMBERSHIP CREDITS (1 eligible)" at bounding box center [681, 375] width 202 height 21
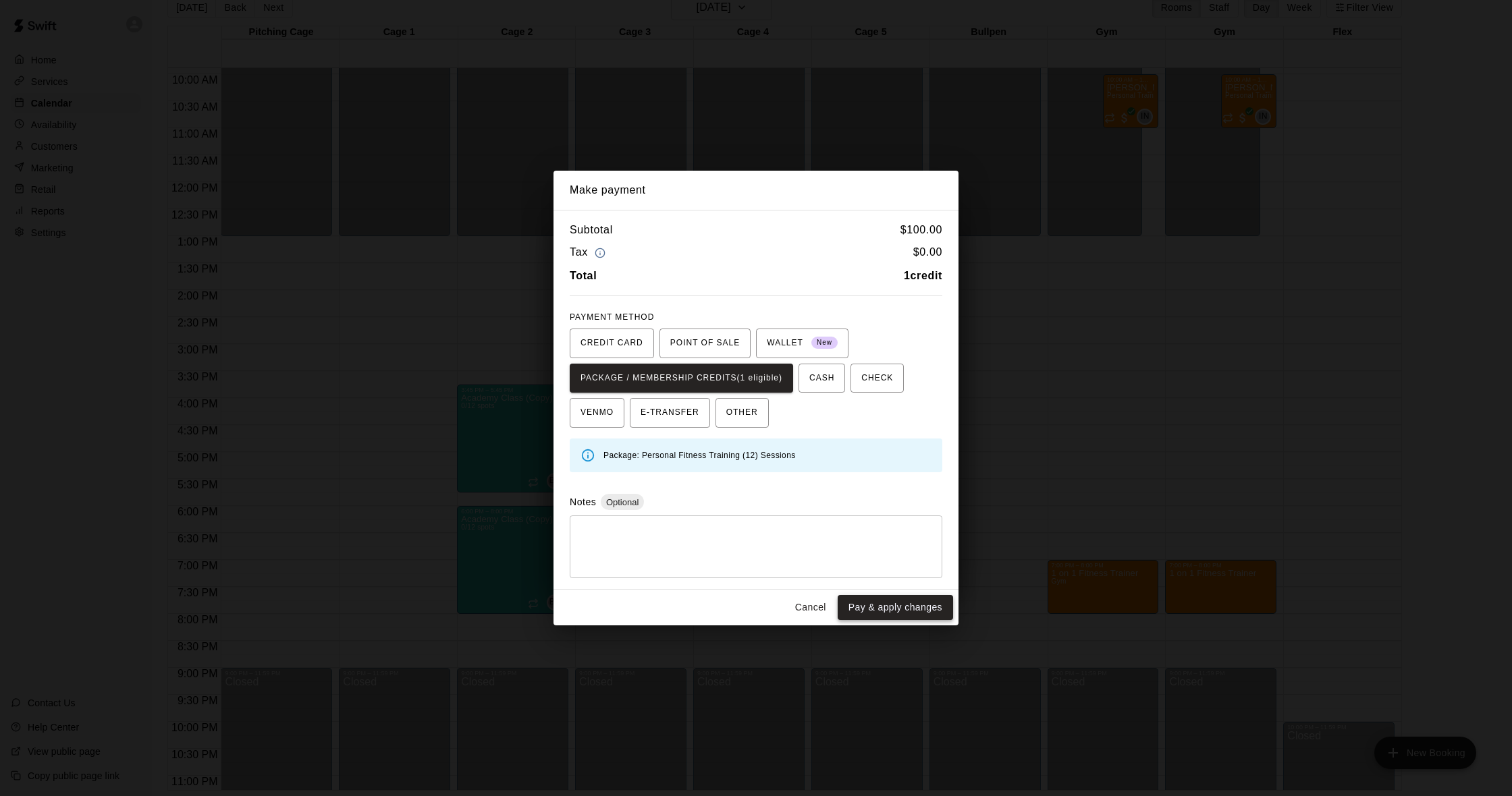
click at [878, 610] on button "Pay & apply changes" at bounding box center [895, 607] width 116 height 25
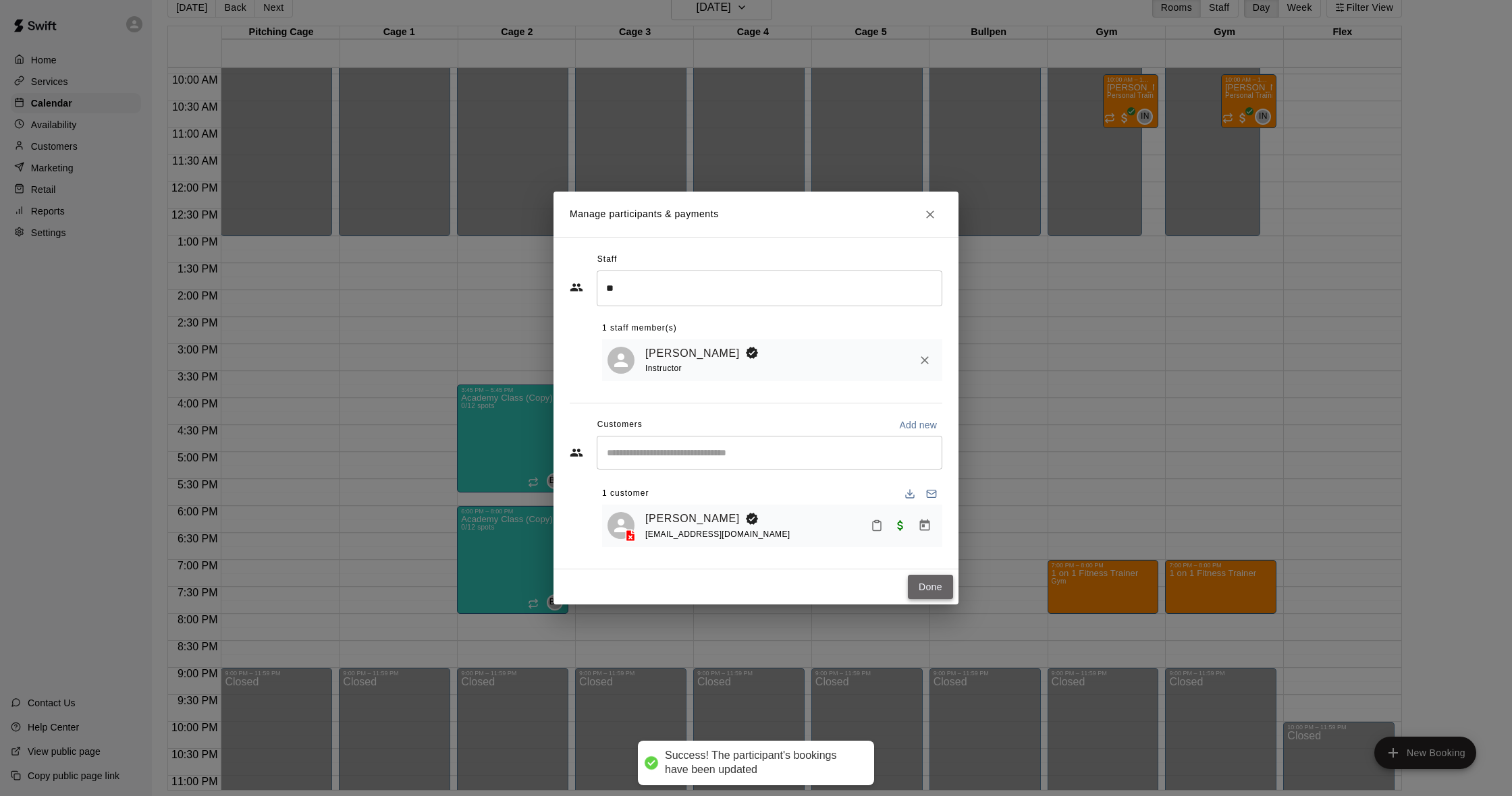
click at [931, 583] on button "Done" at bounding box center [930, 587] width 45 height 25
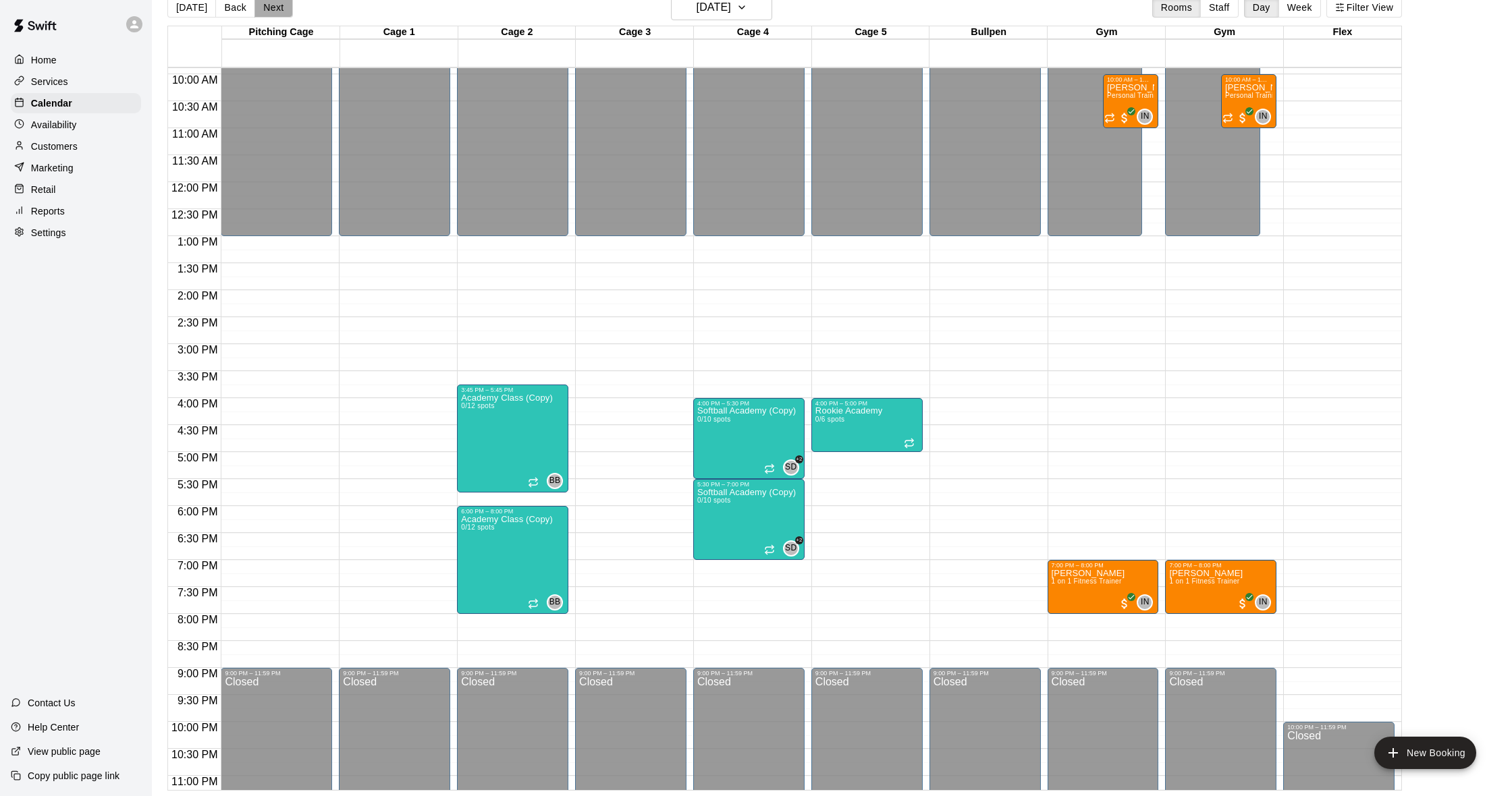
click at [276, 10] on button "Next" at bounding box center [273, 7] width 38 height 20
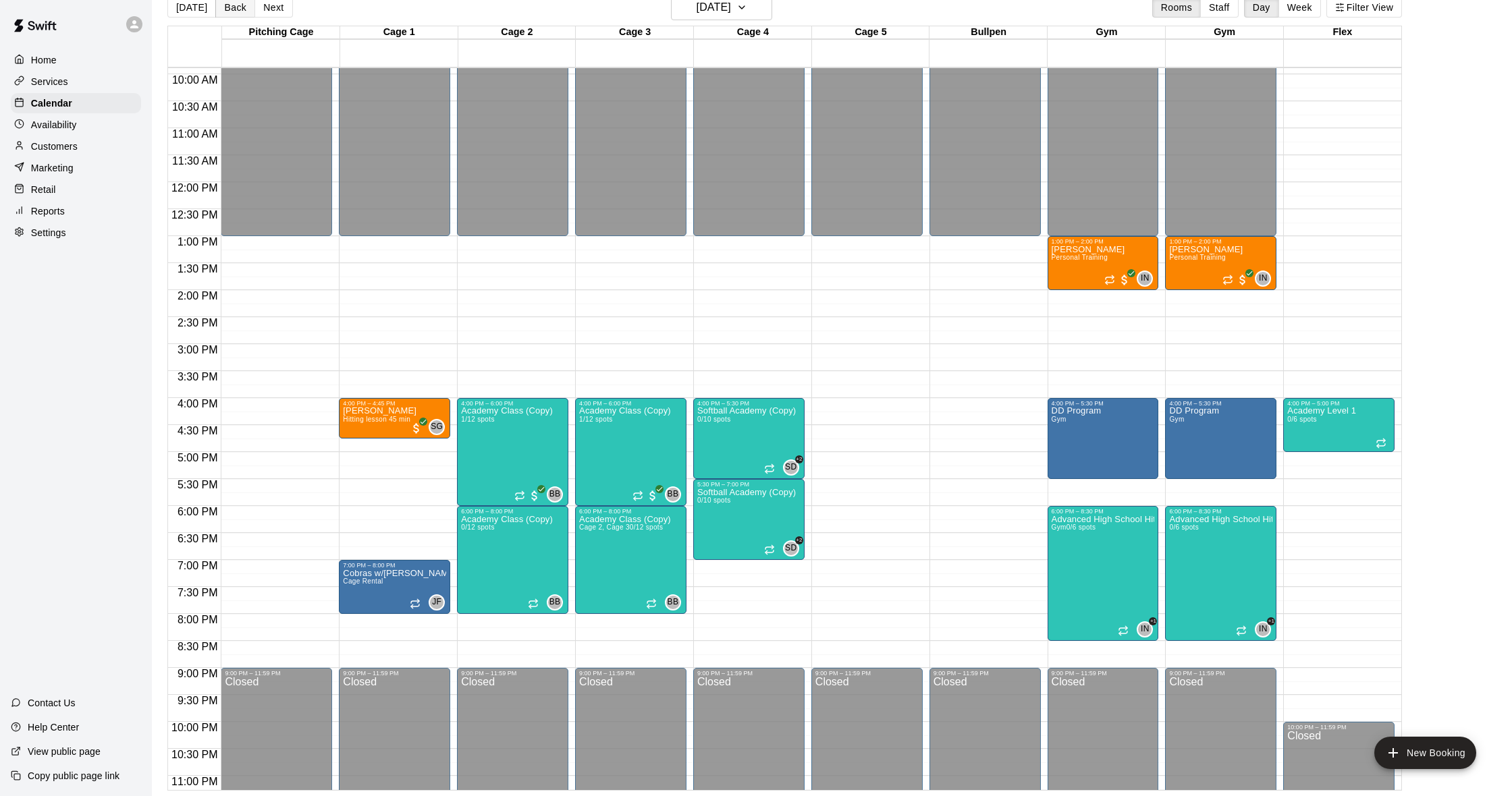
click at [240, 11] on button "Back" at bounding box center [235, 7] width 40 height 20
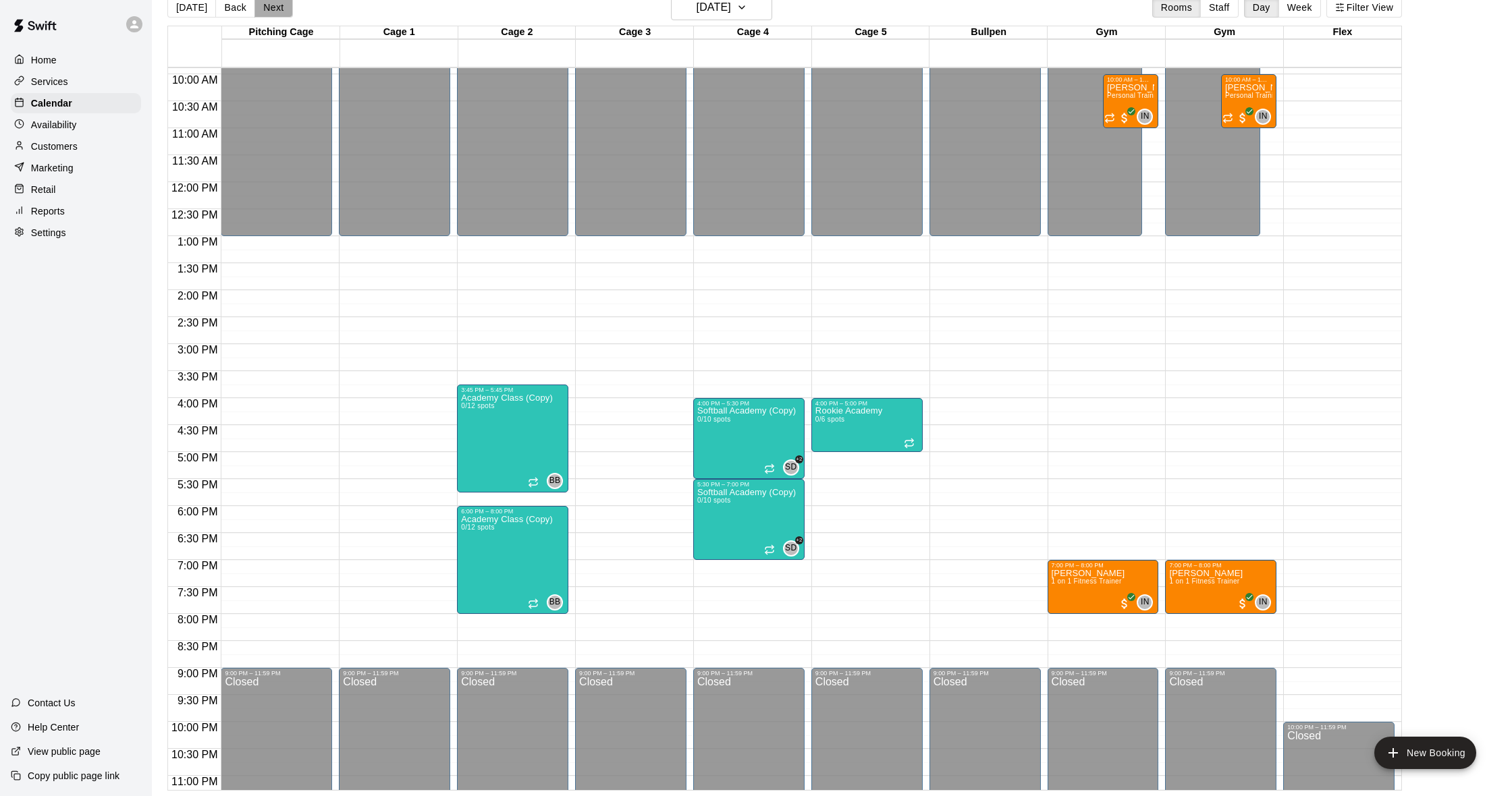
click at [257, 10] on button "Next" at bounding box center [273, 7] width 38 height 20
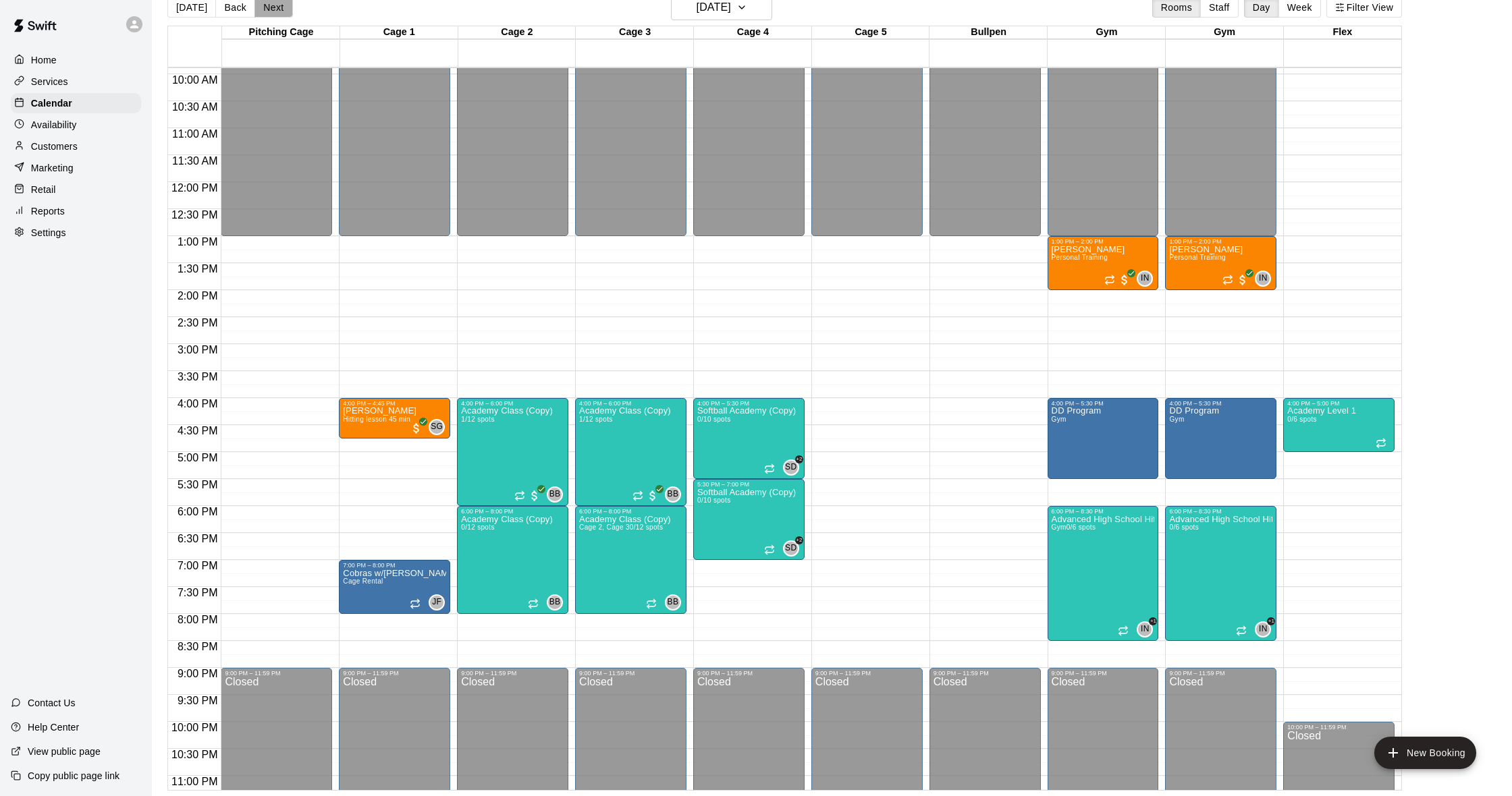
click at [257, 10] on button "Next" at bounding box center [273, 7] width 38 height 20
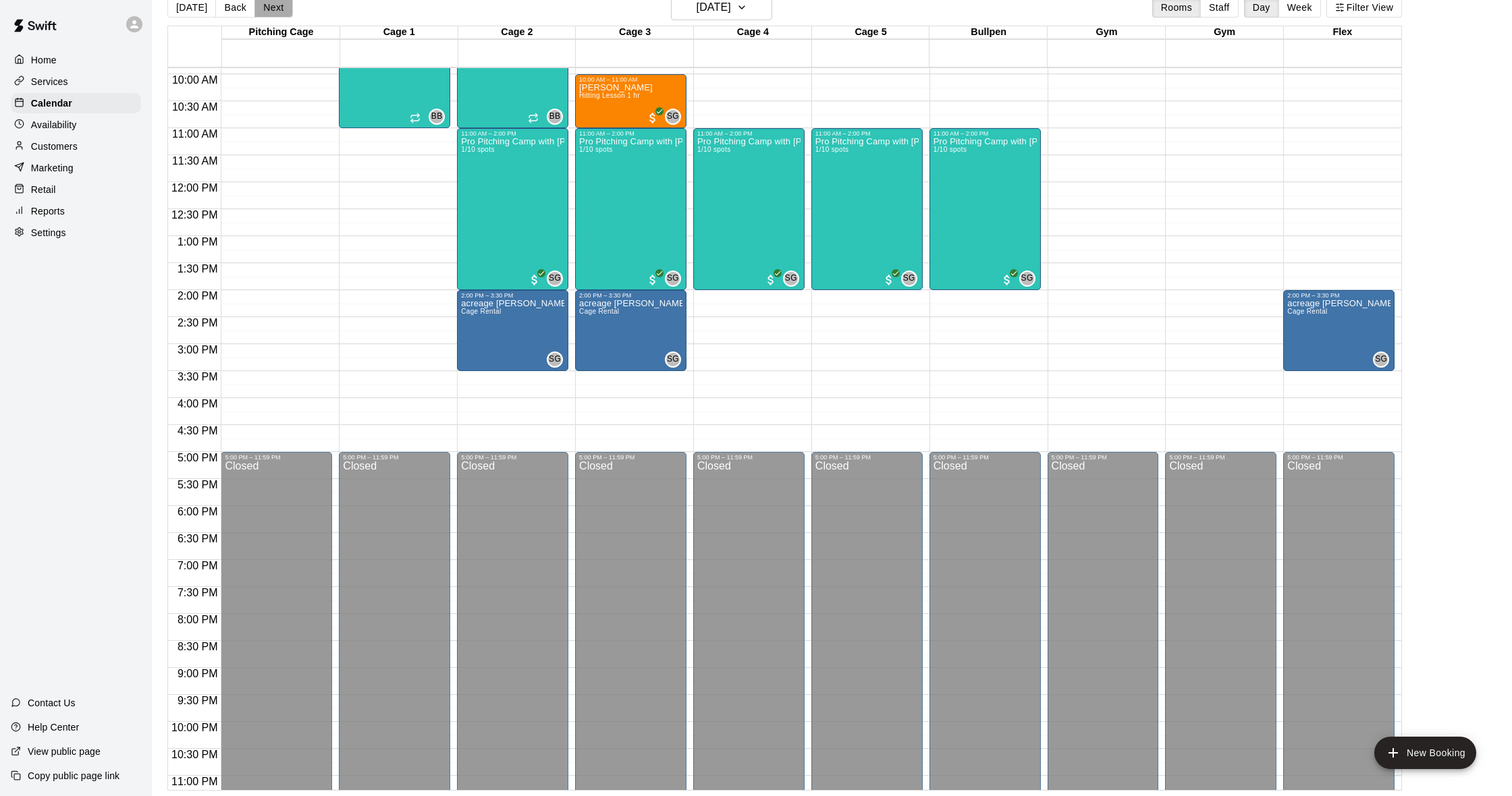
click at [257, 10] on button "Next" at bounding box center [273, 7] width 38 height 20
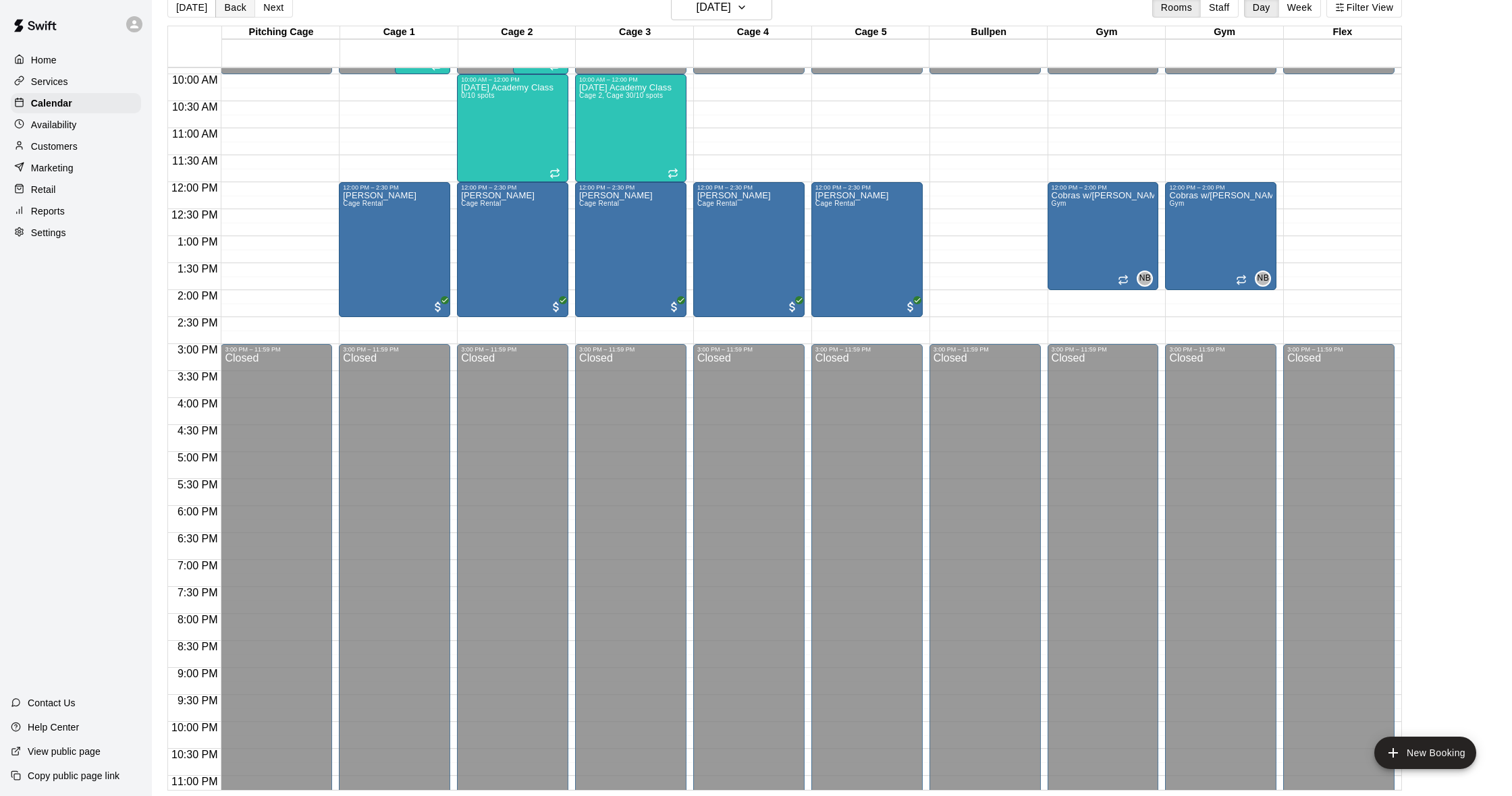
click at [240, 11] on button "Back" at bounding box center [235, 7] width 40 height 20
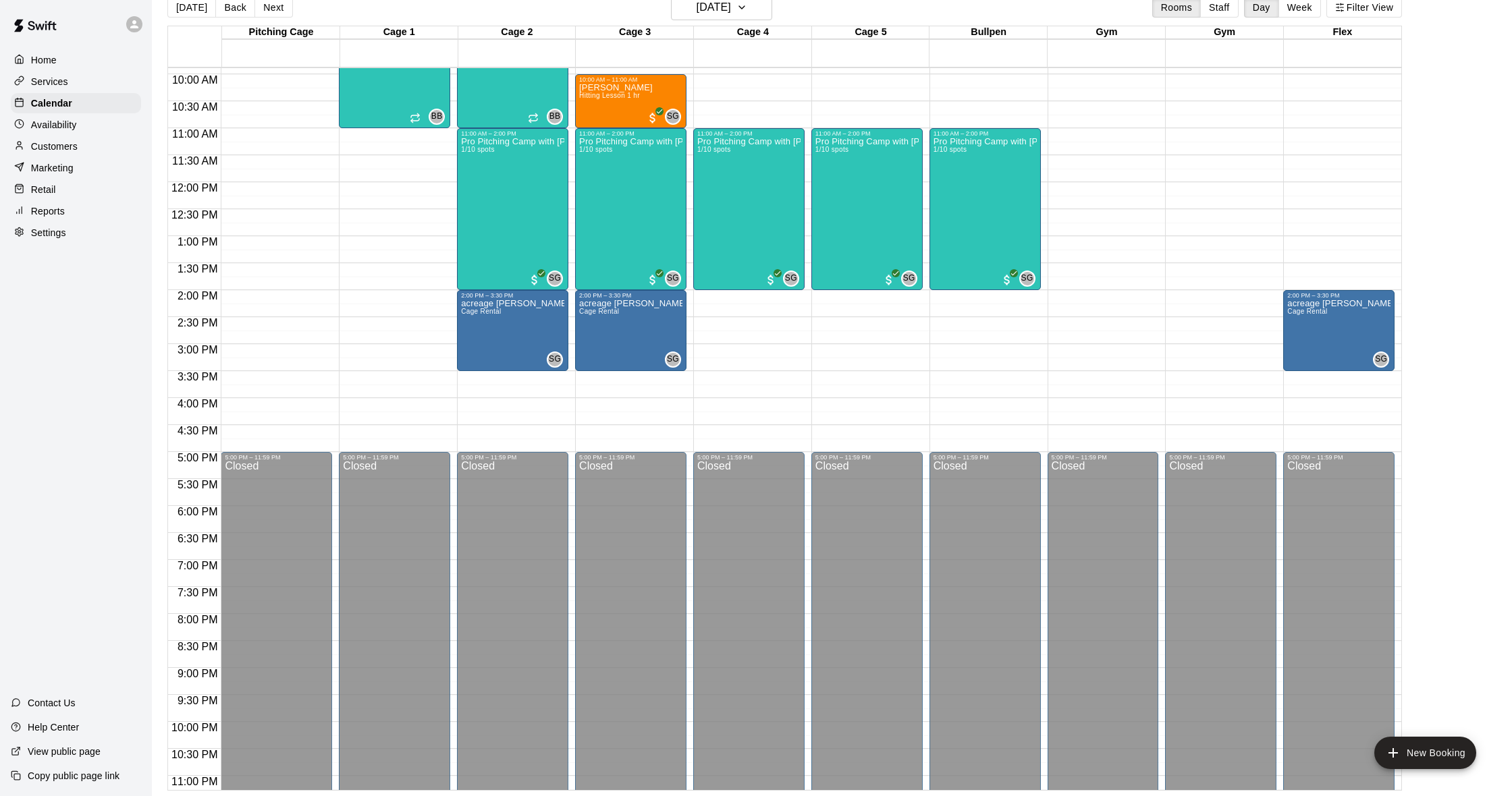
scroll to position [21, 0]
click at [266, 6] on button "Next" at bounding box center [273, 7] width 38 height 20
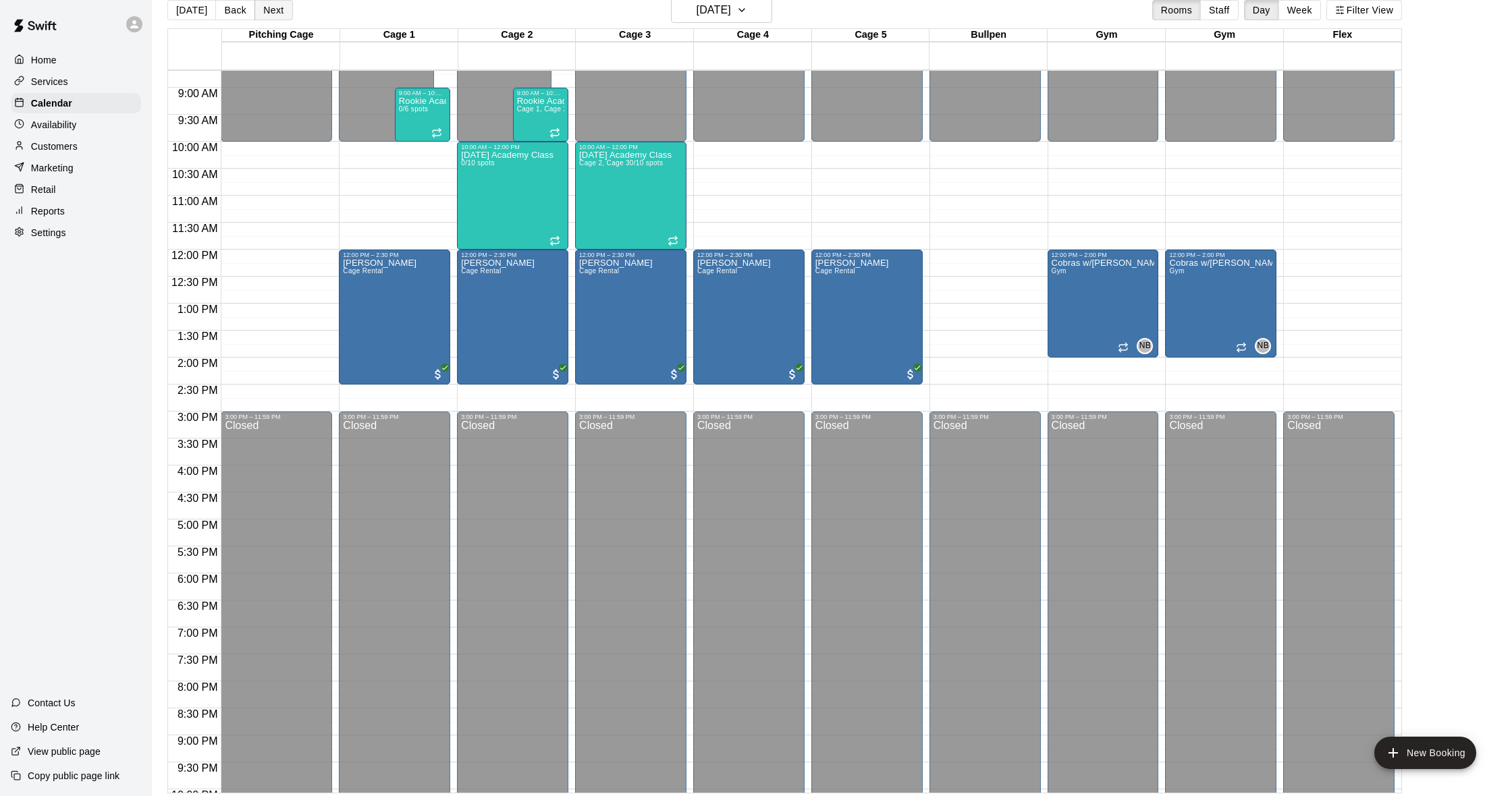
scroll to position [19, 1]
click at [239, 11] on button "Back" at bounding box center [235, 11] width 40 height 20
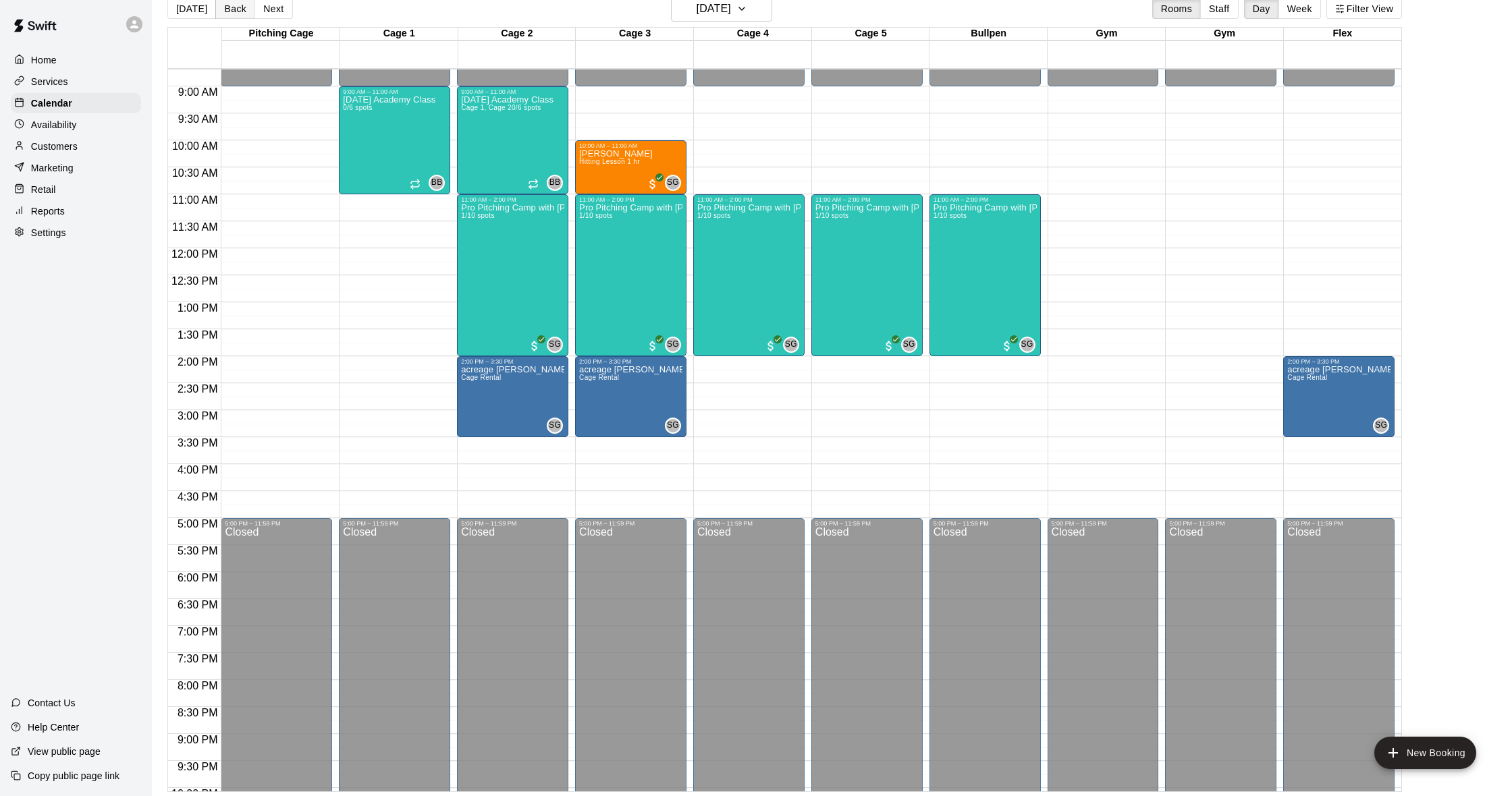
scroll to position [21, 1]
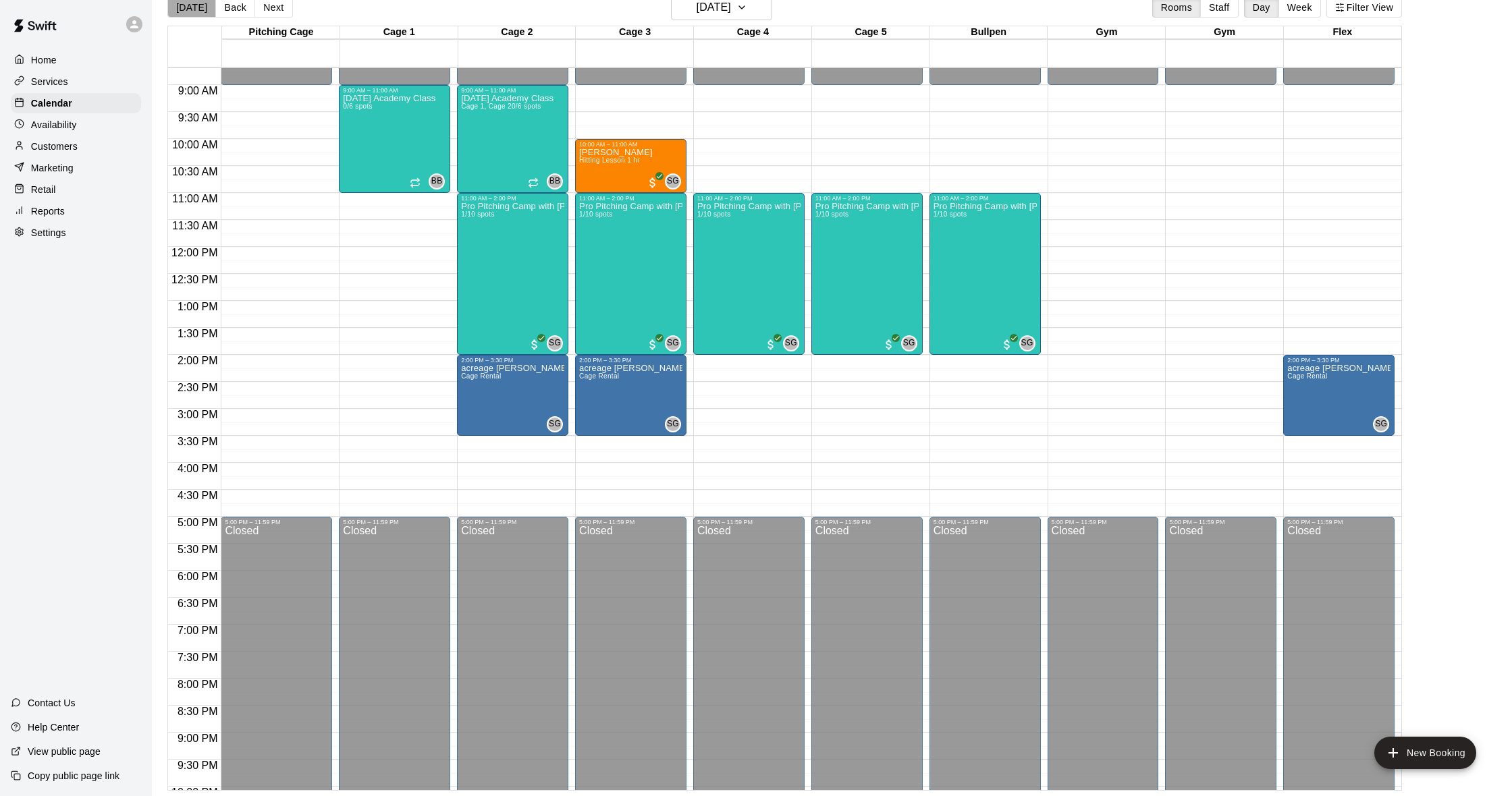
click at [195, 12] on button "[DATE]" at bounding box center [191, 7] width 48 height 20
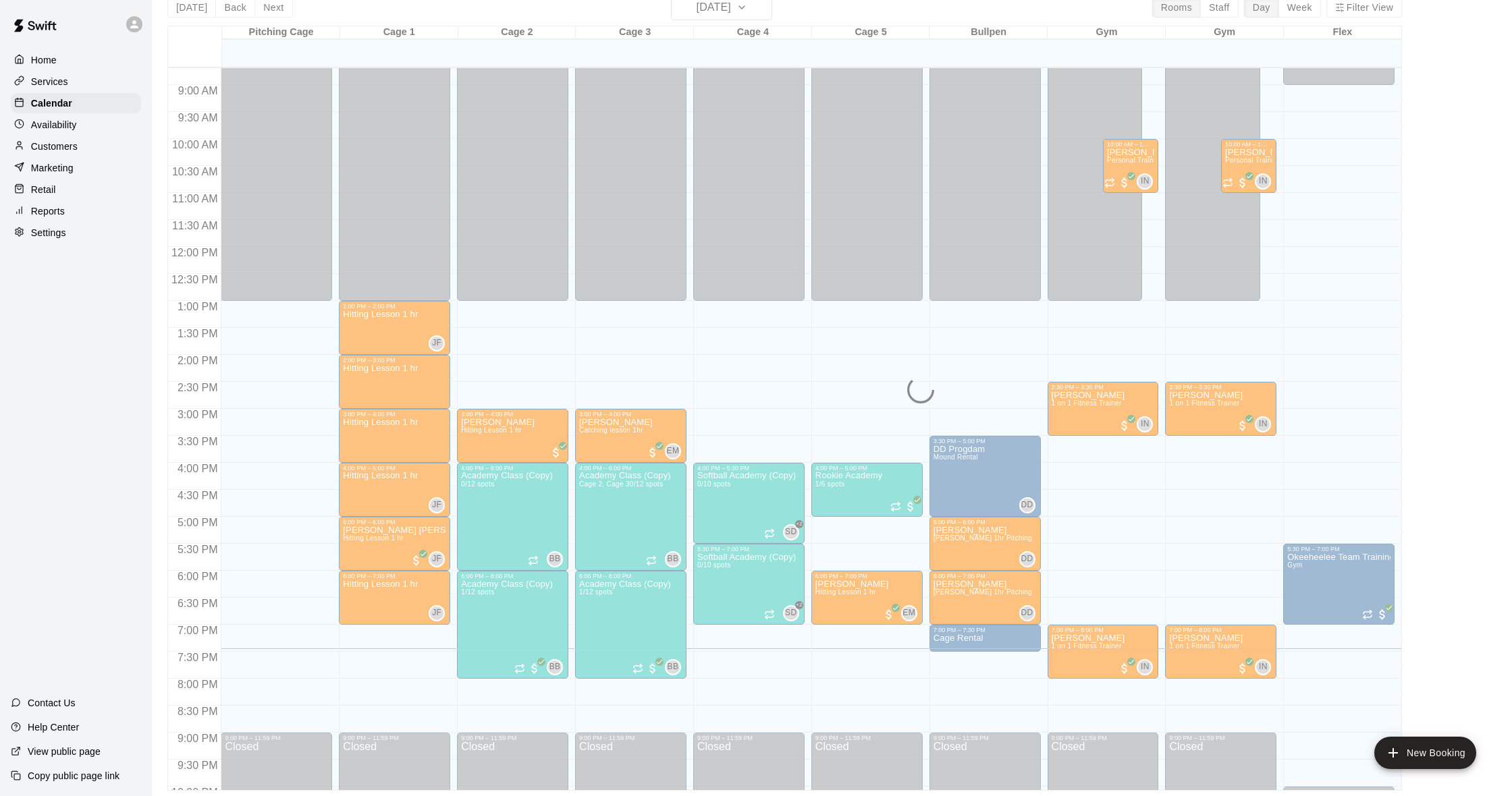
scroll to position [21, 0]
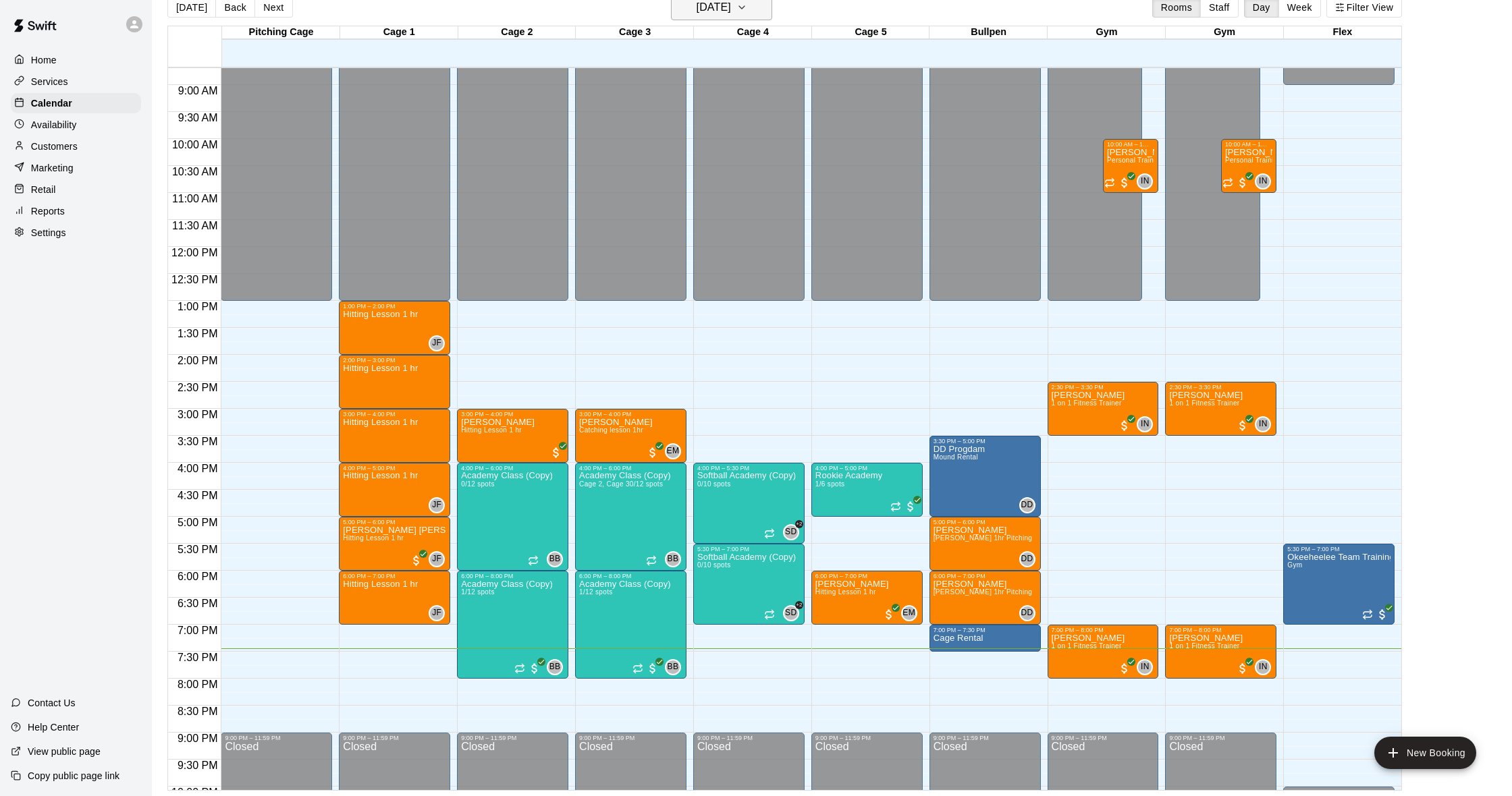
click at [729, 10] on h6 "[DATE]" at bounding box center [714, 7] width 34 height 19
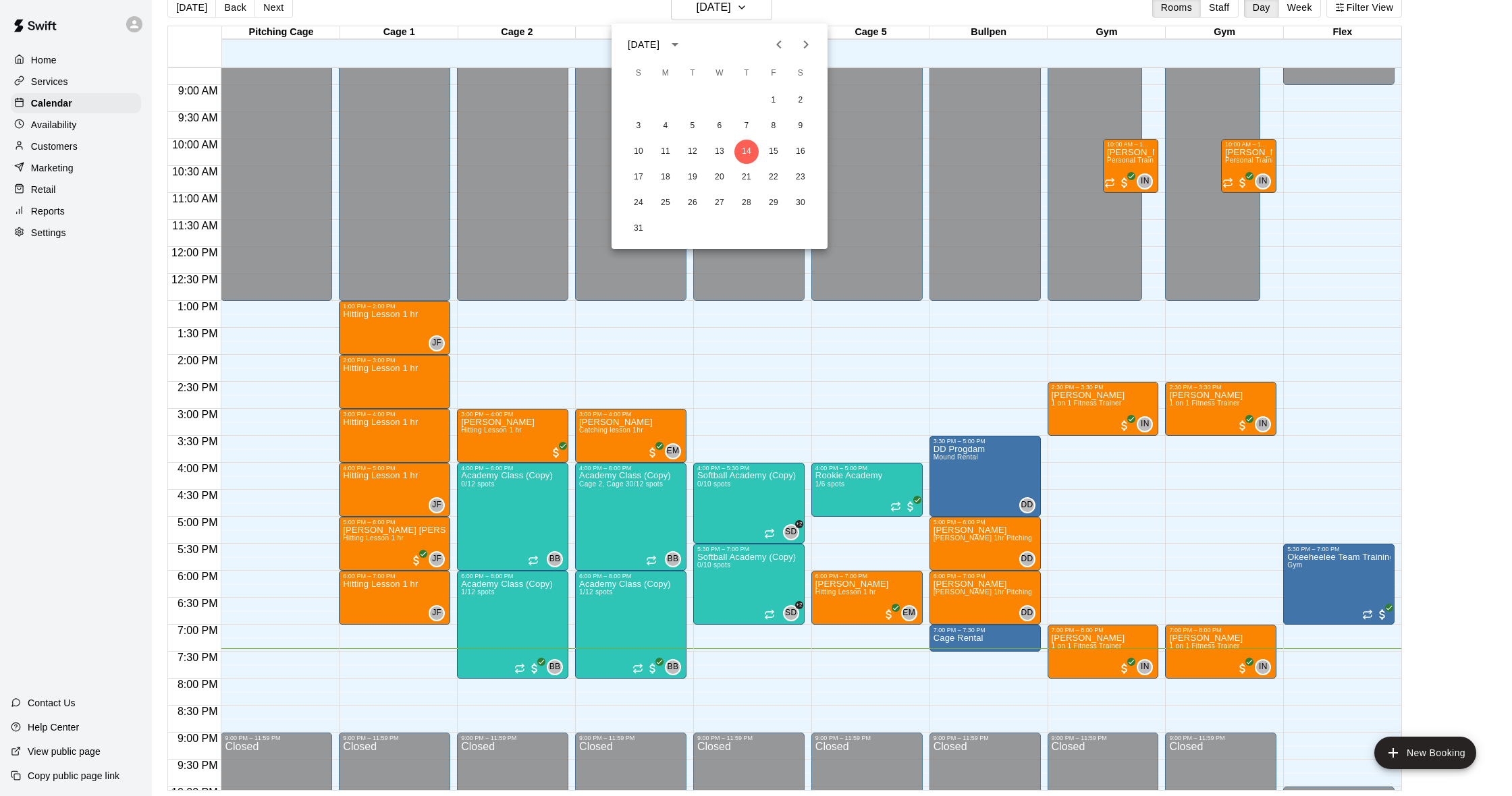
scroll to position [18, 0]
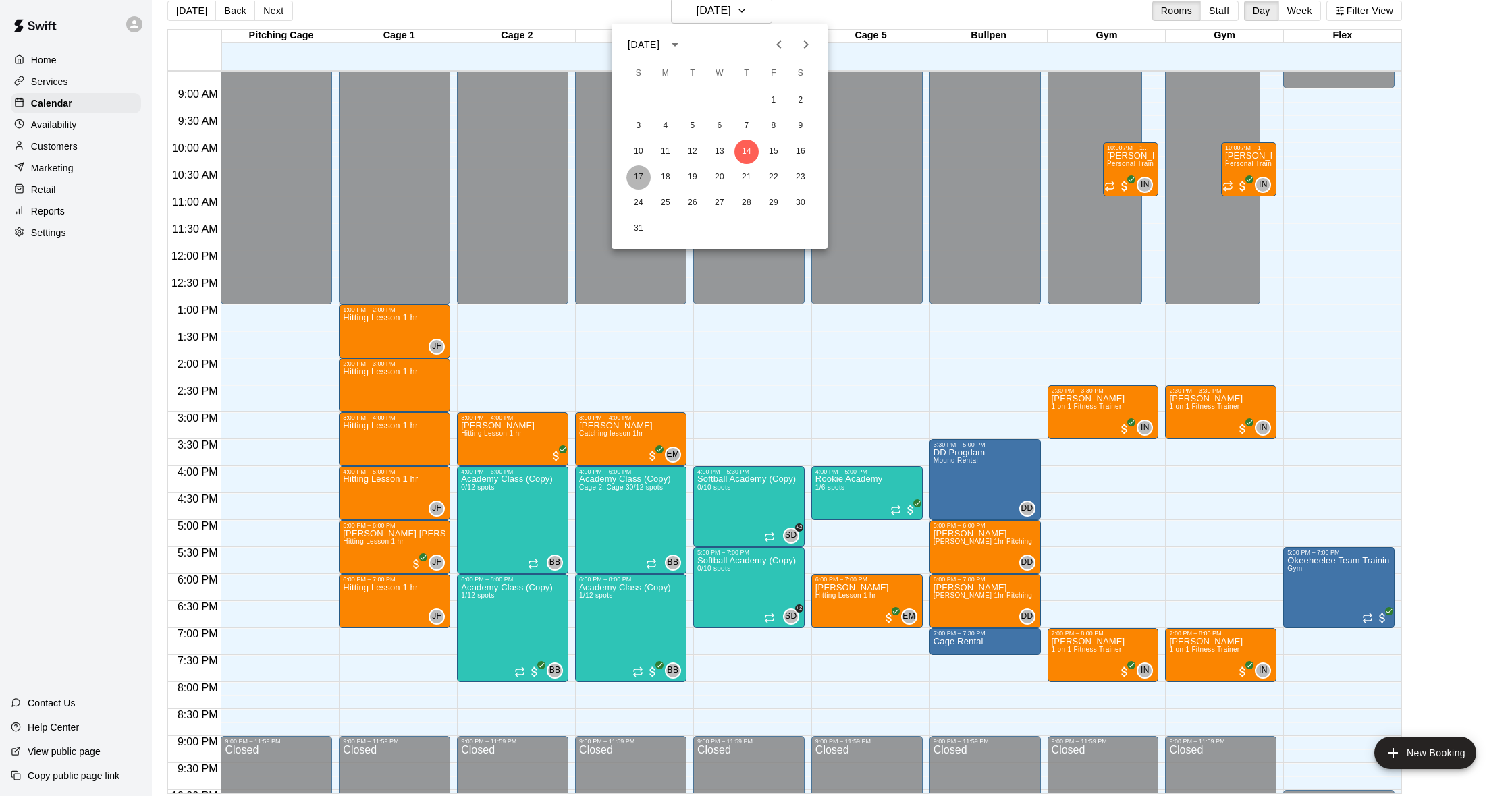
click at [640, 175] on button "17" at bounding box center [639, 178] width 25 height 25
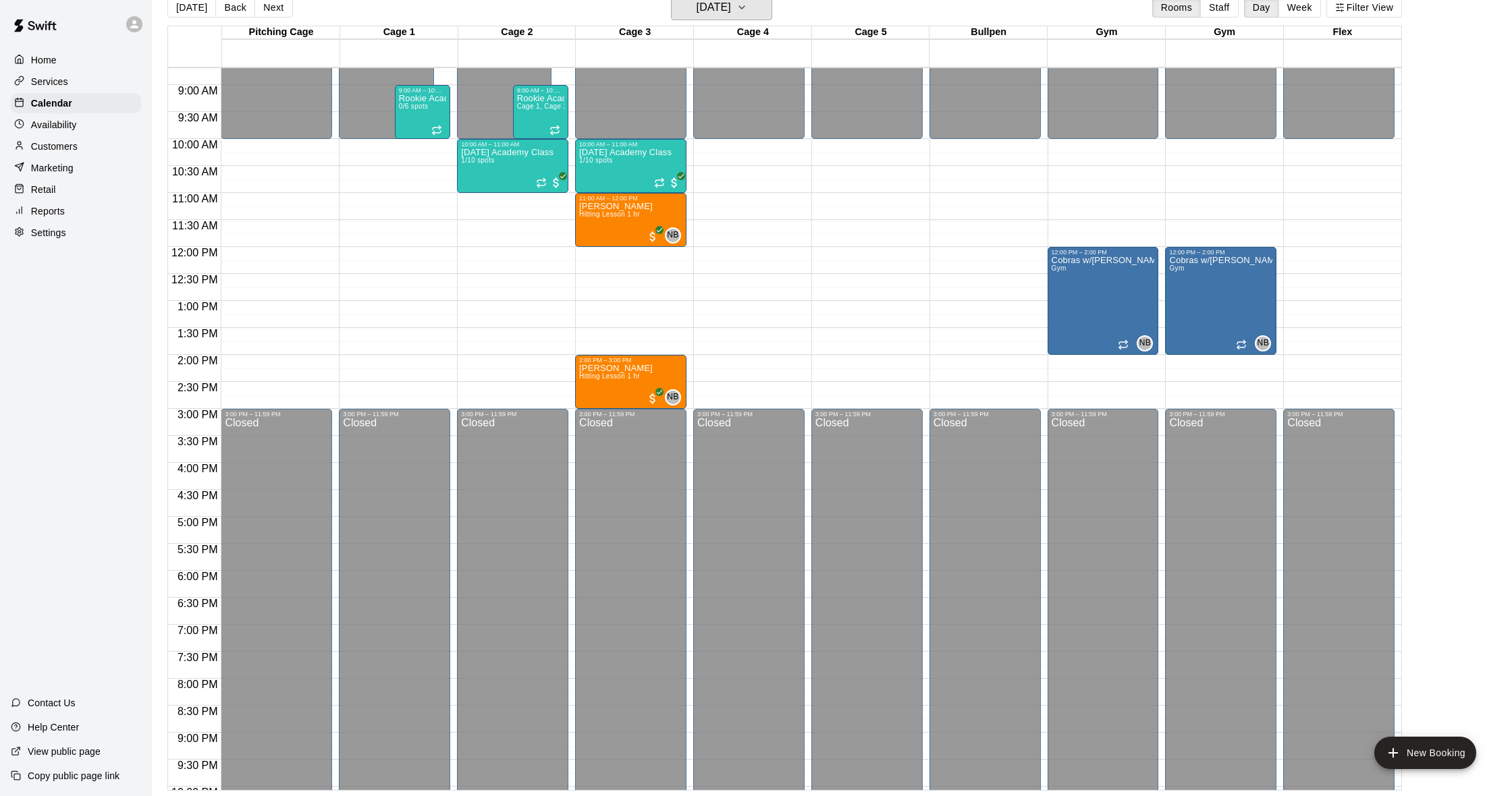
scroll to position [21, 0]
click at [85, 144] on div "Customers" at bounding box center [75, 146] width 130 height 20
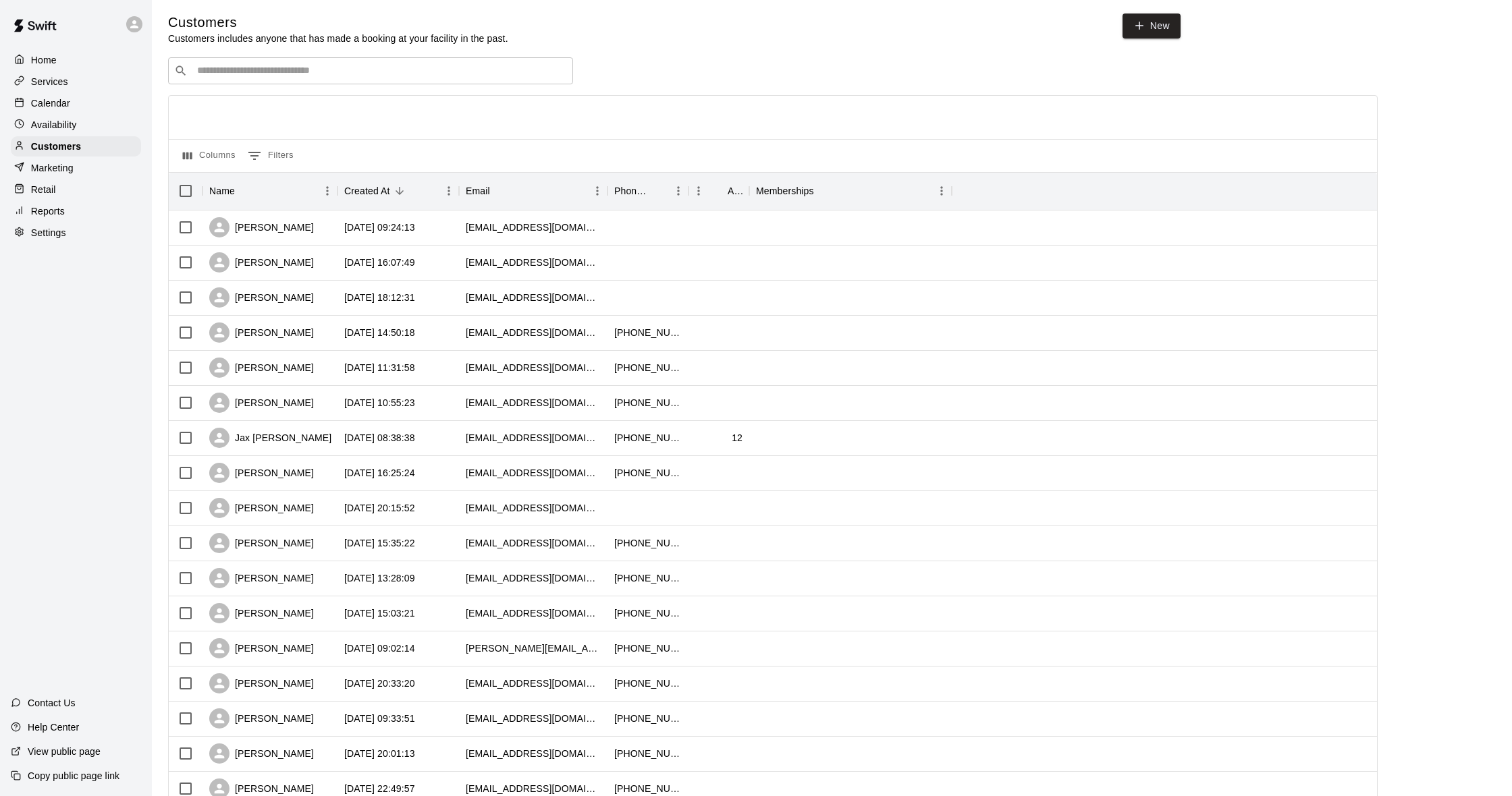
scroll to position [2, 0]
click at [222, 71] on input "Search customers by name or email" at bounding box center [380, 71] width 374 height 13
type input "*******"
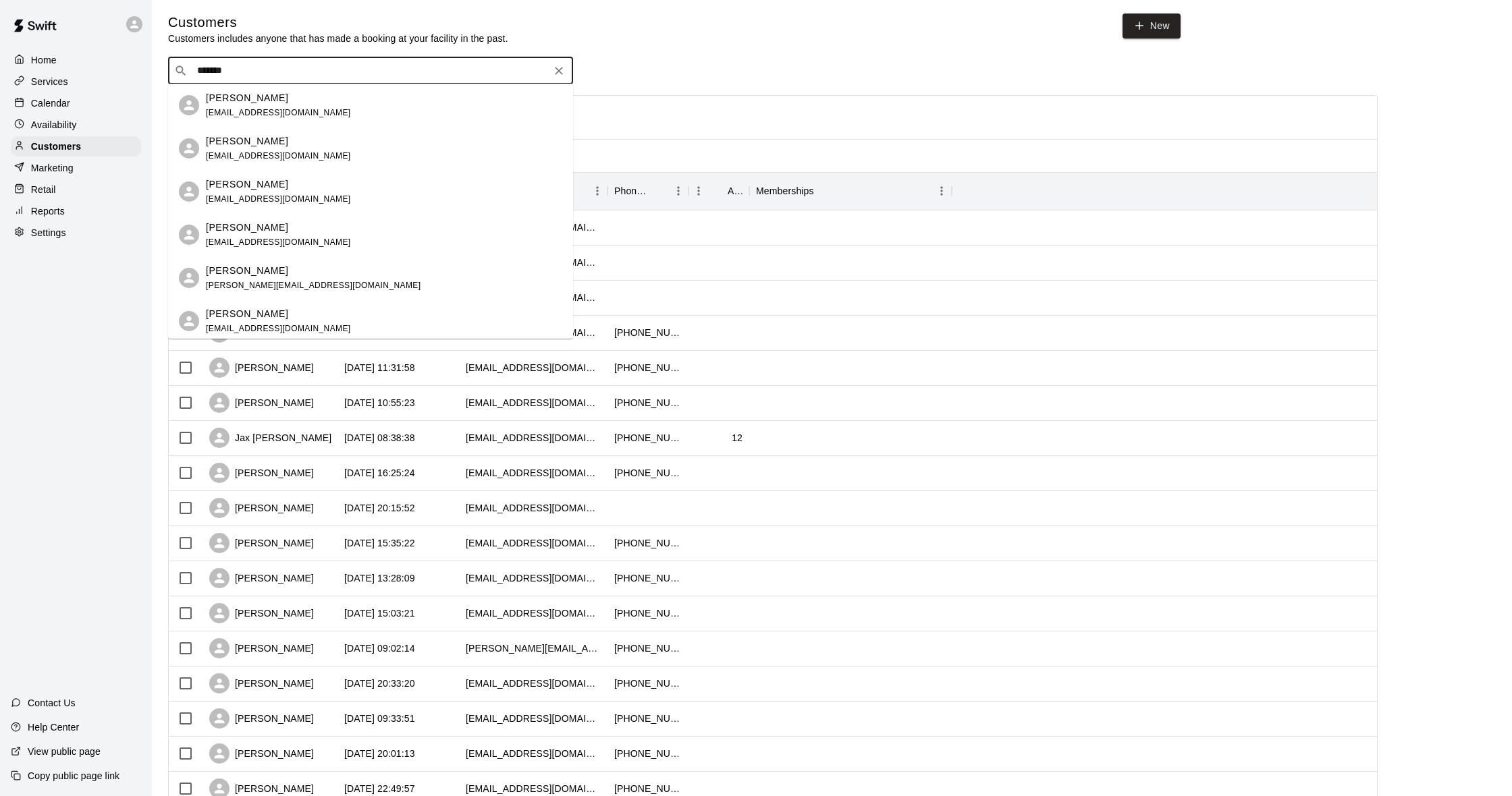
scroll to position [33, 0]
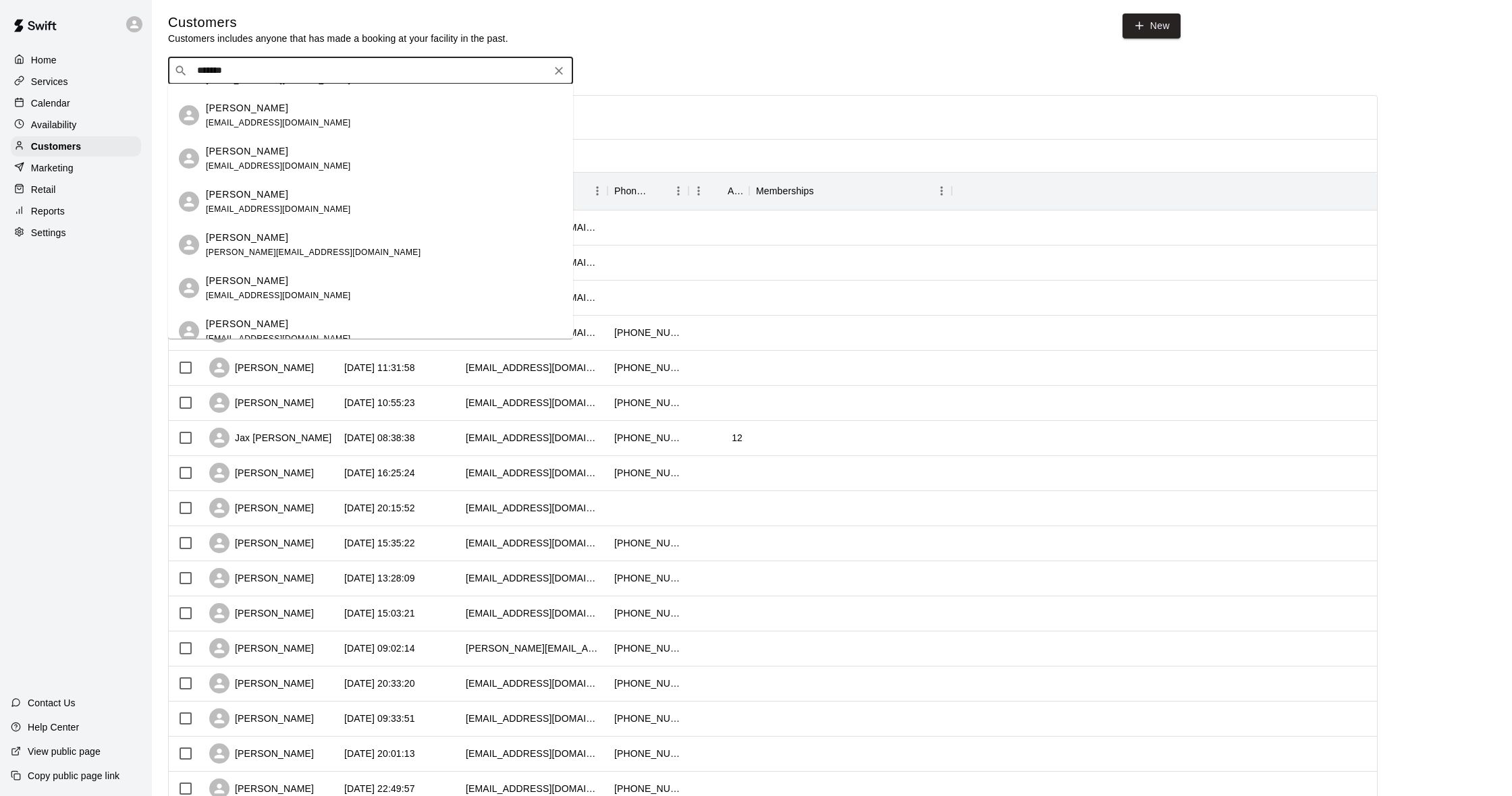
click at [253, 293] on span "[EMAIL_ADDRESS][DOMAIN_NAME]" at bounding box center [278, 296] width 145 height 10
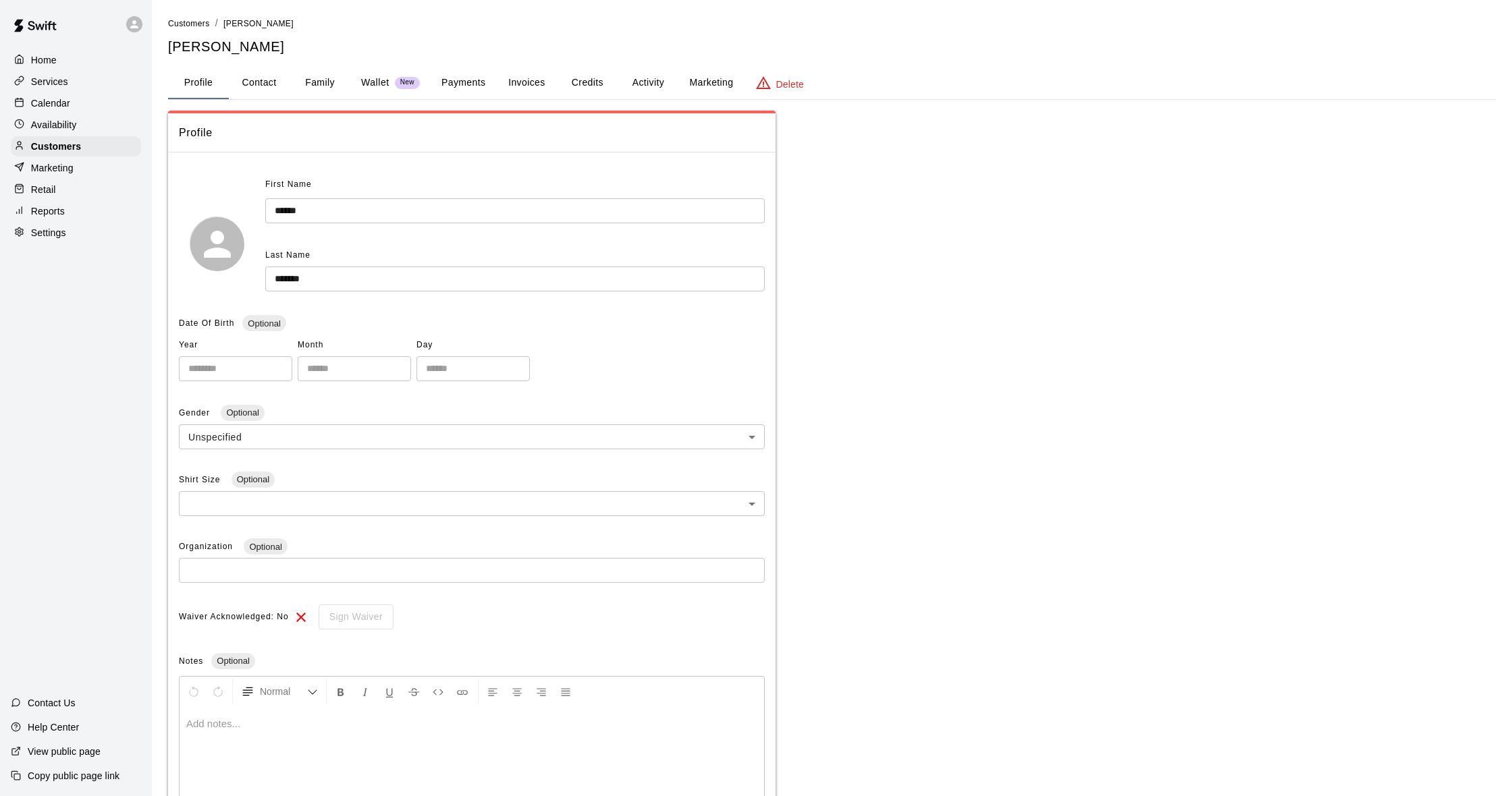
click at [650, 75] on button "Activity" at bounding box center [648, 83] width 61 height 33
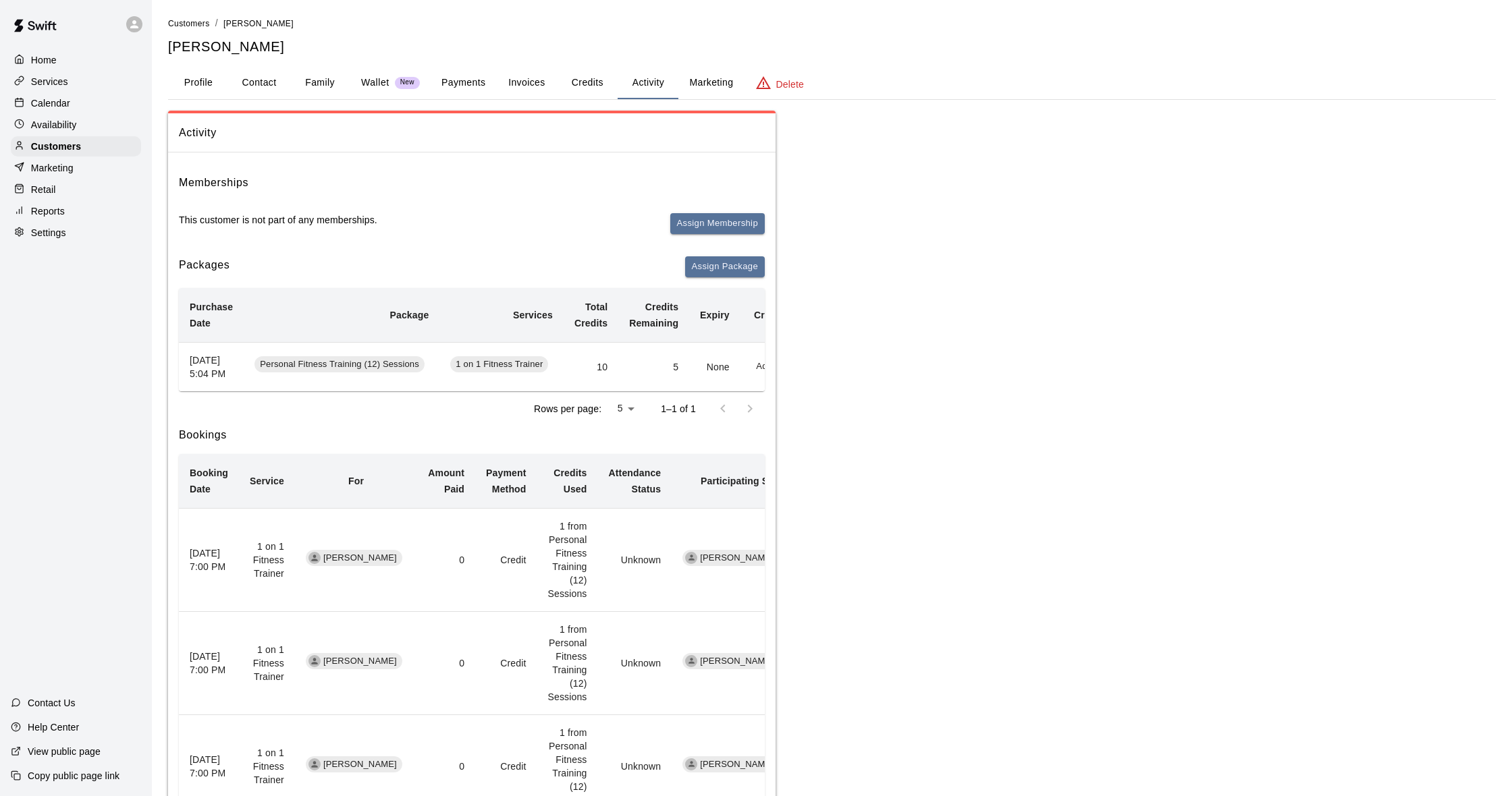
click at [64, 104] on p "Calendar" at bounding box center [51, 103] width 39 height 13
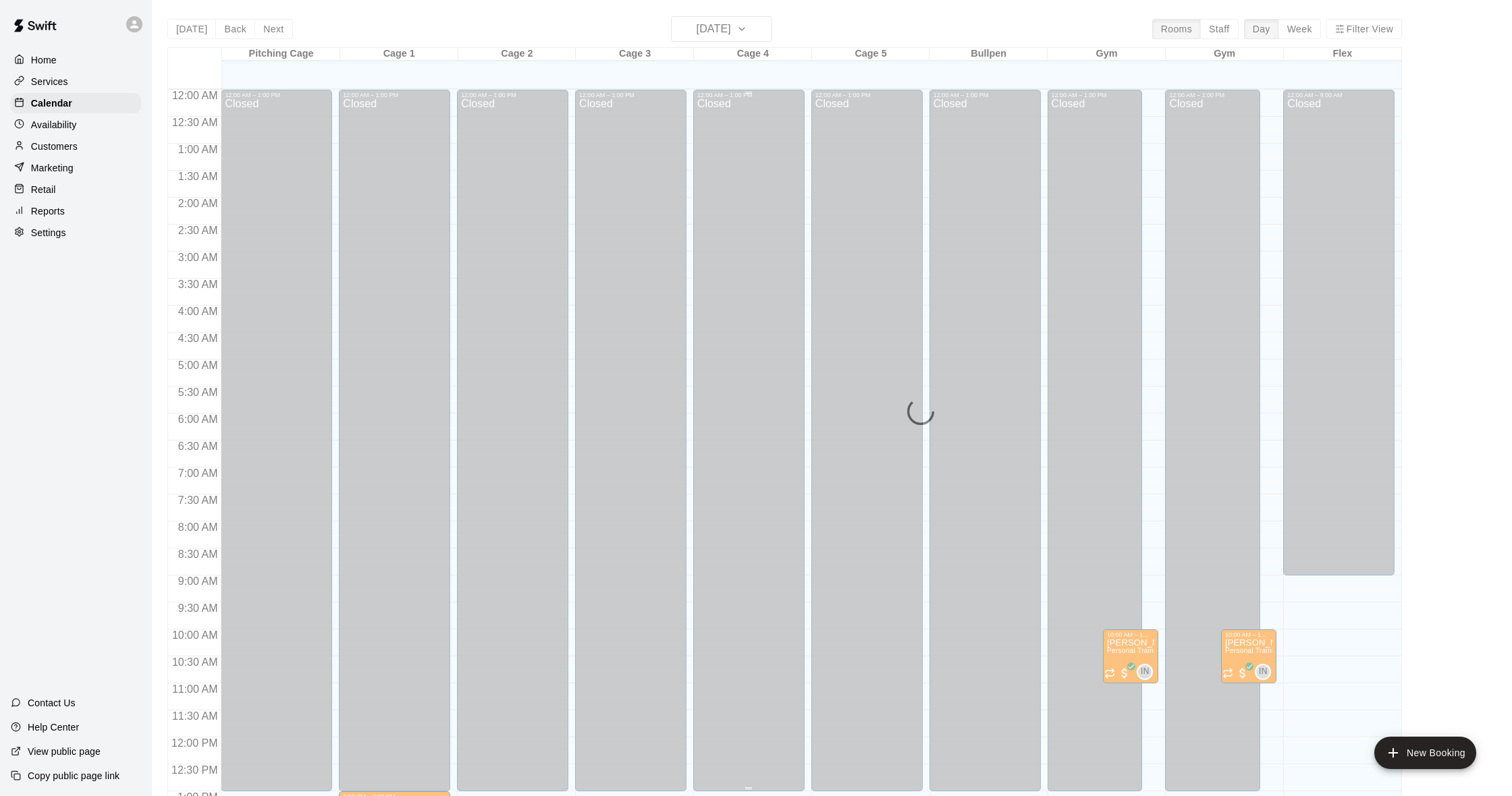
scroll to position [534, 0]
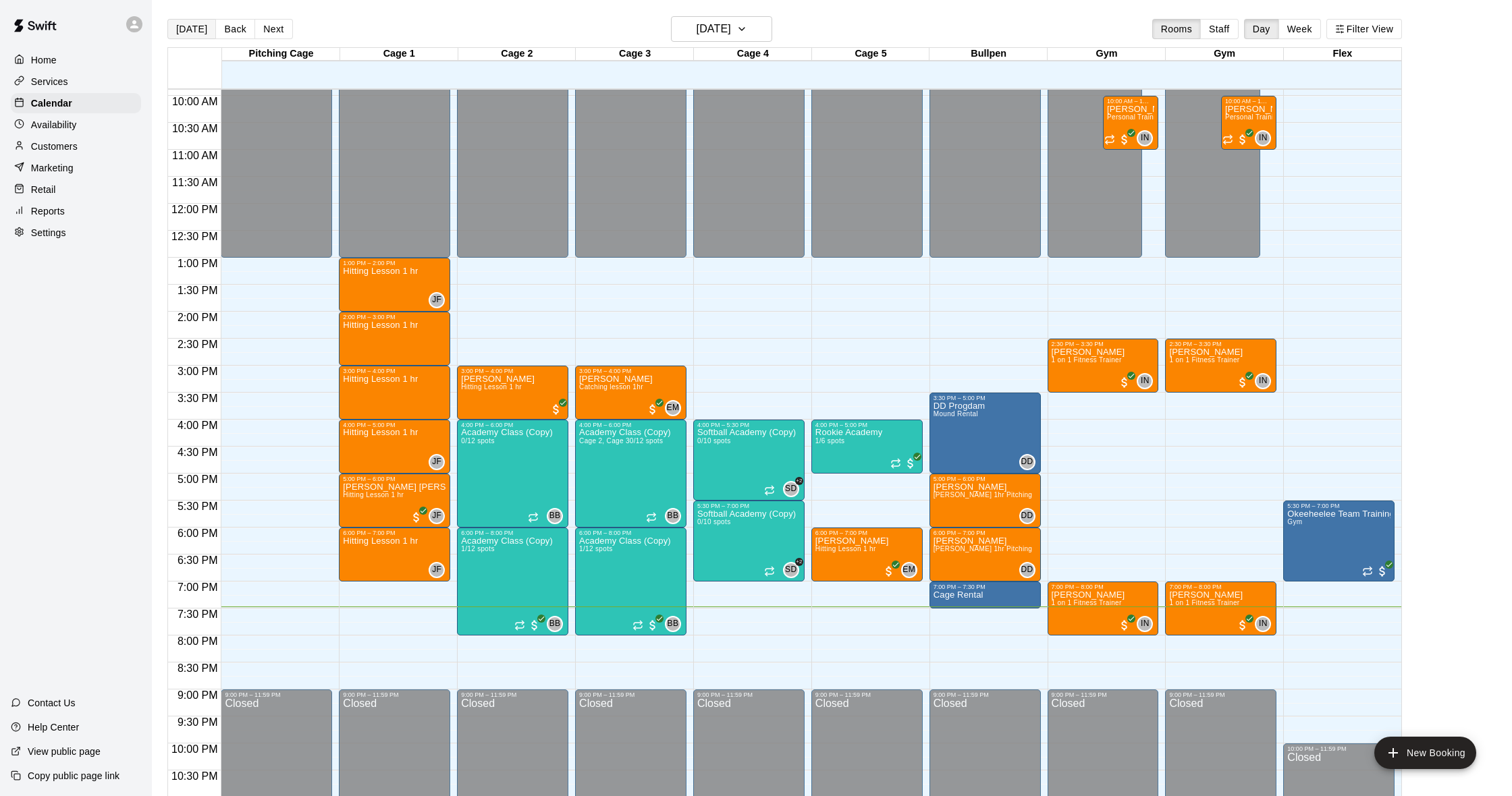
click at [202, 26] on button "[DATE]" at bounding box center [191, 29] width 48 height 20
click at [720, 25] on h6 "[DATE]" at bounding box center [714, 29] width 34 height 19
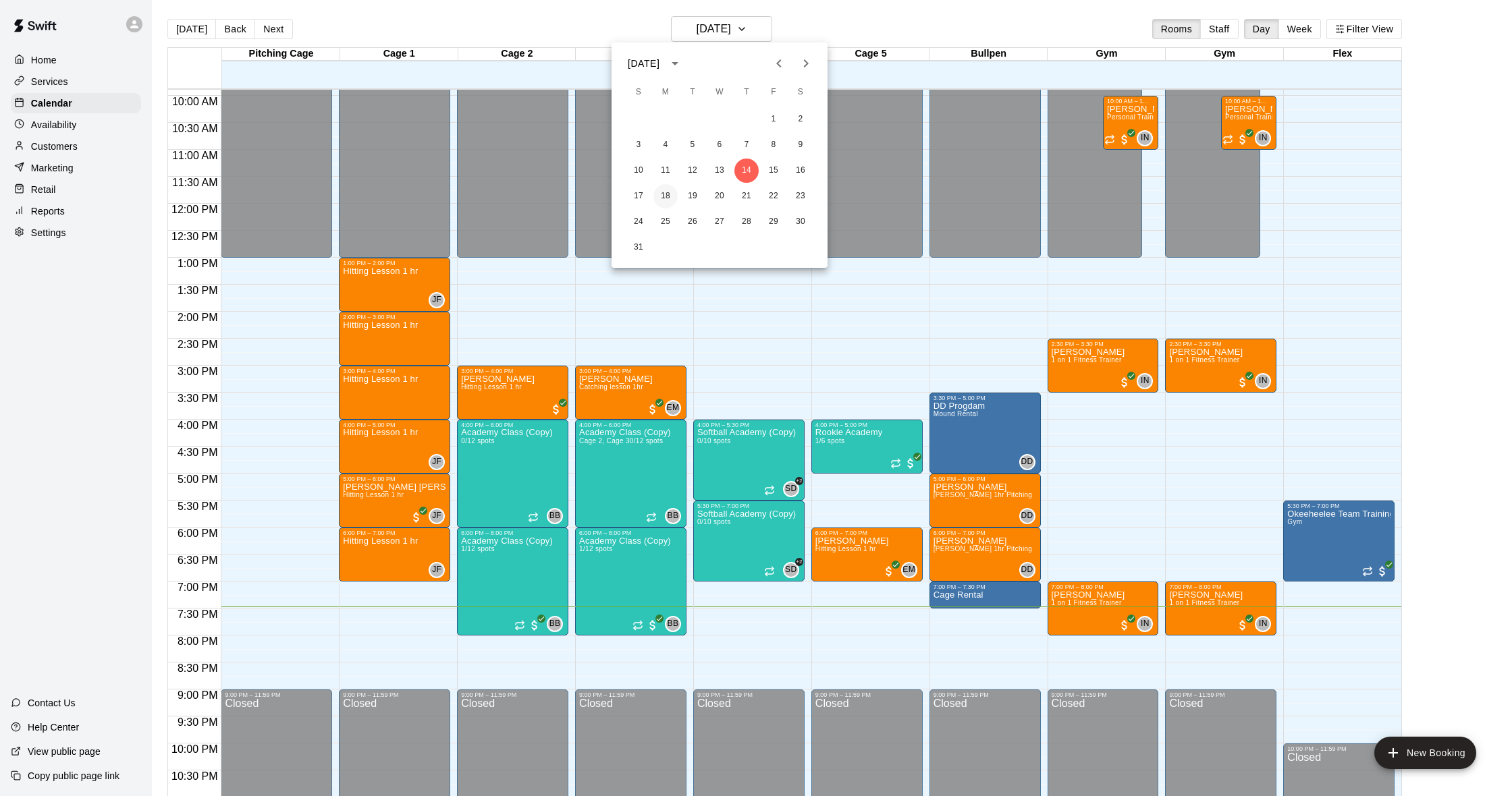
click at [668, 193] on button "18" at bounding box center [666, 197] width 25 height 25
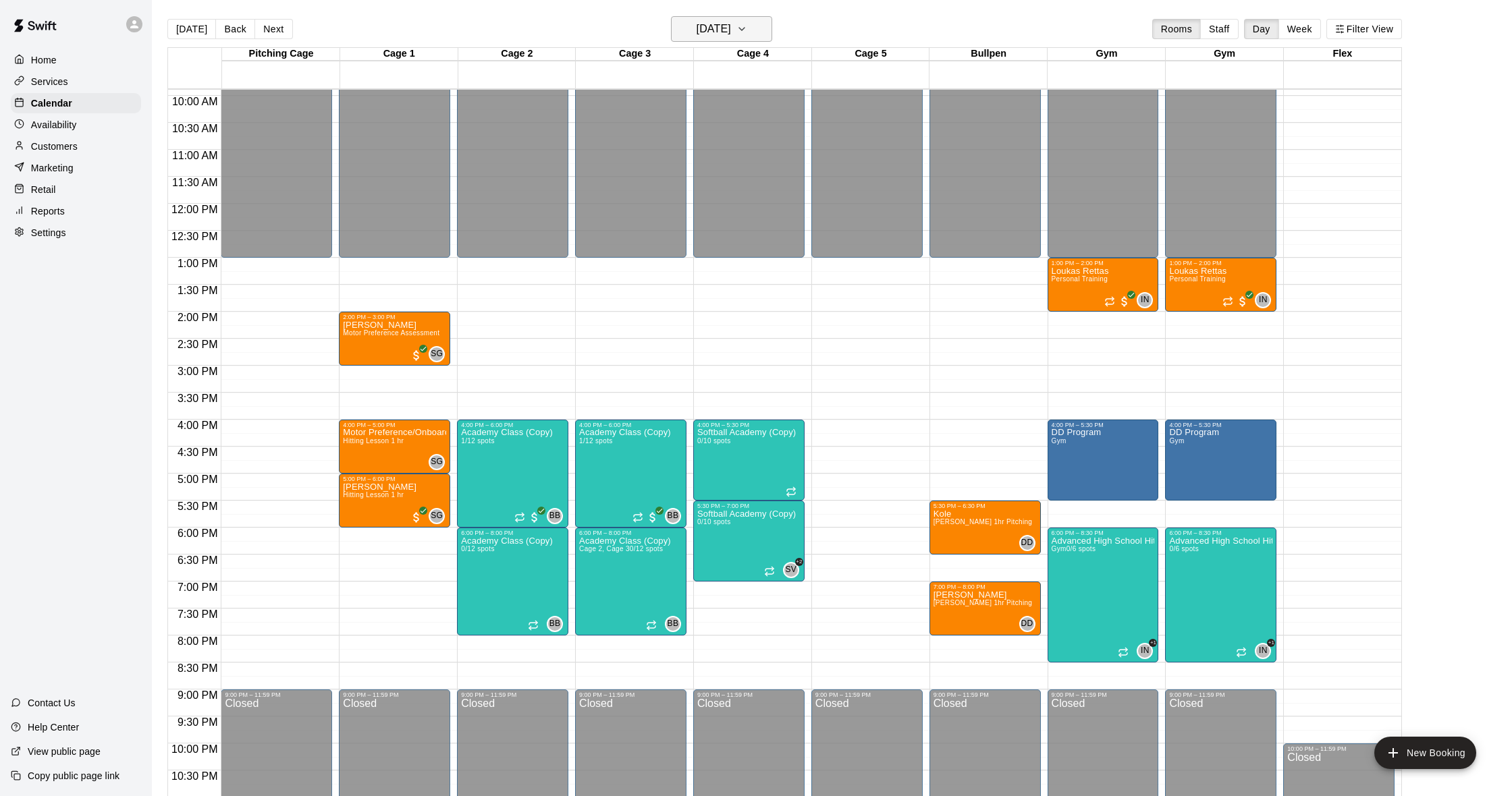
click at [731, 34] on h6 "[DATE]" at bounding box center [714, 29] width 34 height 19
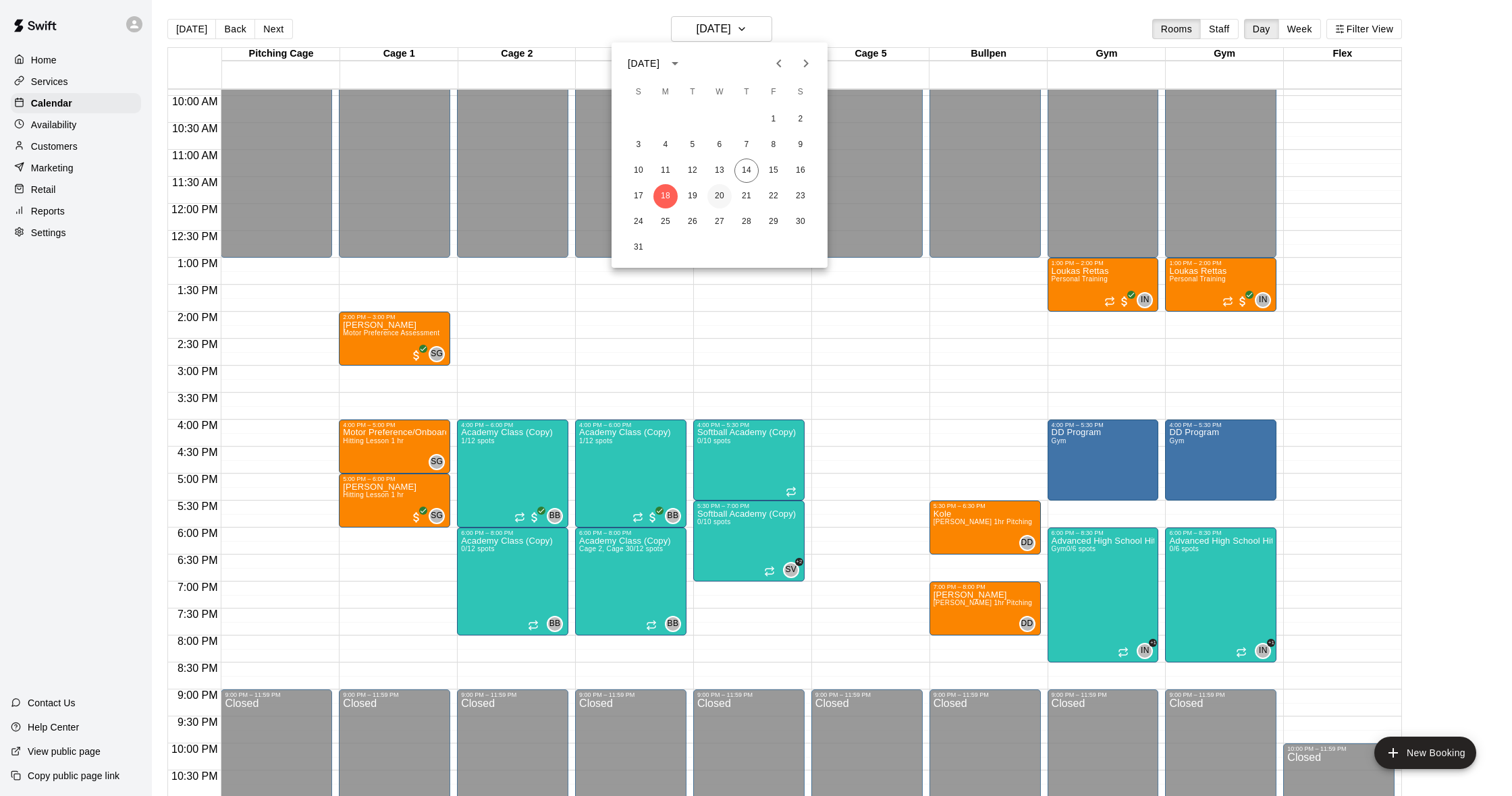
click at [718, 198] on button "20" at bounding box center [720, 197] width 25 height 25
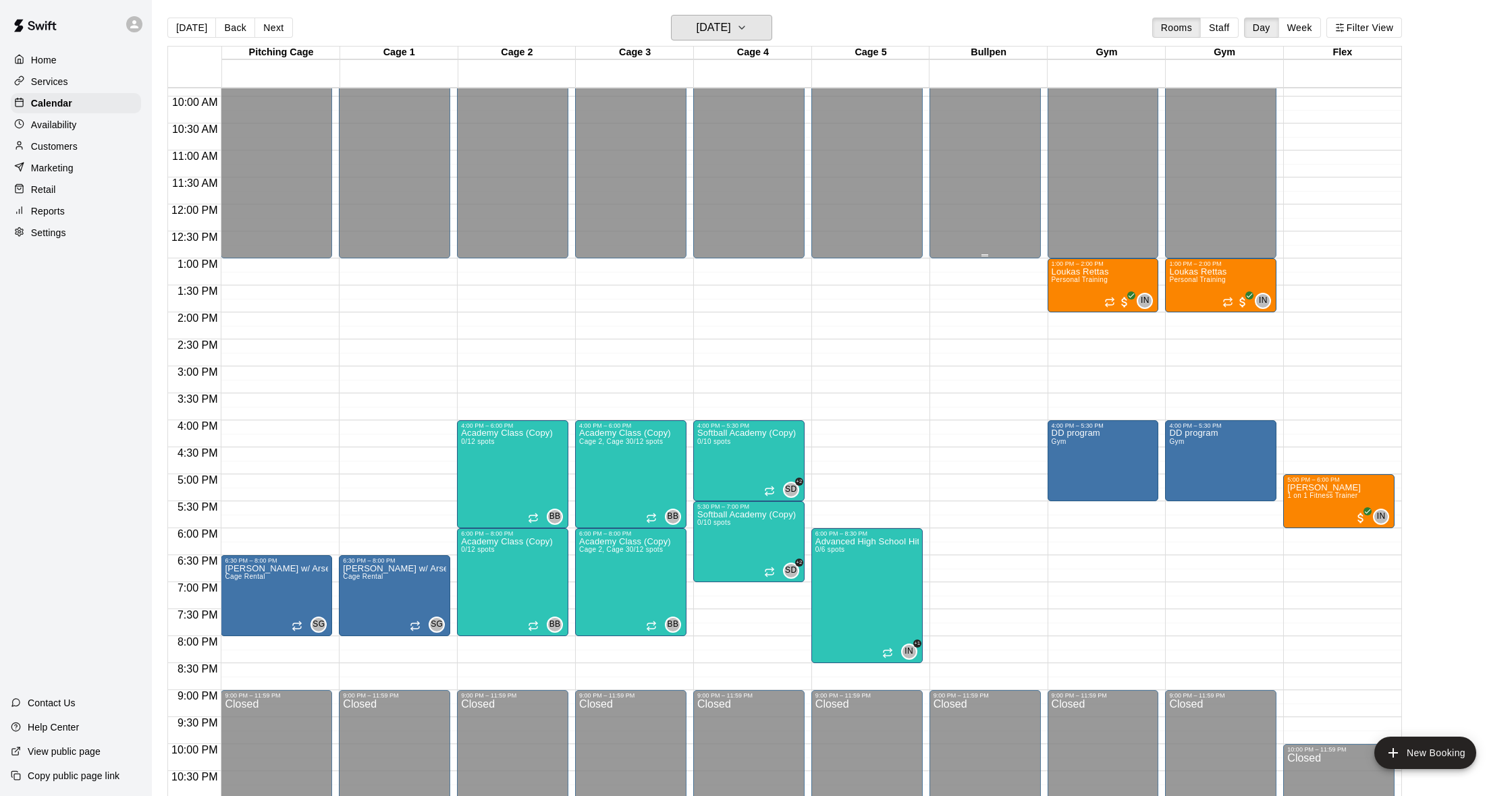
scroll to position [529, 0]
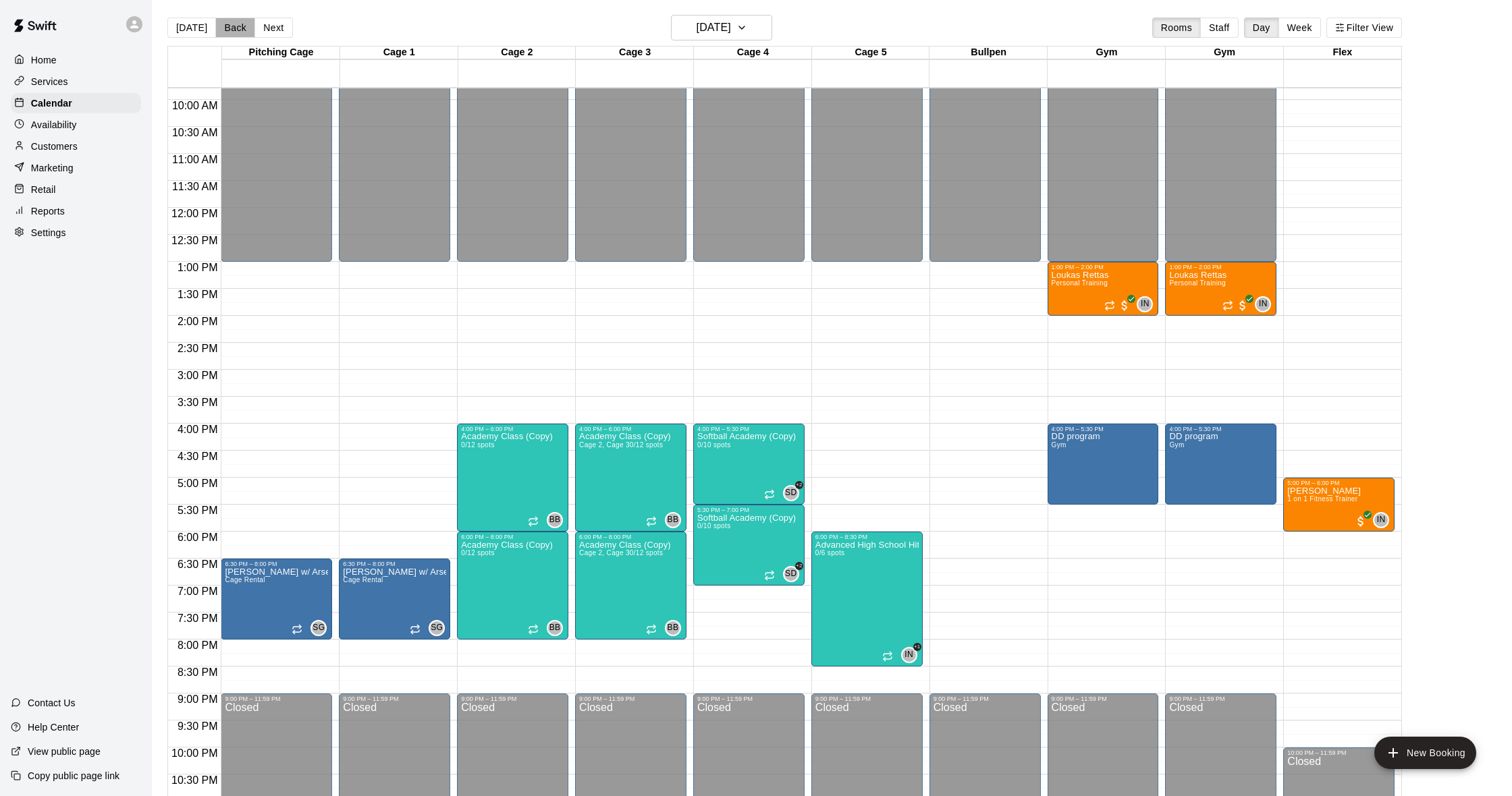
click at [221, 31] on button "Back" at bounding box center [235, 27] width 40 height 20
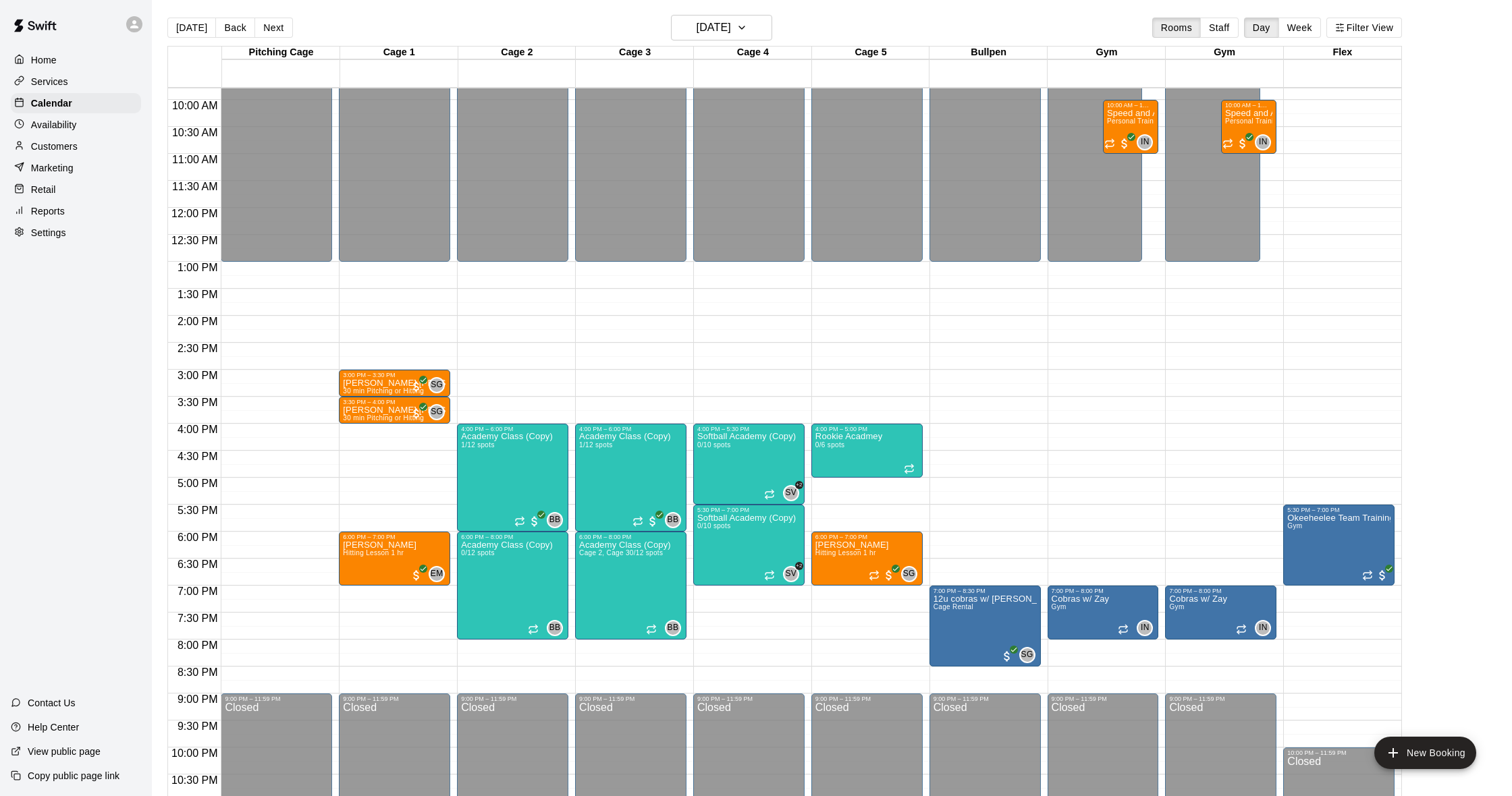
click at [89, 148] on div "Customers" at bounding box center [75, 146] width 130 height 20
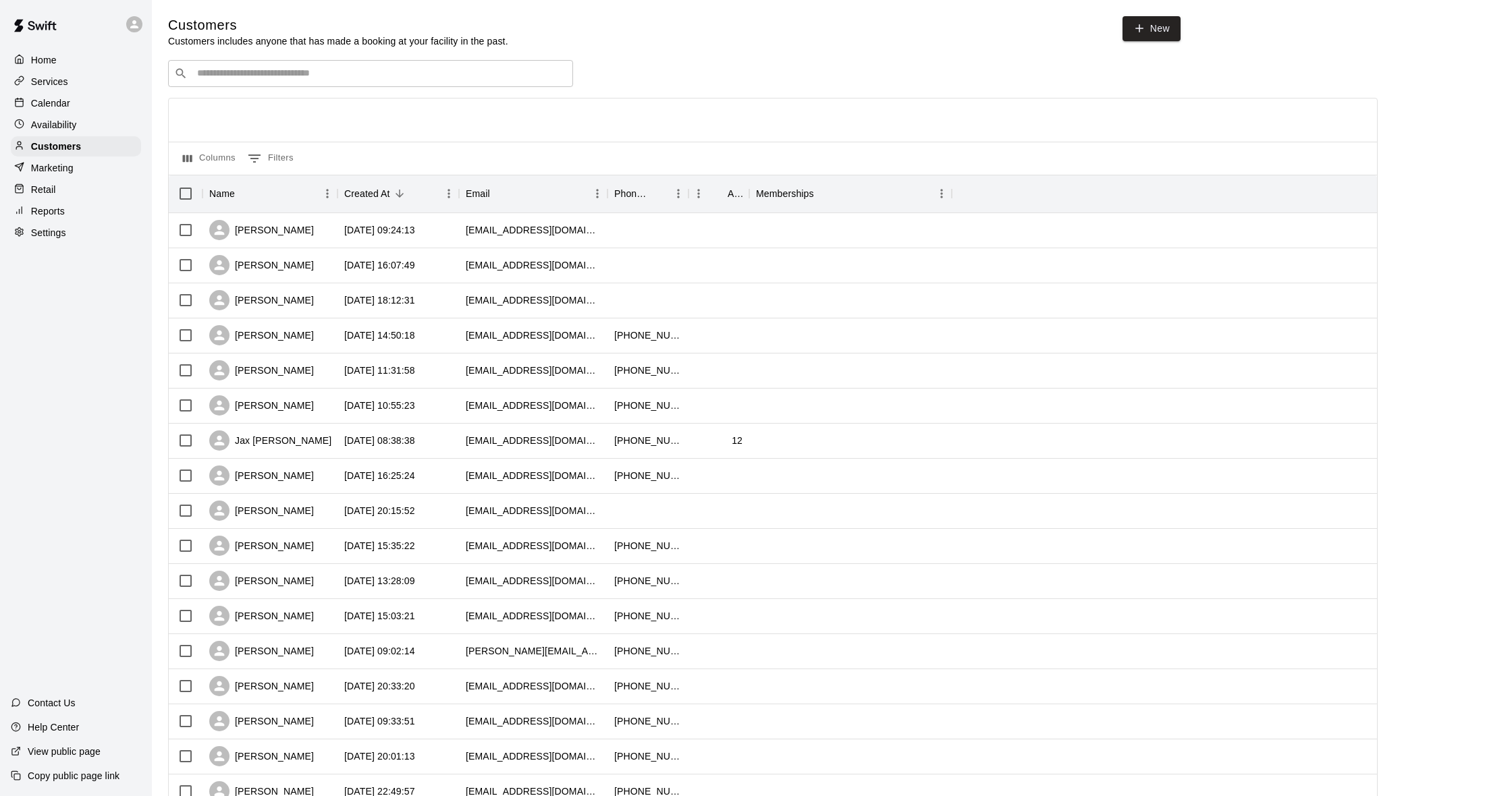
click at [43, 105] on p "Calendar" at bounding box center [51, 103] width 39 height 13
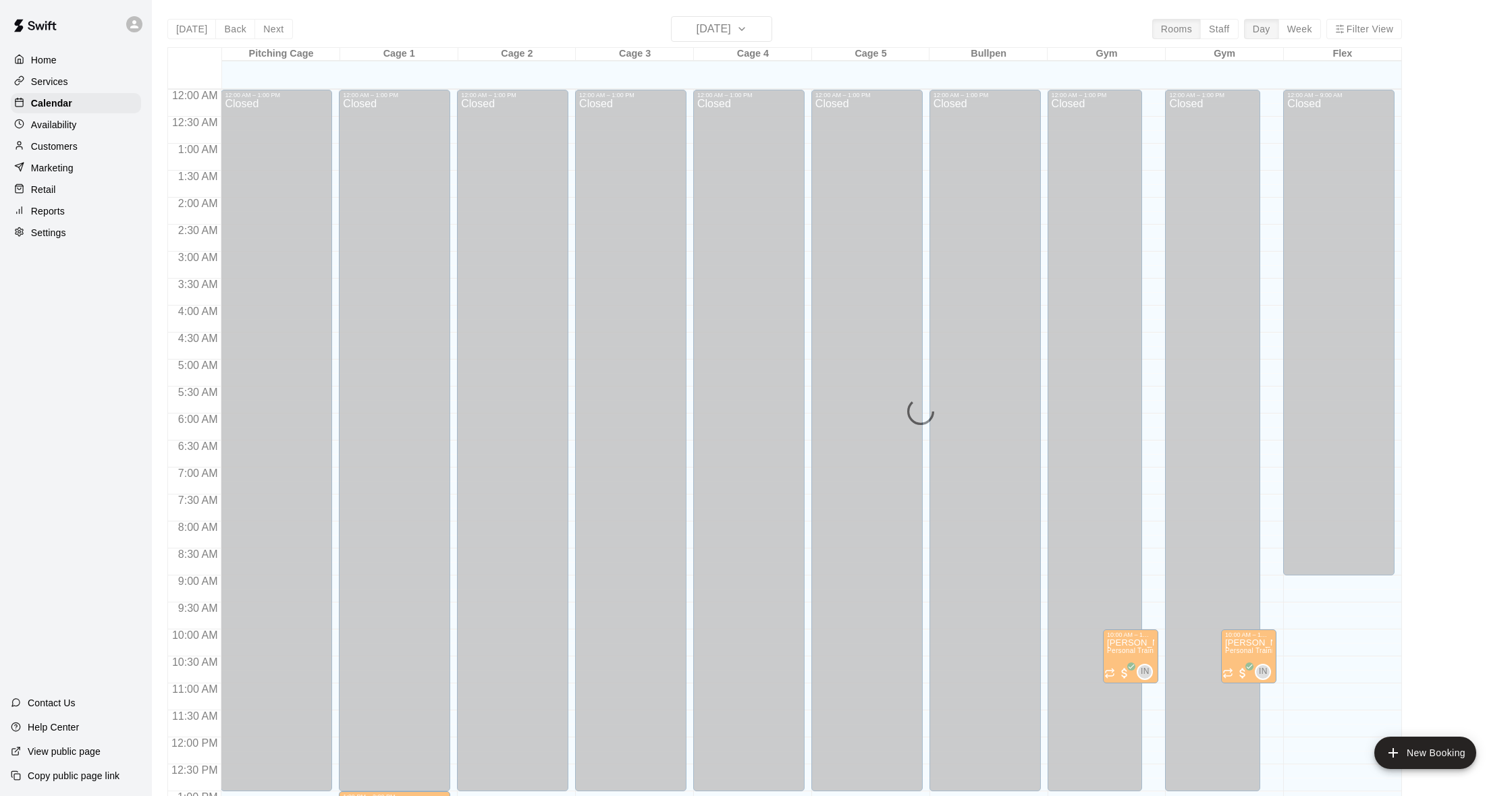
scroll to position [534, 0]
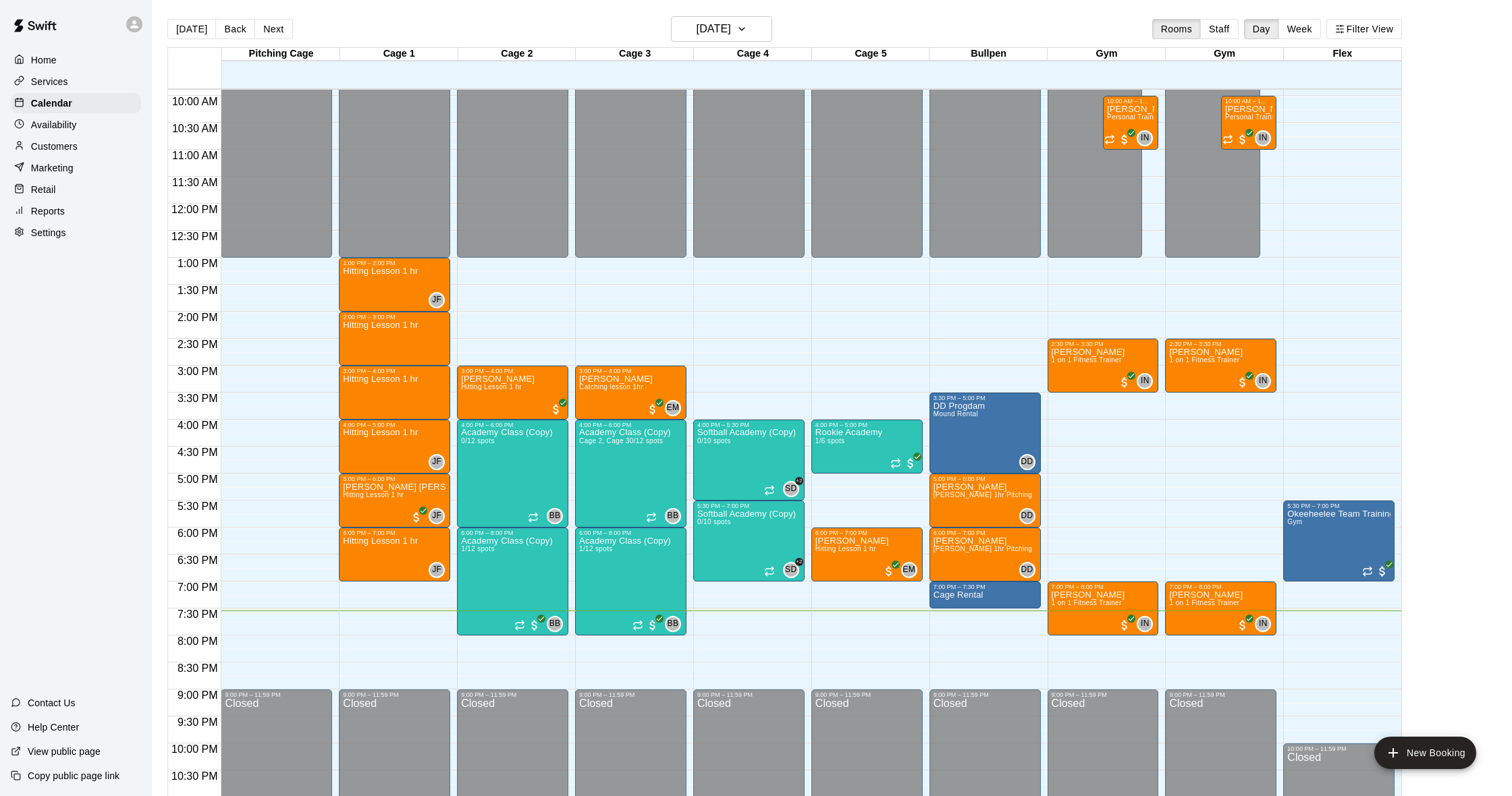
click at [66, 151] on p "Customers" at bounding box center [54, 146] width 47 height 13
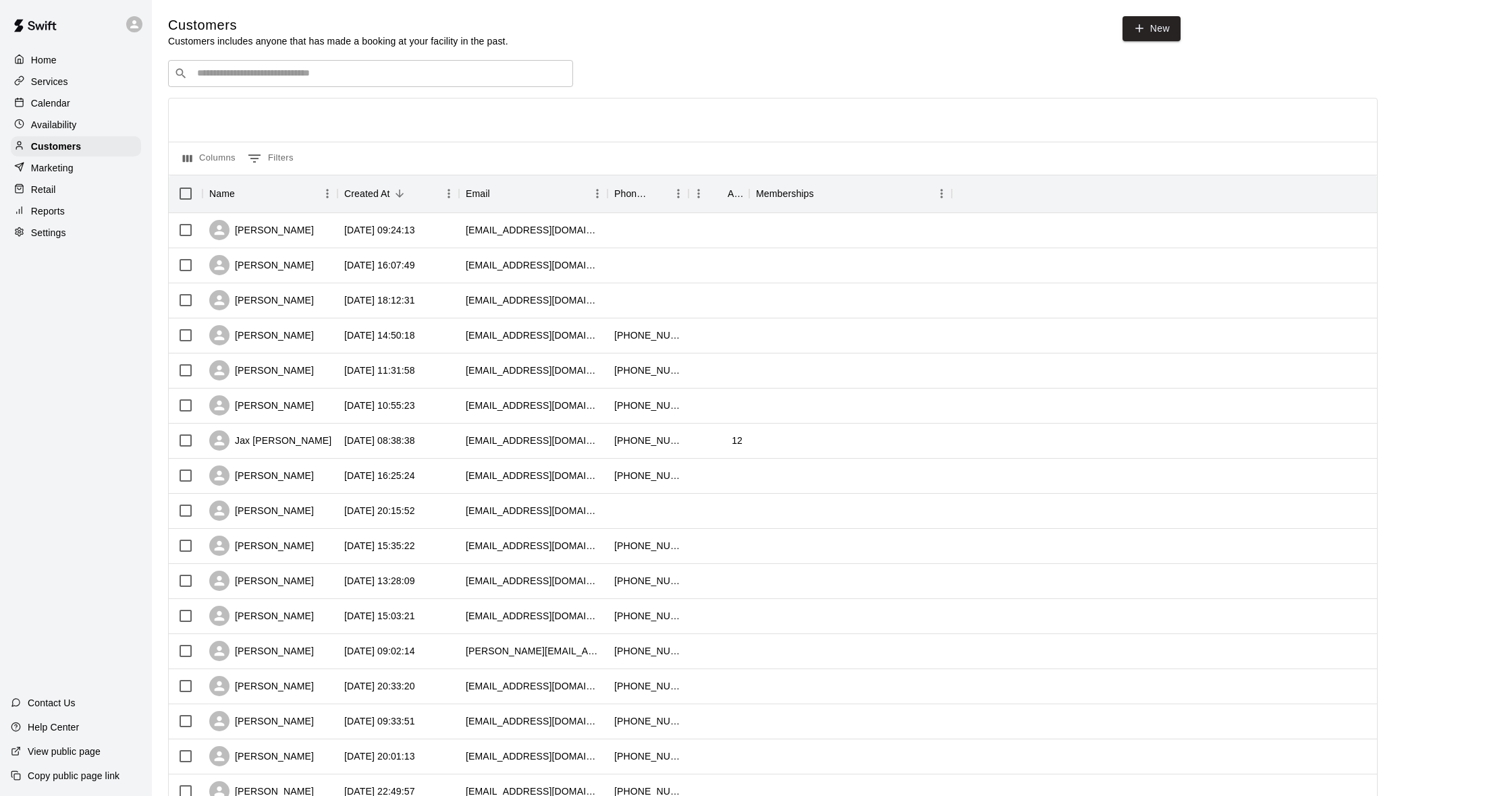
scroll to position [6, 0]
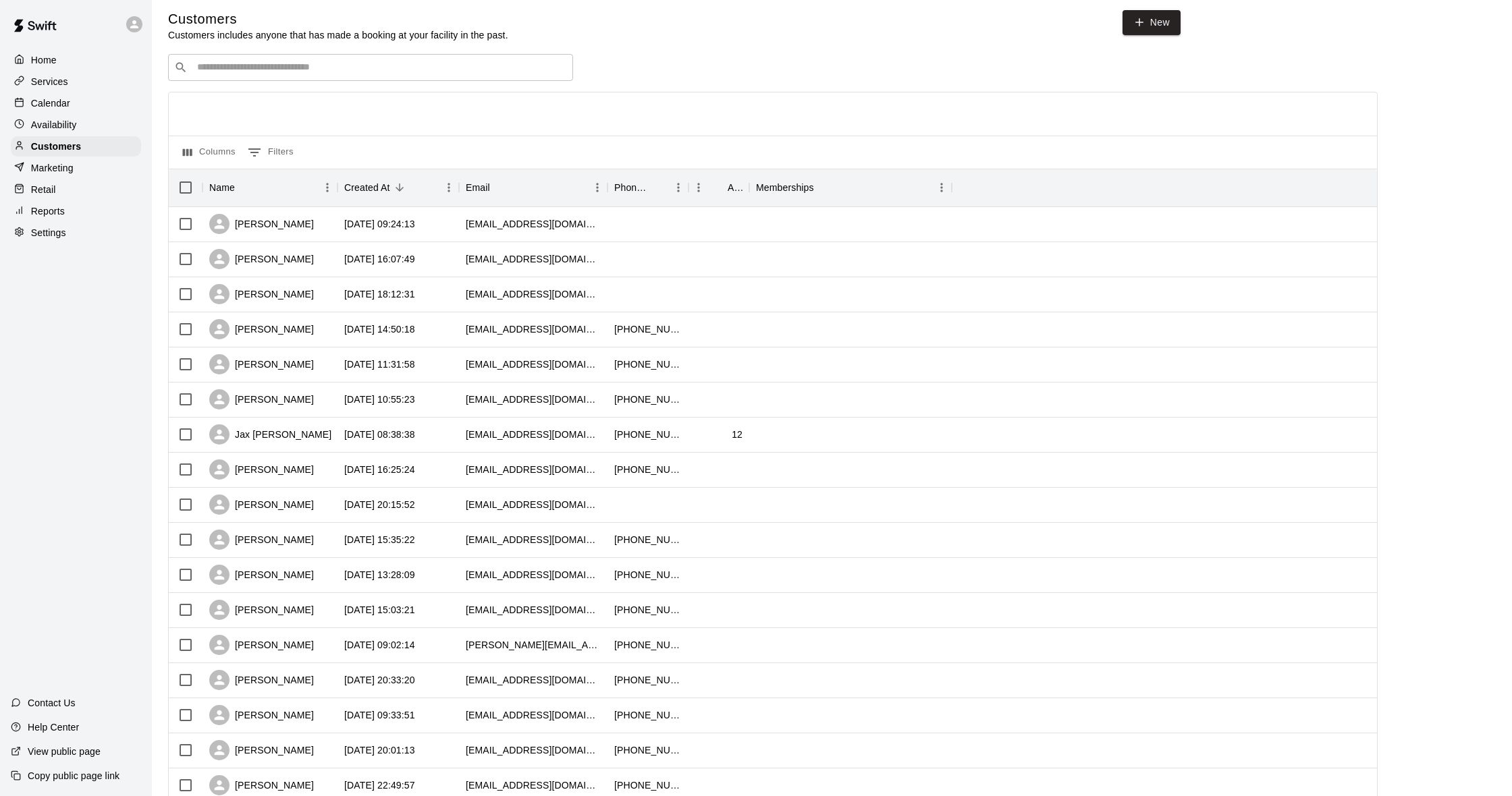
click at [88, 100] on div "Calendar" at bounding box center [75, 103] width 130 height 20
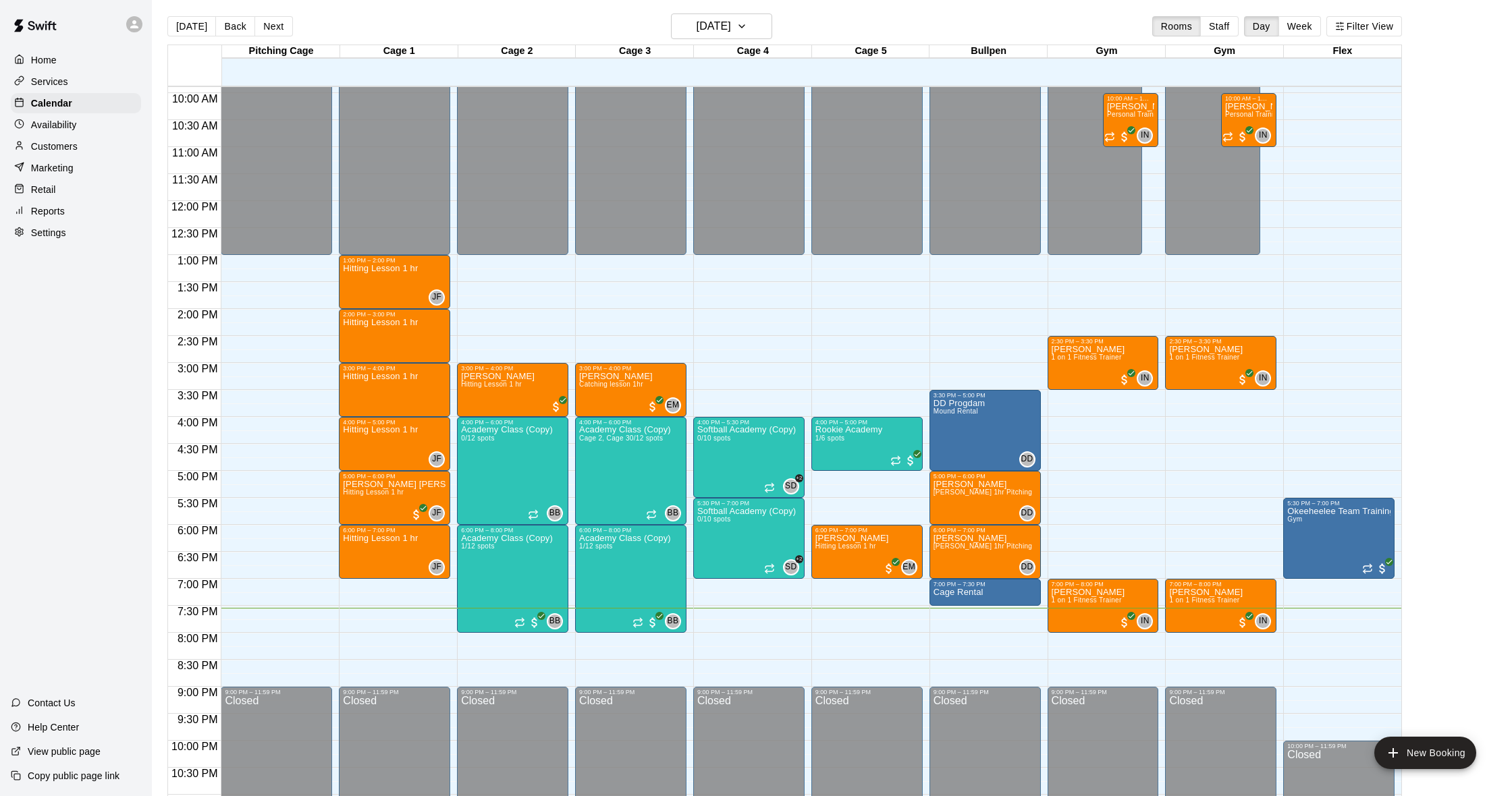
scroll to position [2, 0]
